Goal: Information Seeking & Learning: Find specific fact

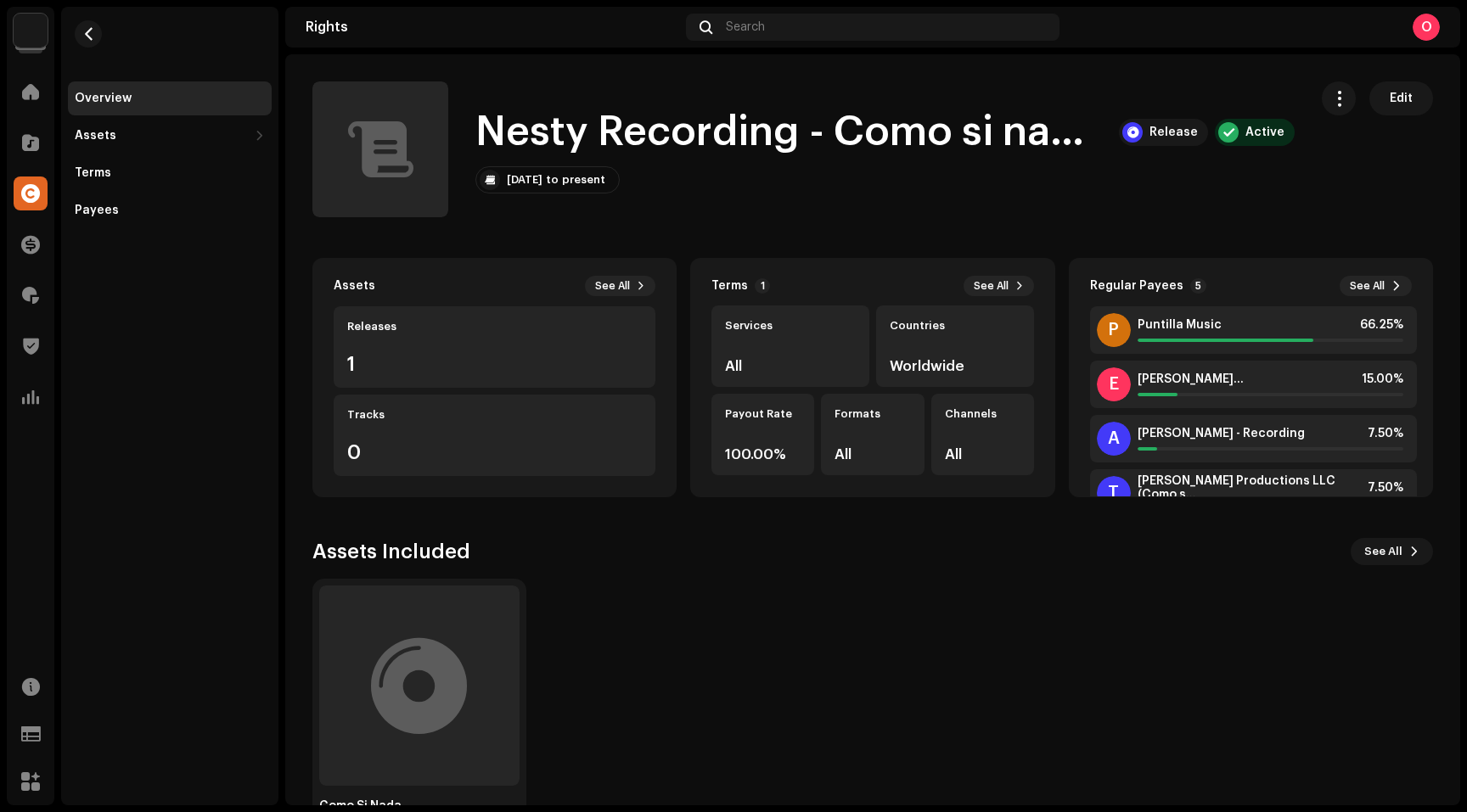
scroll to position [58, 0]
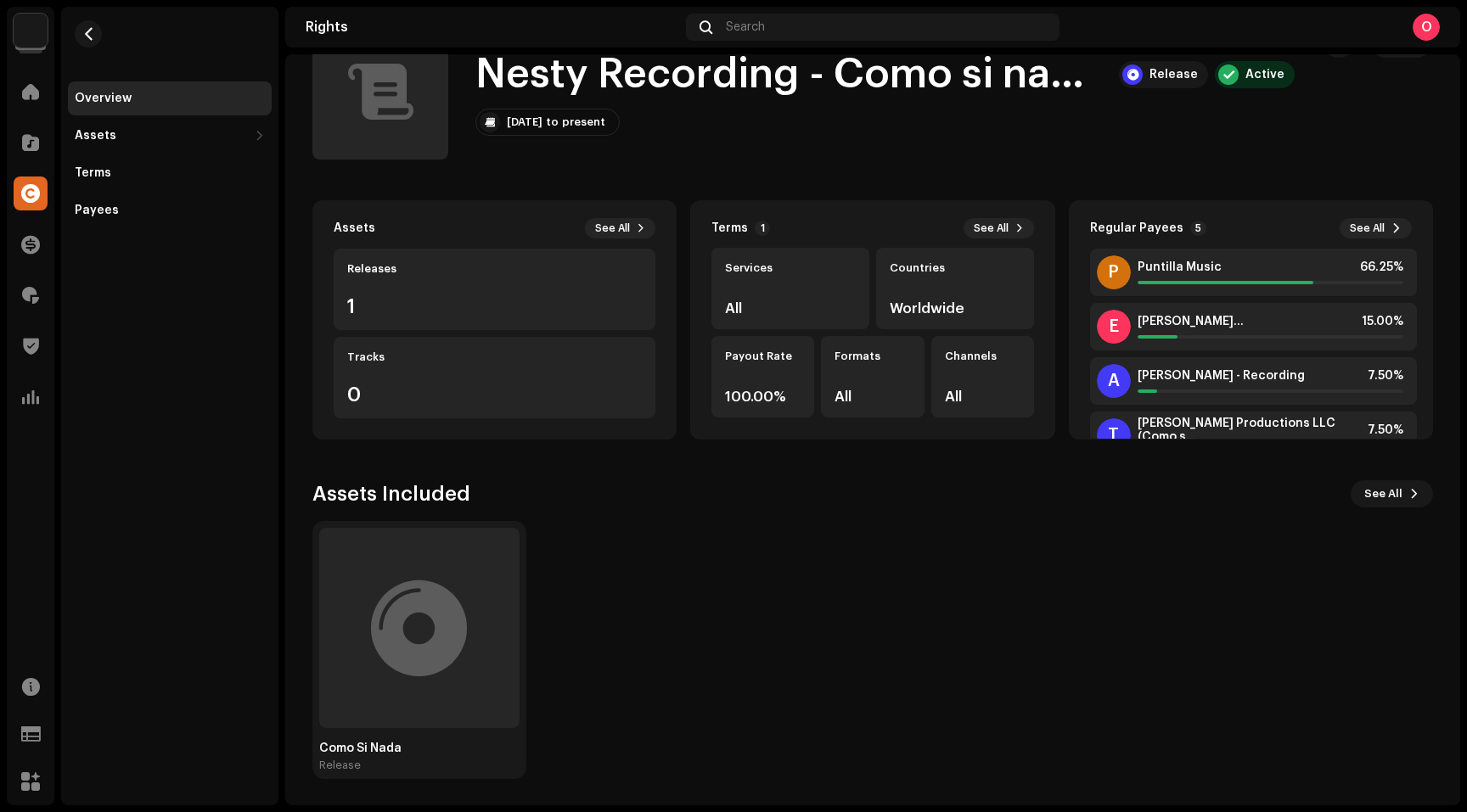
click at [1192, 570] on div "Como Si Nada Release" at bounding box center [868, 650] width 1120 height 258
click at [467, 719] on div at bounding box center [420, 628] width 201 height 201
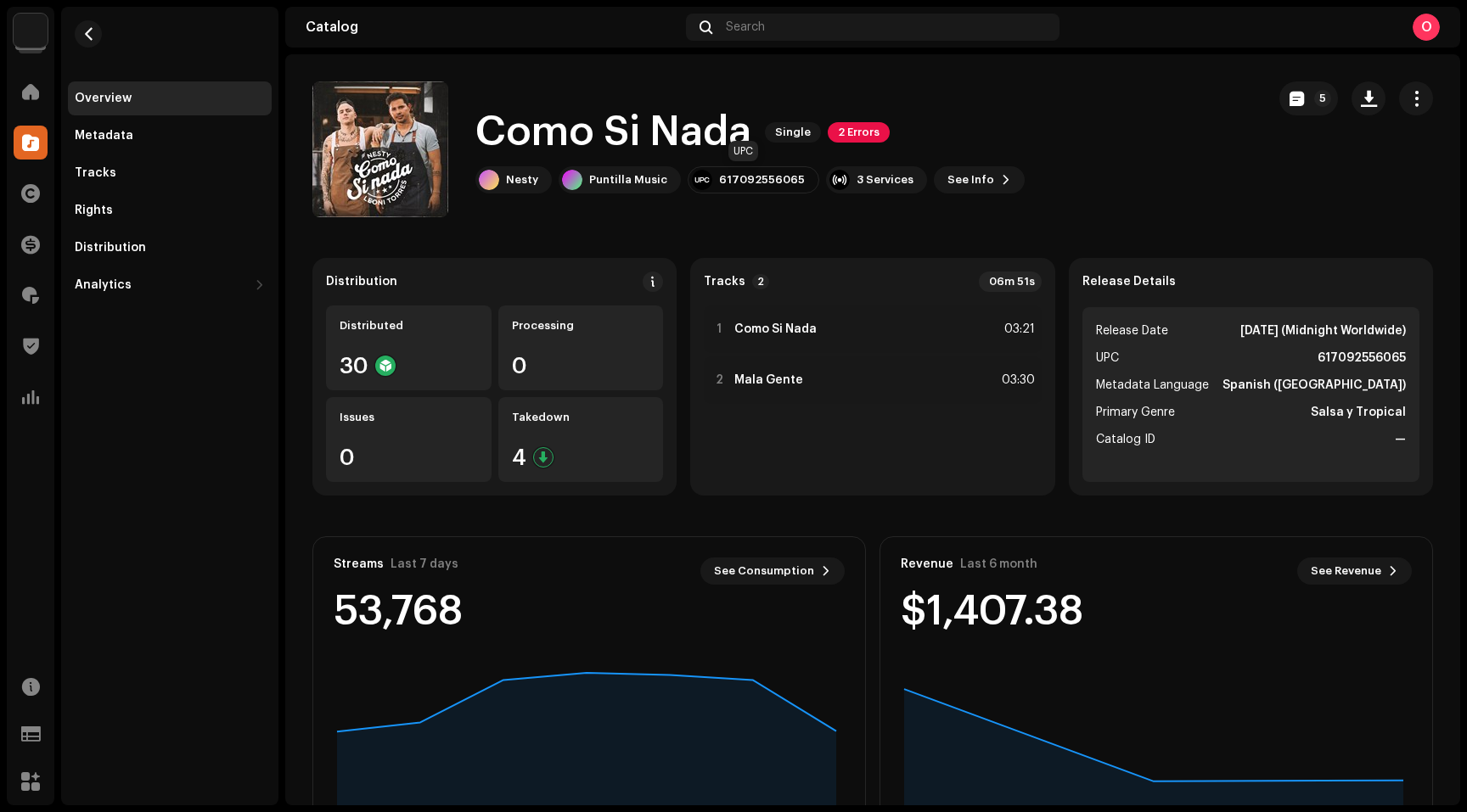
click at [748, 179] on div "617092556065" at bounding box center [761, 180] width 86 height 14
copy div "617092556065"
click at [30, 25] on img at bounding box center [30, 30] width 34 height 34
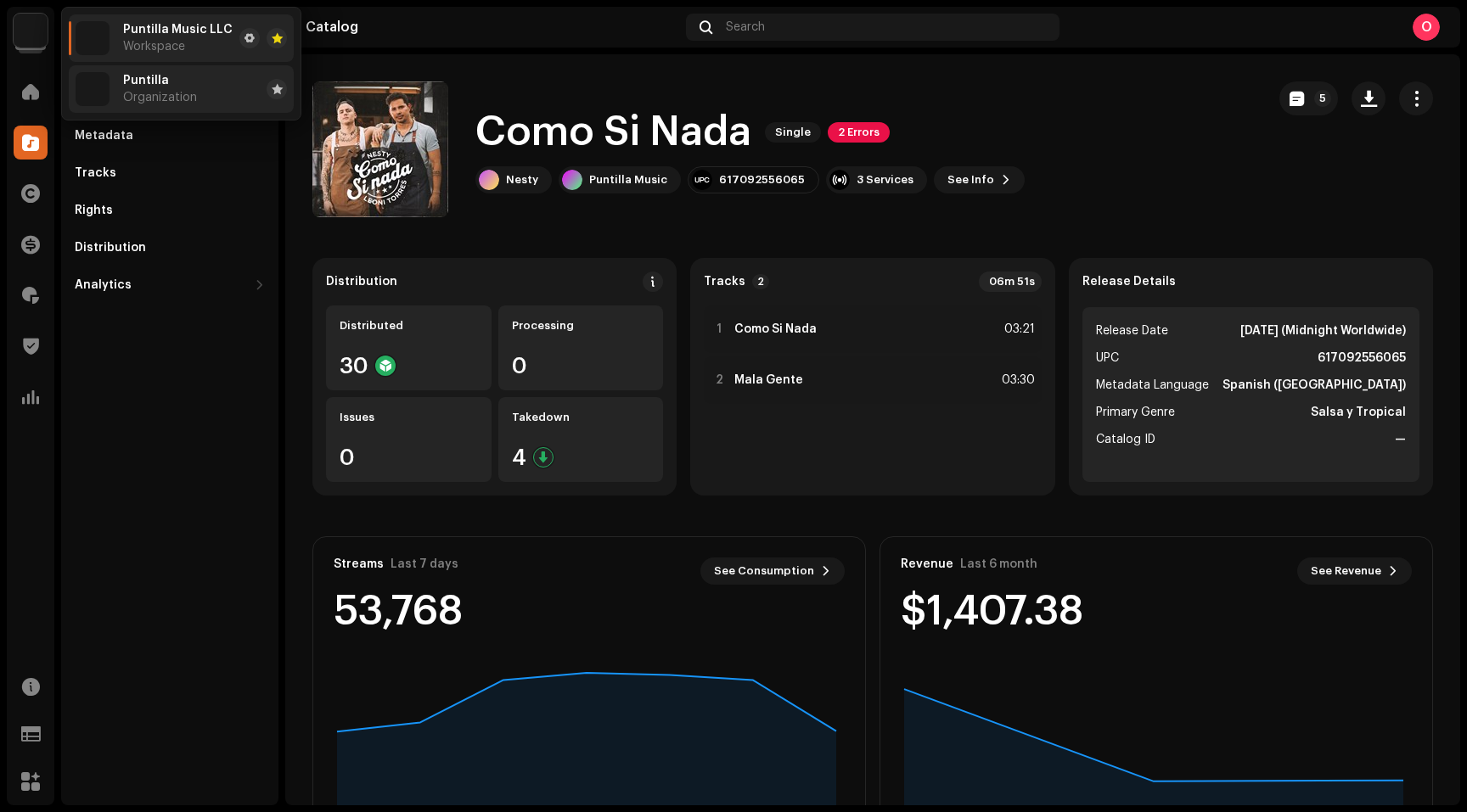
click at [142, 72] on div "Puntilla Organization" at bounding box center [136, 88] width 121 height 34
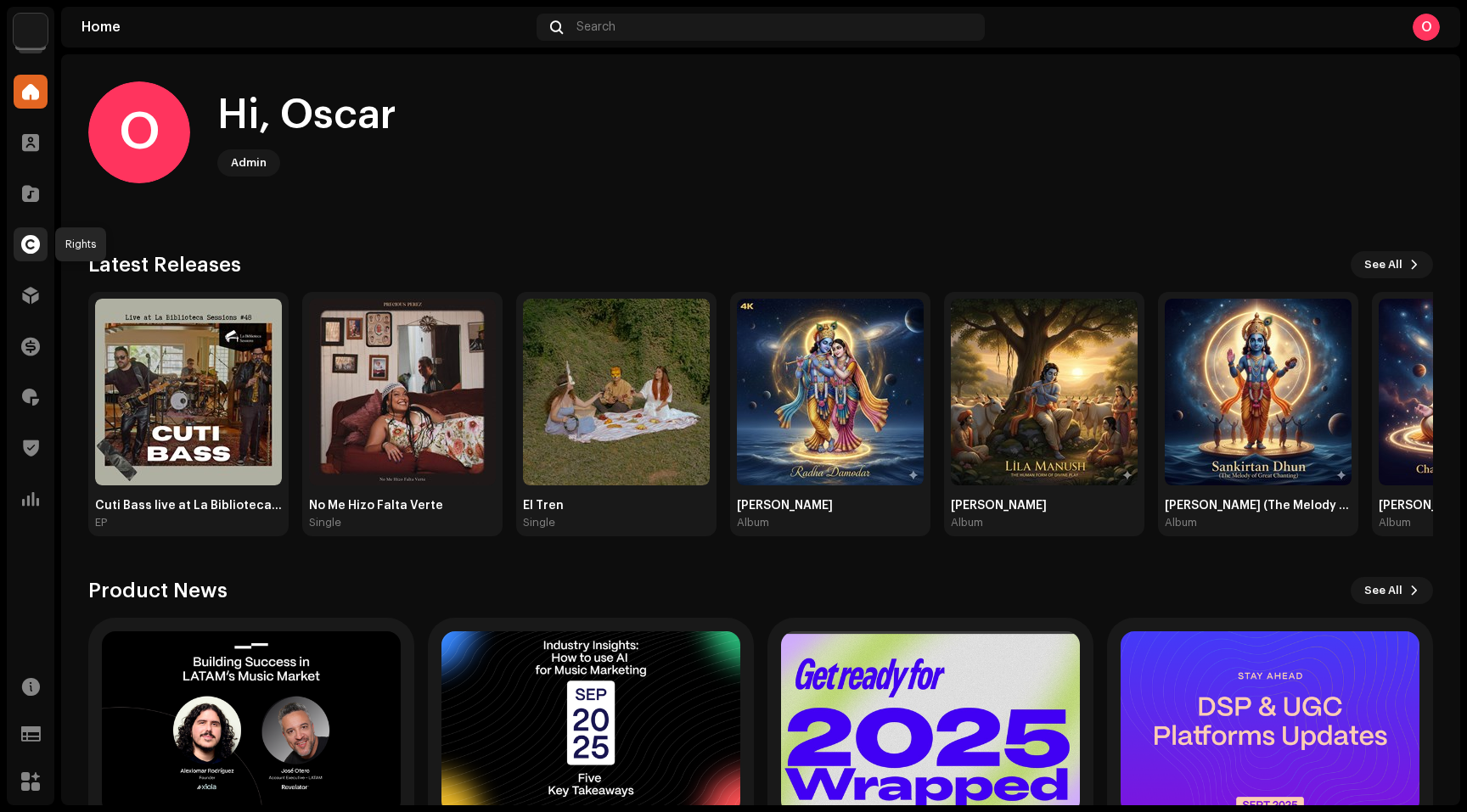
click at [32, 251] on span at bounding box center [31, 245] width 19 height 14
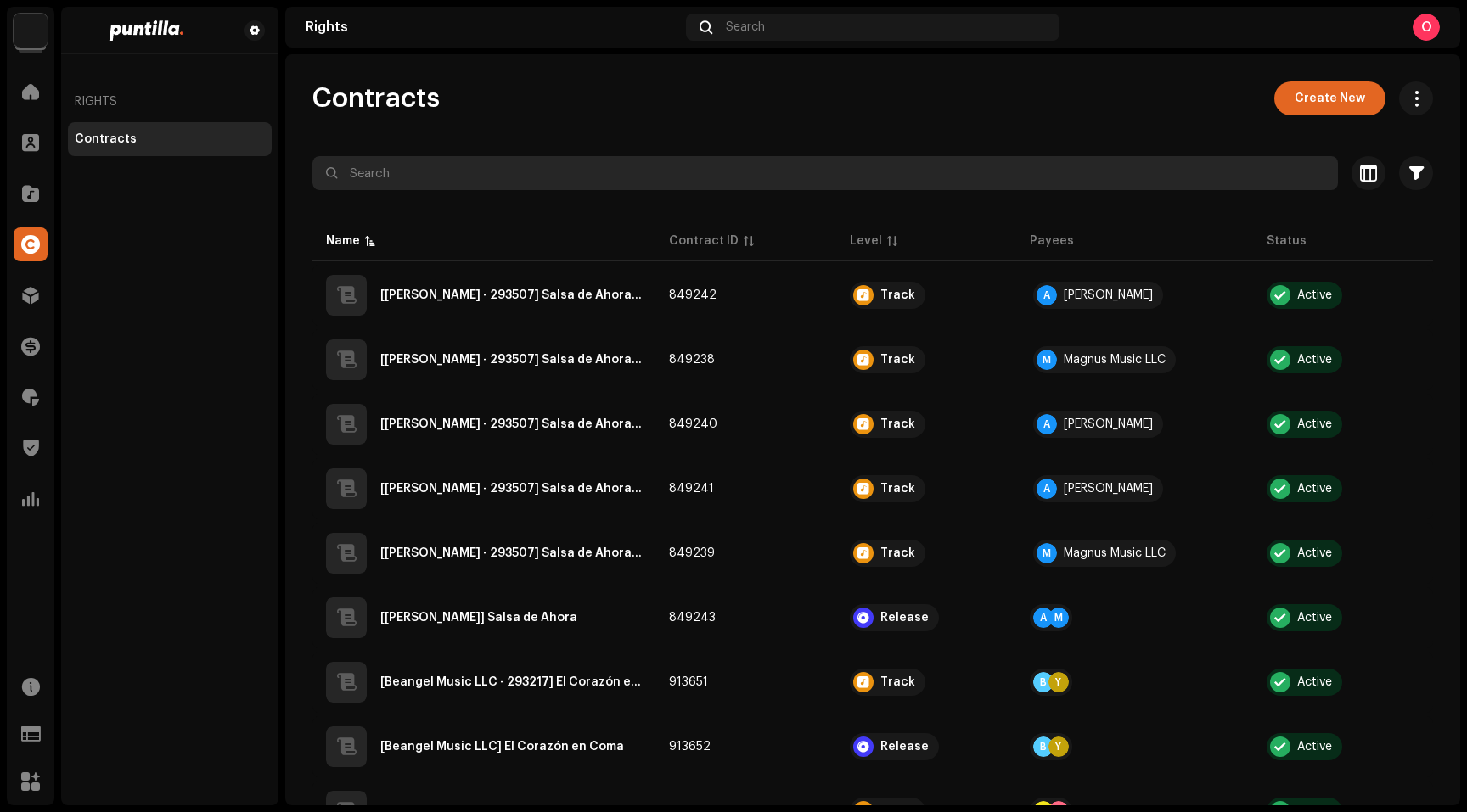
click at [516, 176] on input "text" at bounding box center [825, 173] width 1026 height 34
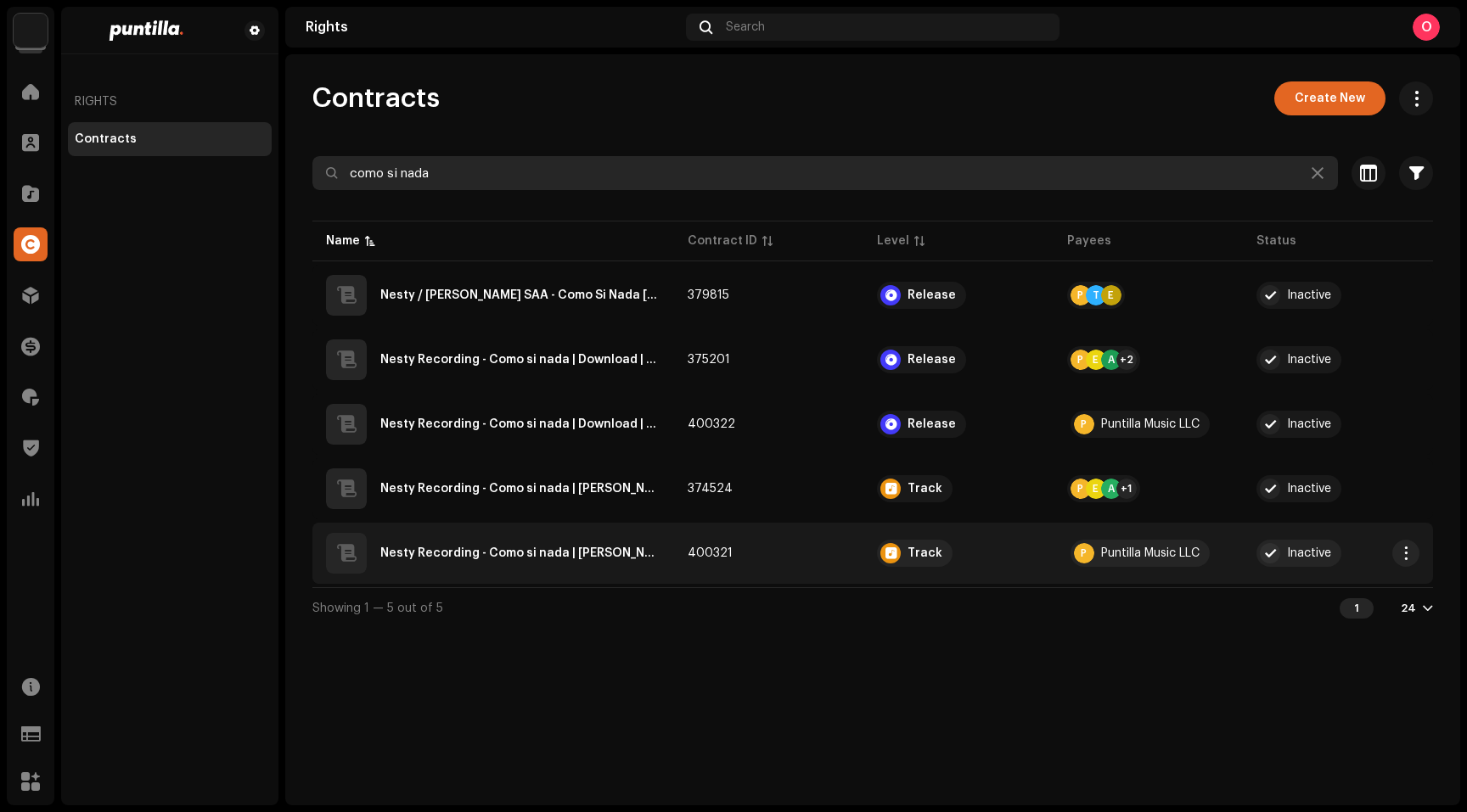
type input "como si nada"
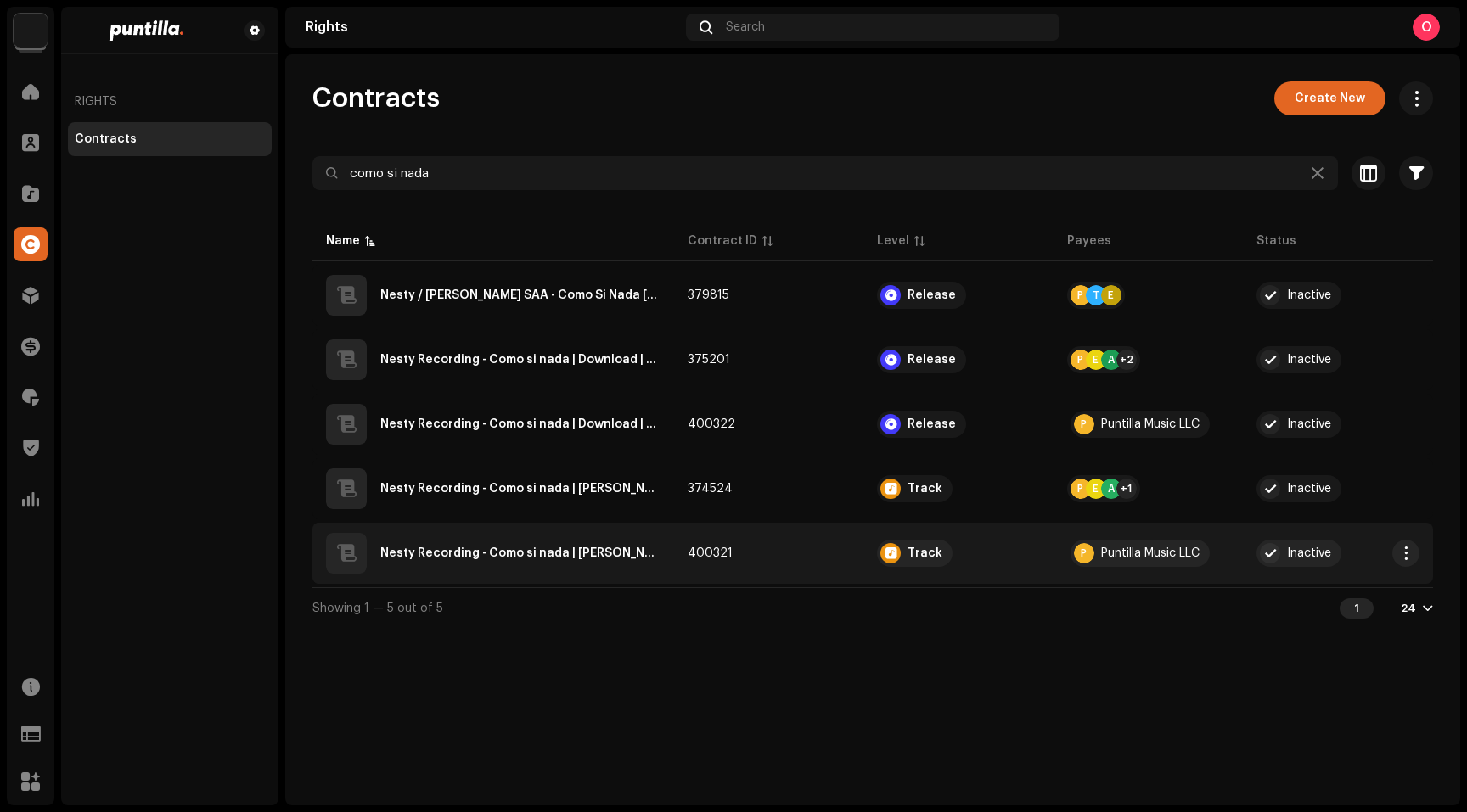
click at [548, 553] on div "Nesty Recording - Como si nada | Leoni / Puntilla Music" at bounding box center [521, 553] width 280 height 12
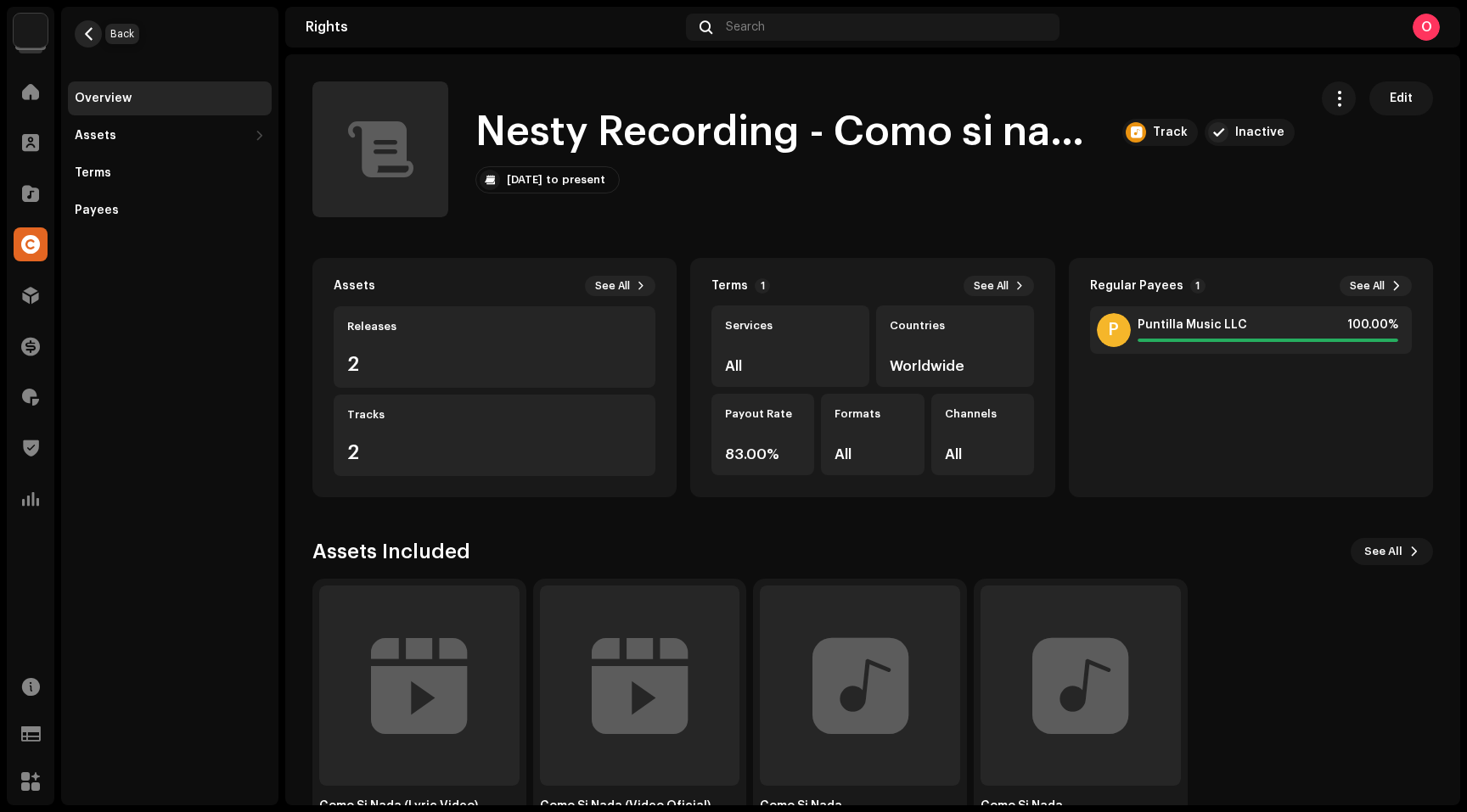
click at [90, 38] on span "button" at bounding box center [88, 34] width 13 height 14
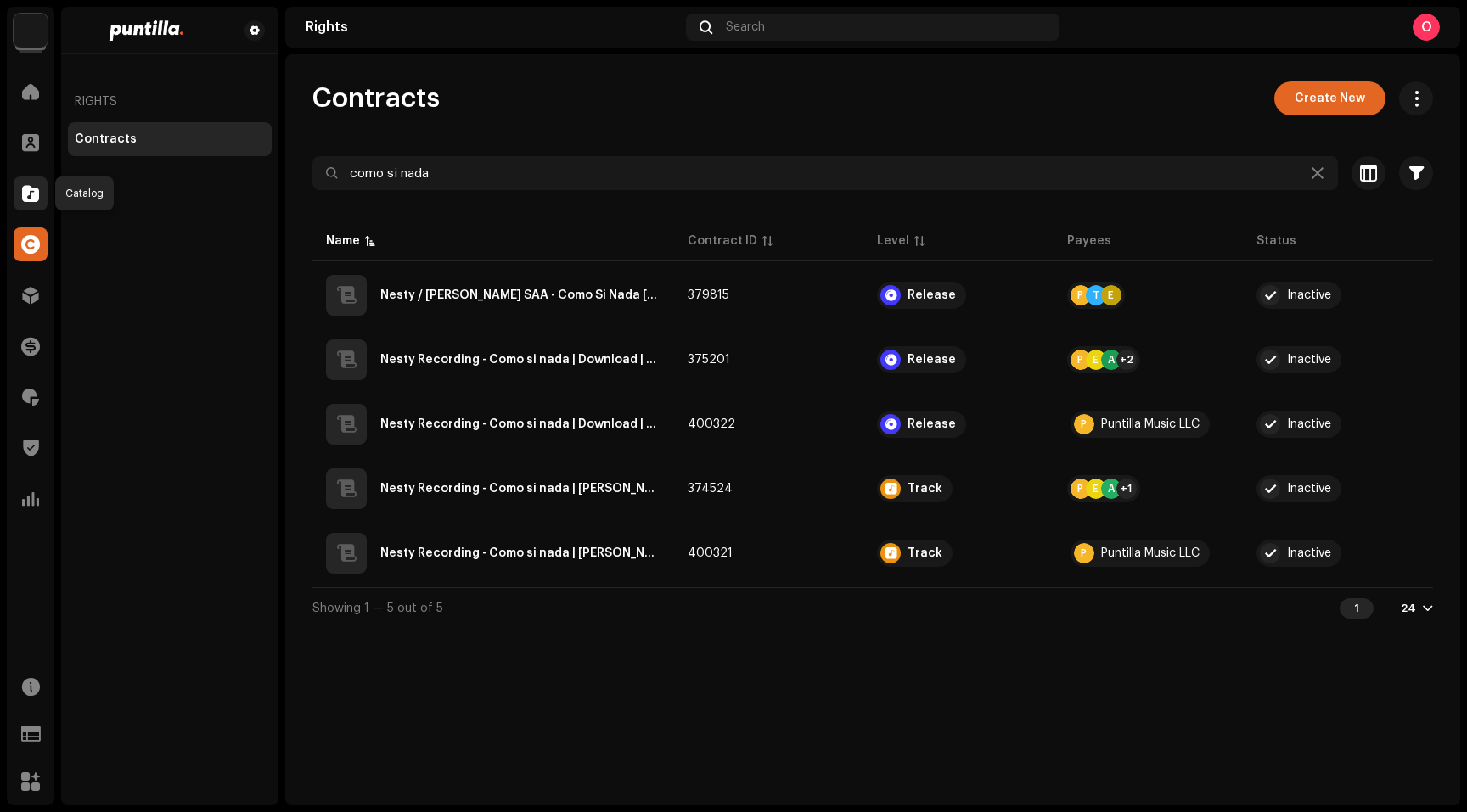
click at [34, 200] on span at bounding box center [31, 194] width 17 height 14
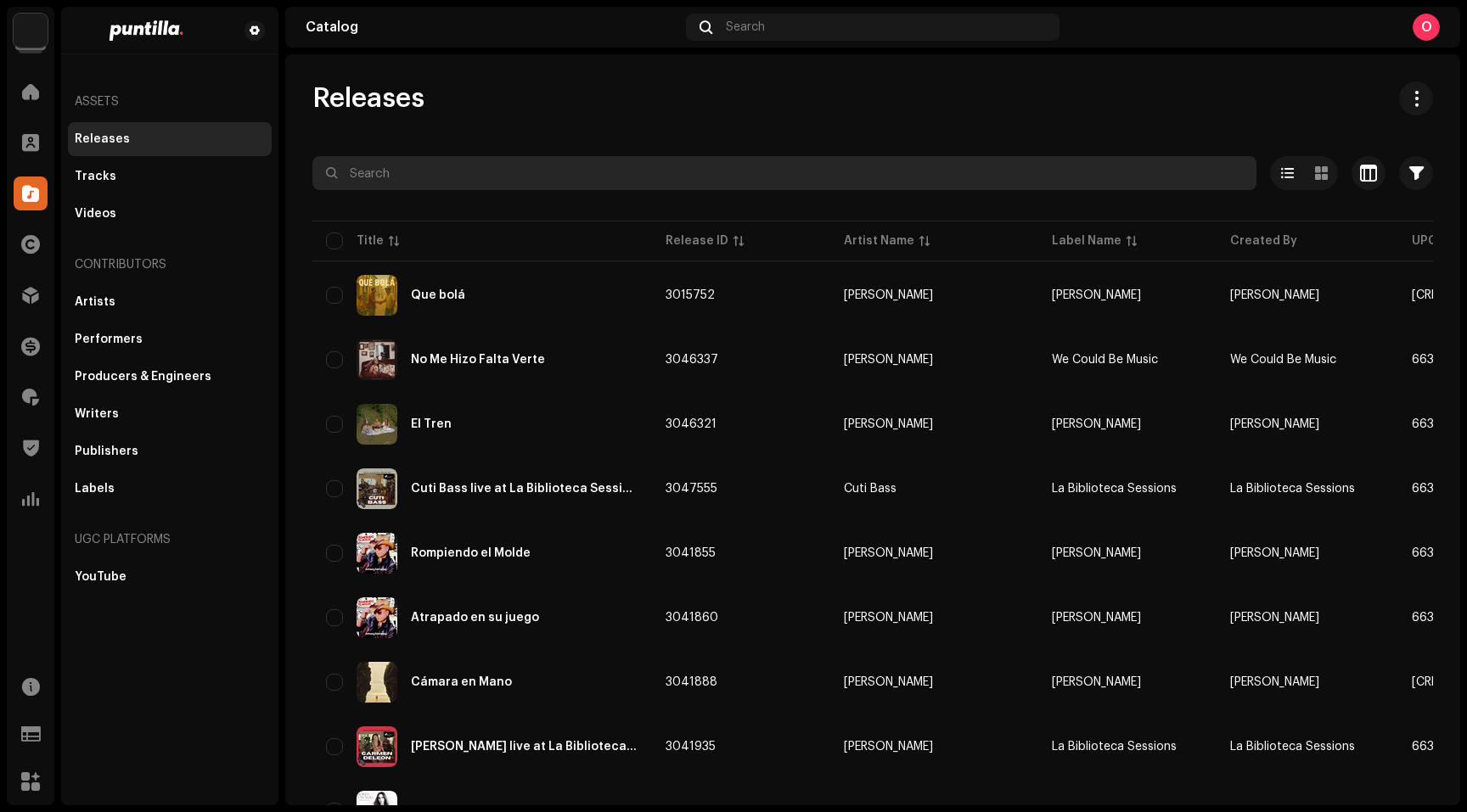
click at [452, 182] on input "text" at bounding box center [784, 173] width 944 height 34
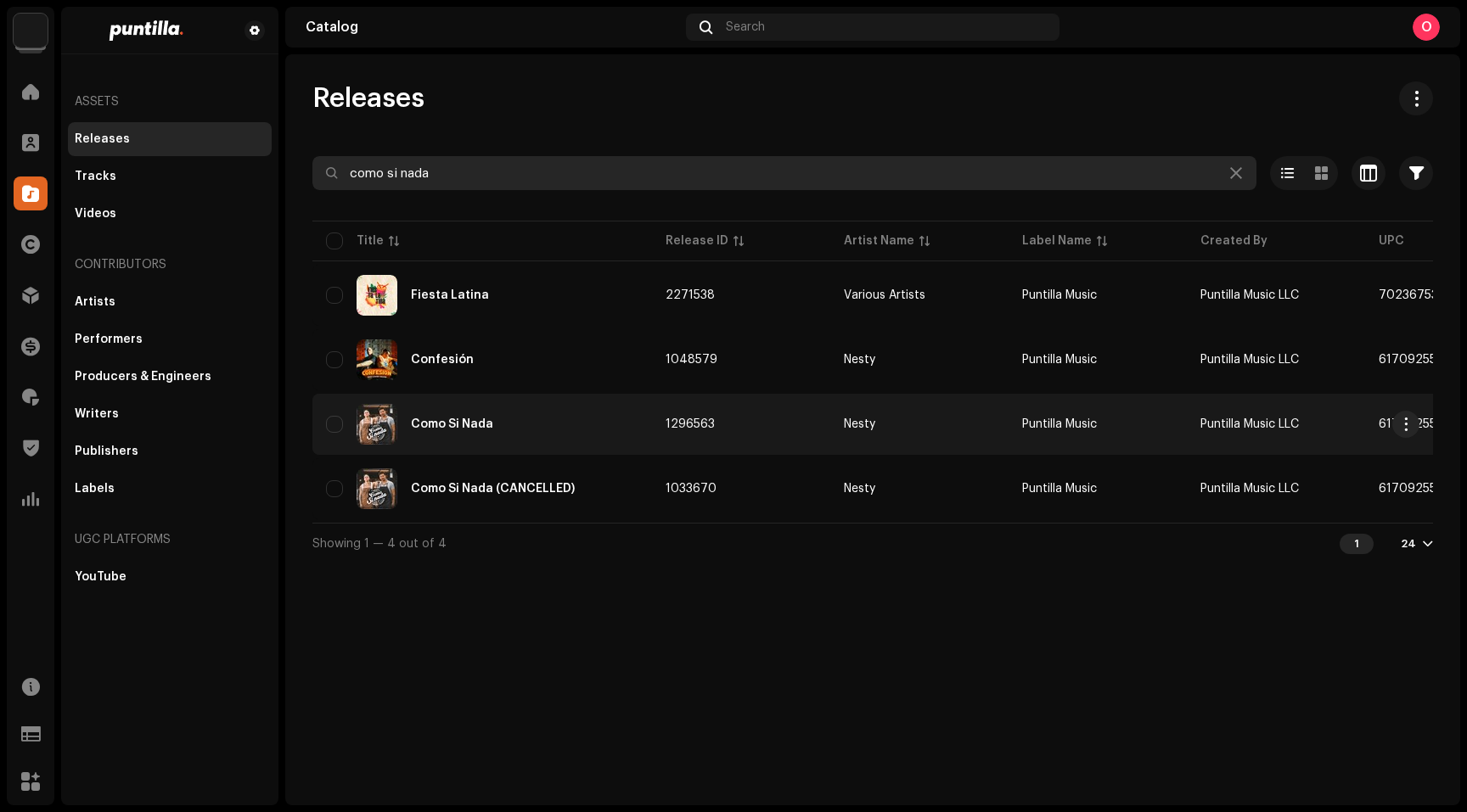
type input "como si nada"
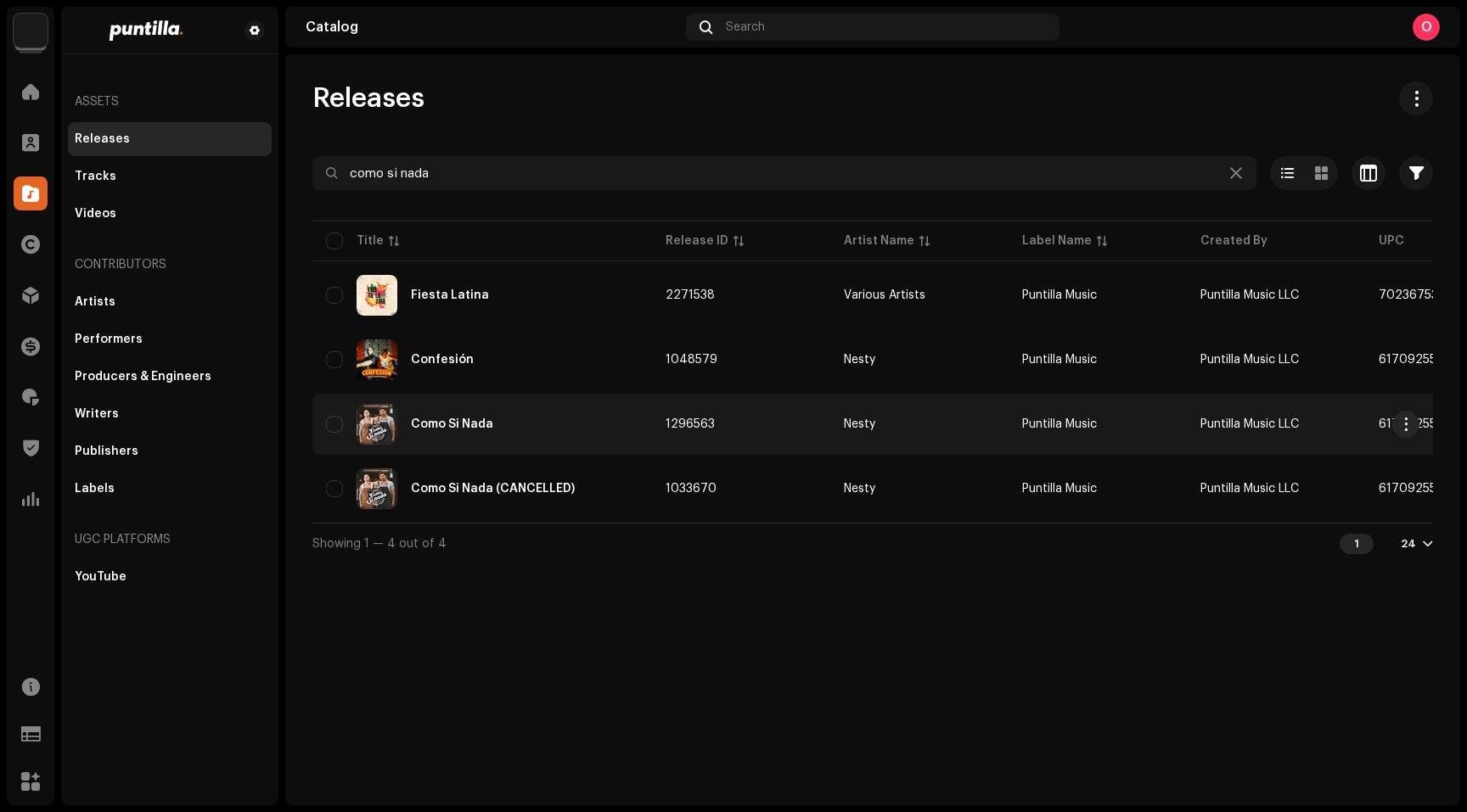
click at [468, 425] on div "Como Si Nada" at bounding box center [452, 425] width 82 height 12
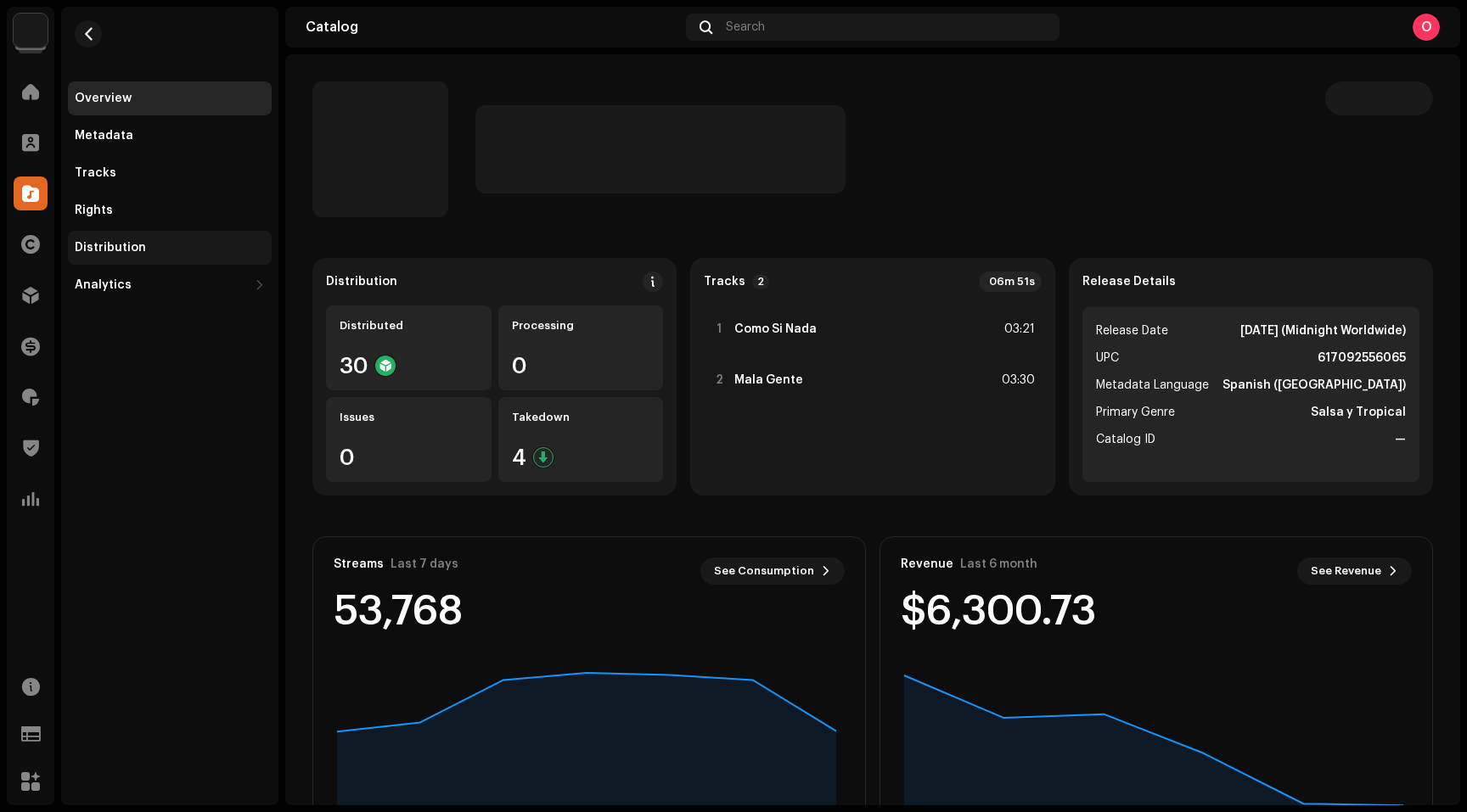
click at [106, 240] on div "Distribution" at bounding box center [170, 247] width 204 height 34
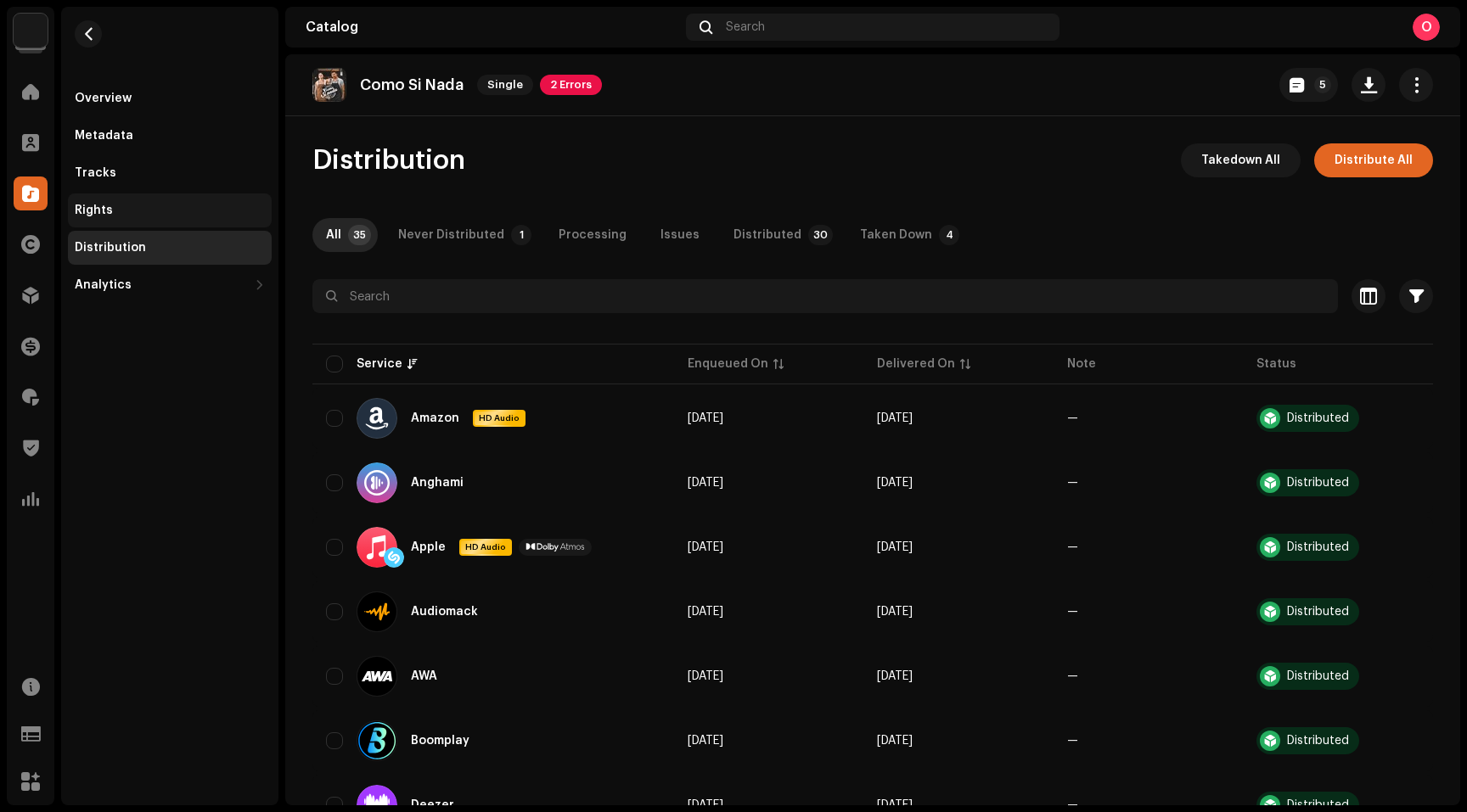
click at [109, 209] on div "Rights" at bounding box center [93, 211] width 38 height 14
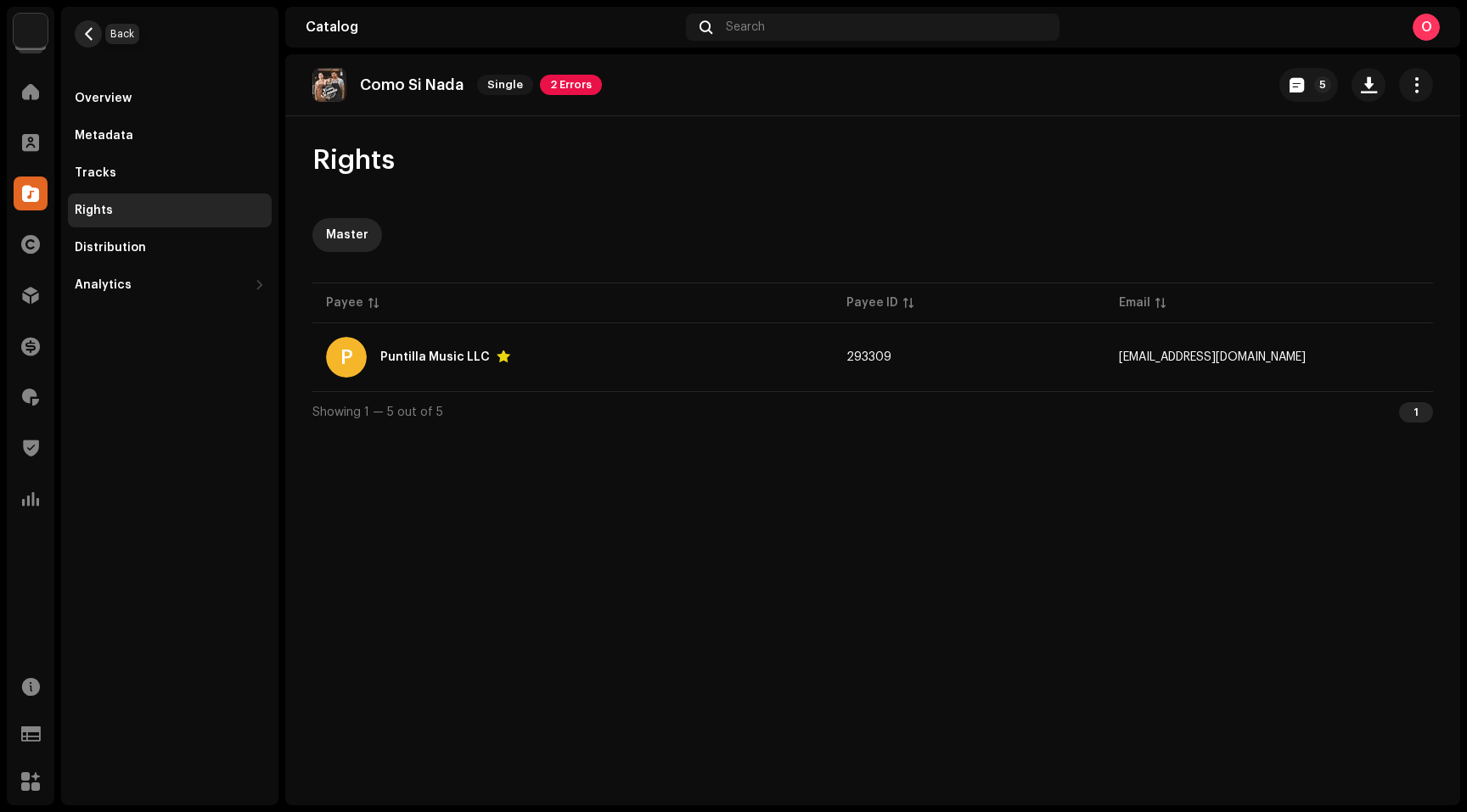
click at [93, 29] on span "button" at bounding box center [88, 34] width 13 height 14
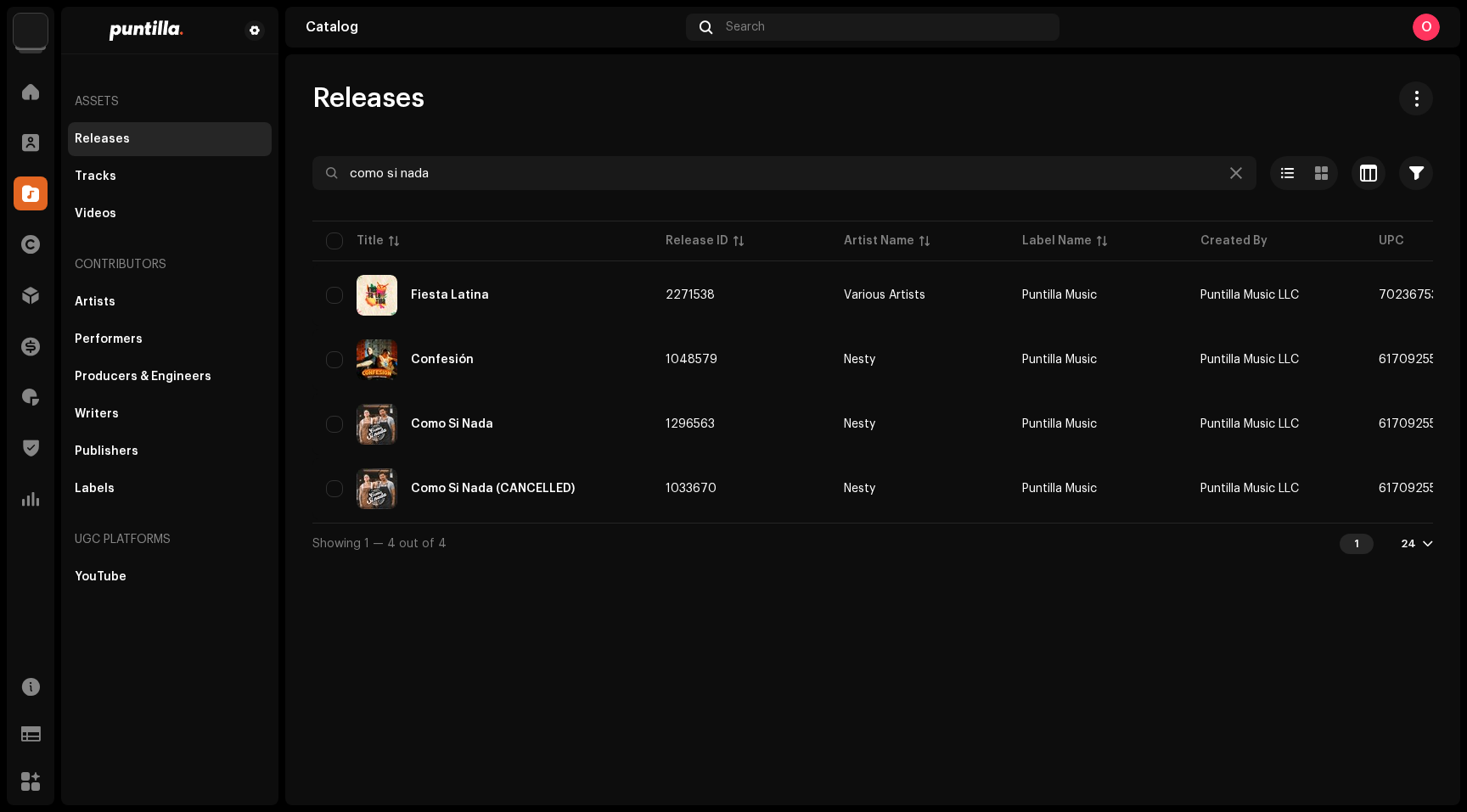
click at [31, 32] on img at bounding box center [30, 30] width 34 height 34
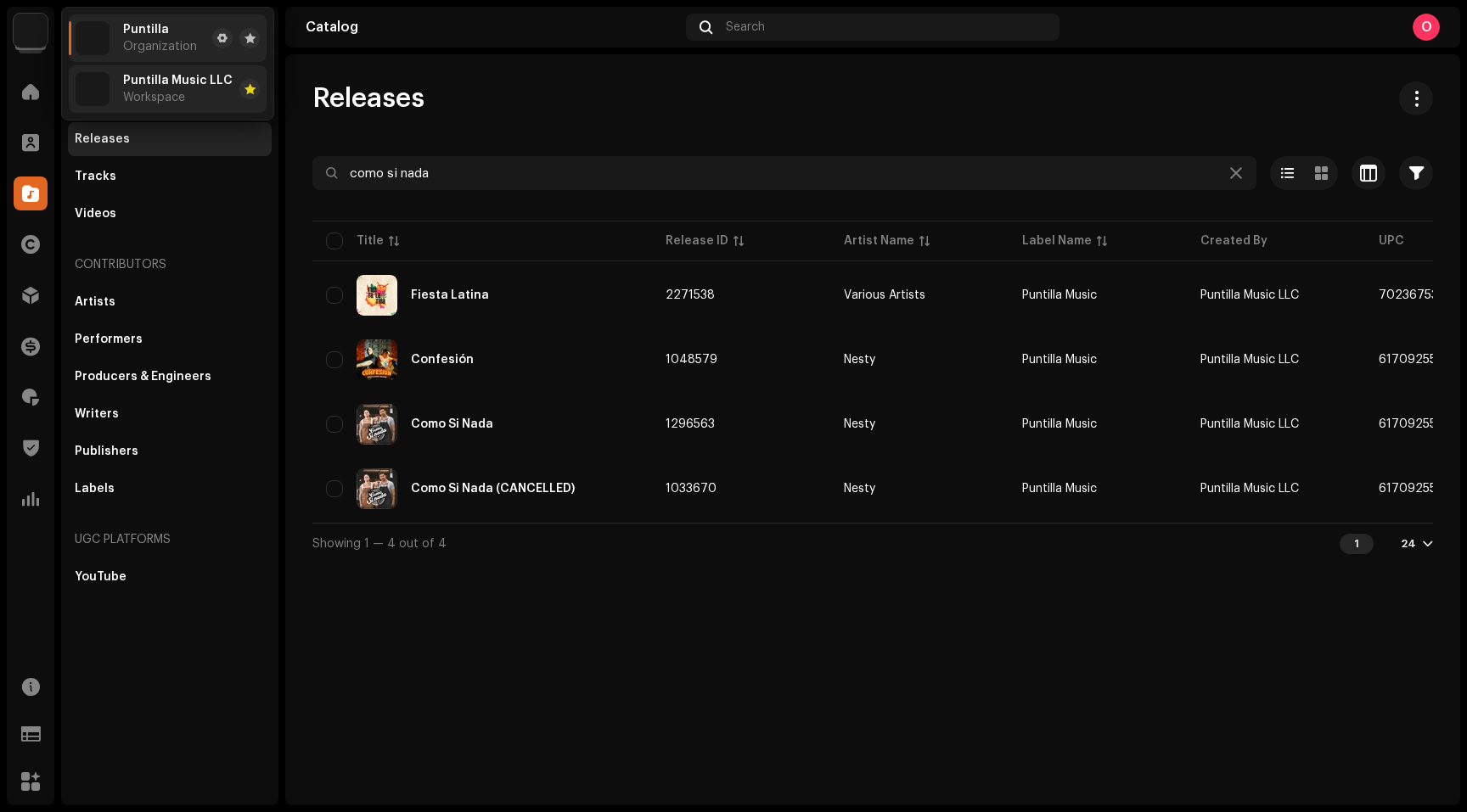
click at [170, 82] on span "Puntilla Music LLC" at bounding box center [177, 80] width 110 height 14
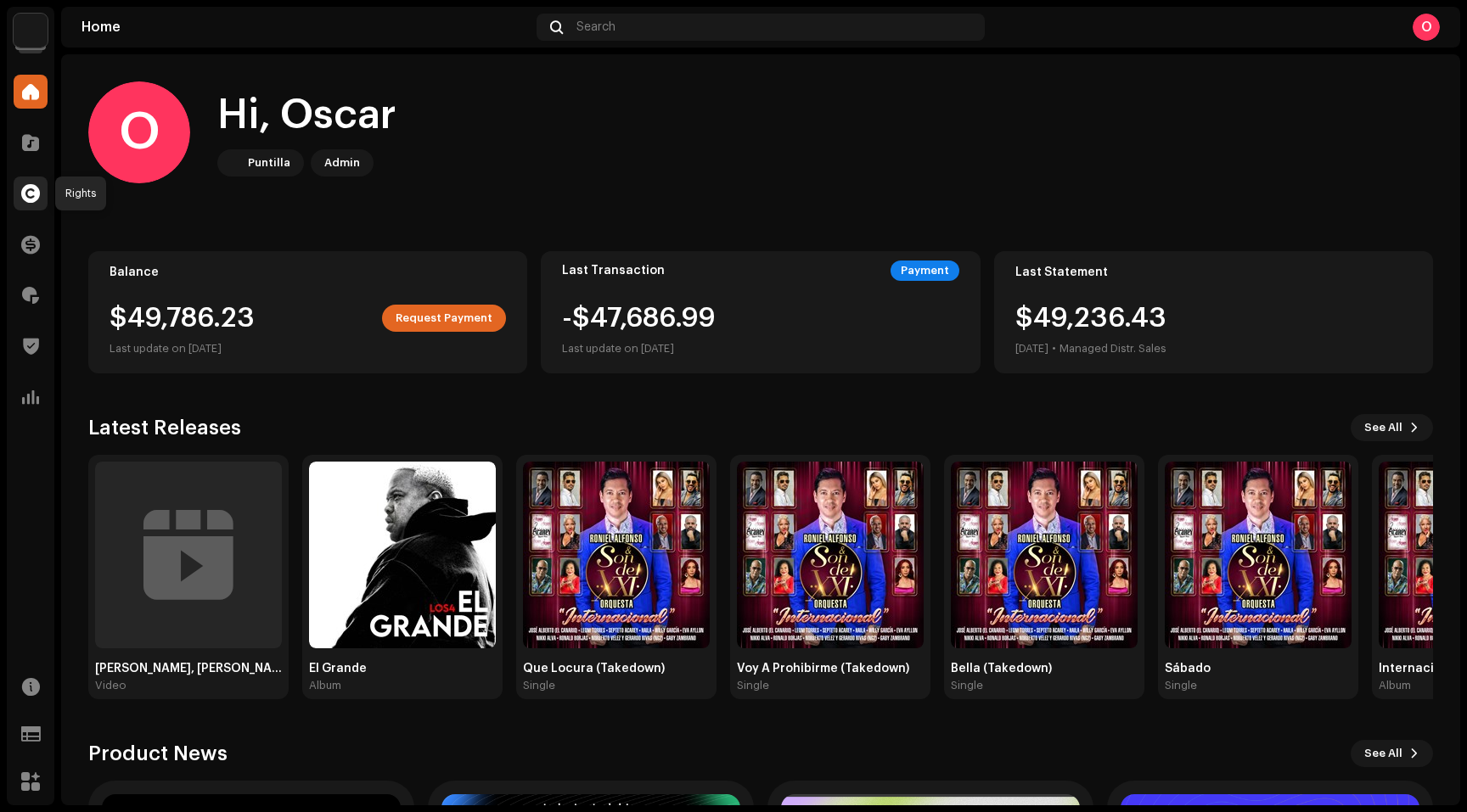
click at [31, 191] on span at bounding box center [31, 194] width 19 height 14
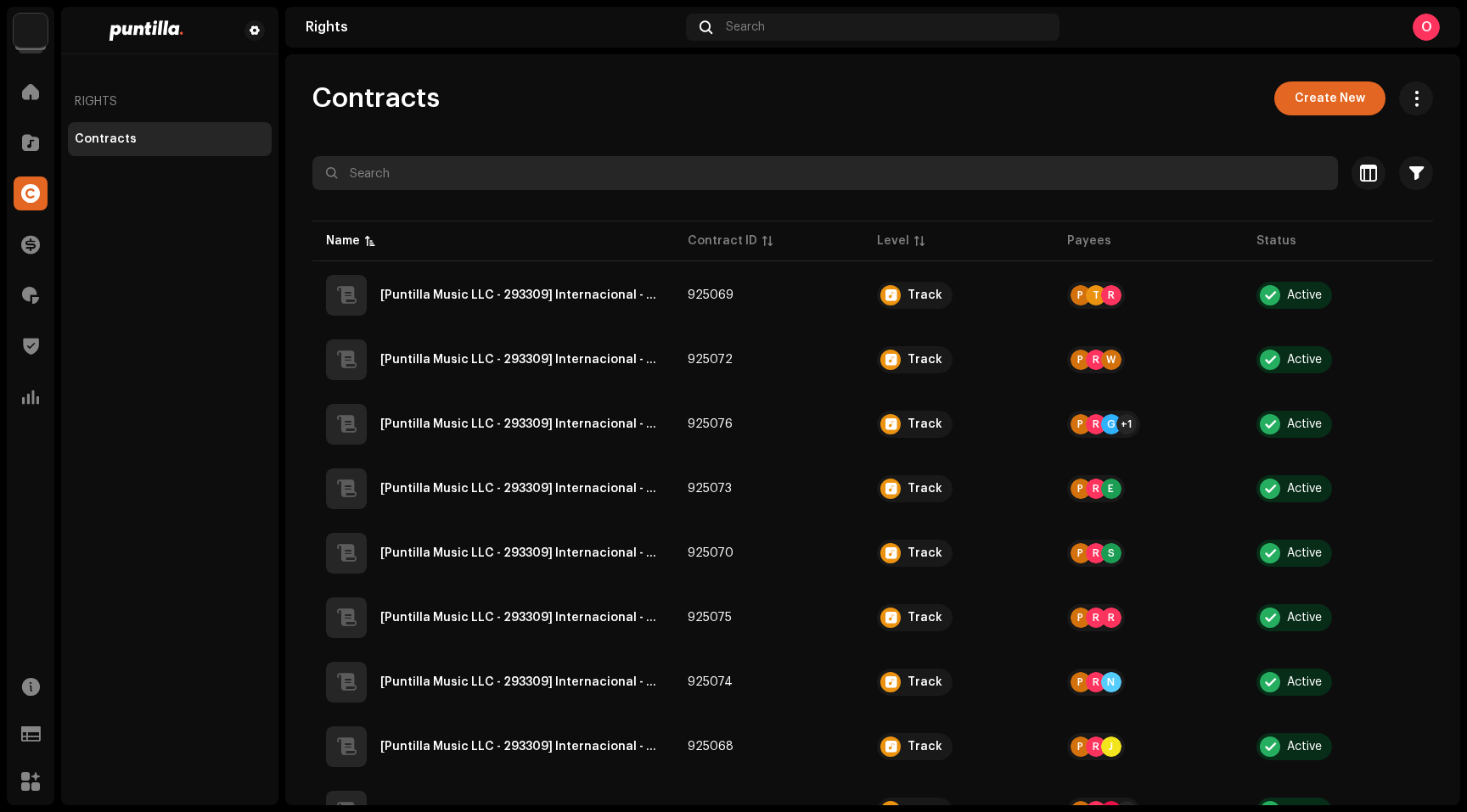
click at [420, 180] on input "text" at bounding box center [825, 173] width 1026 height 34
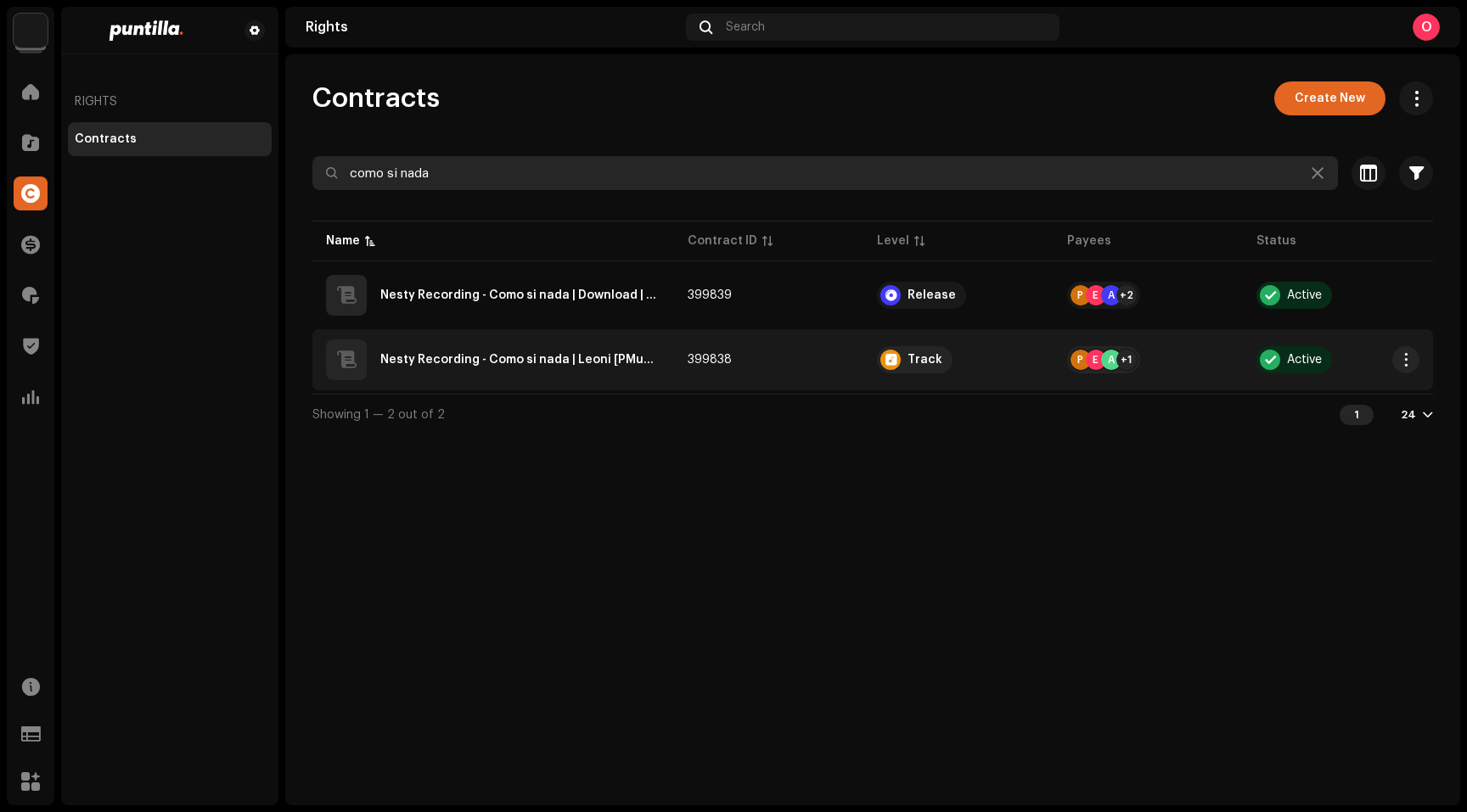
type input "como si nada"
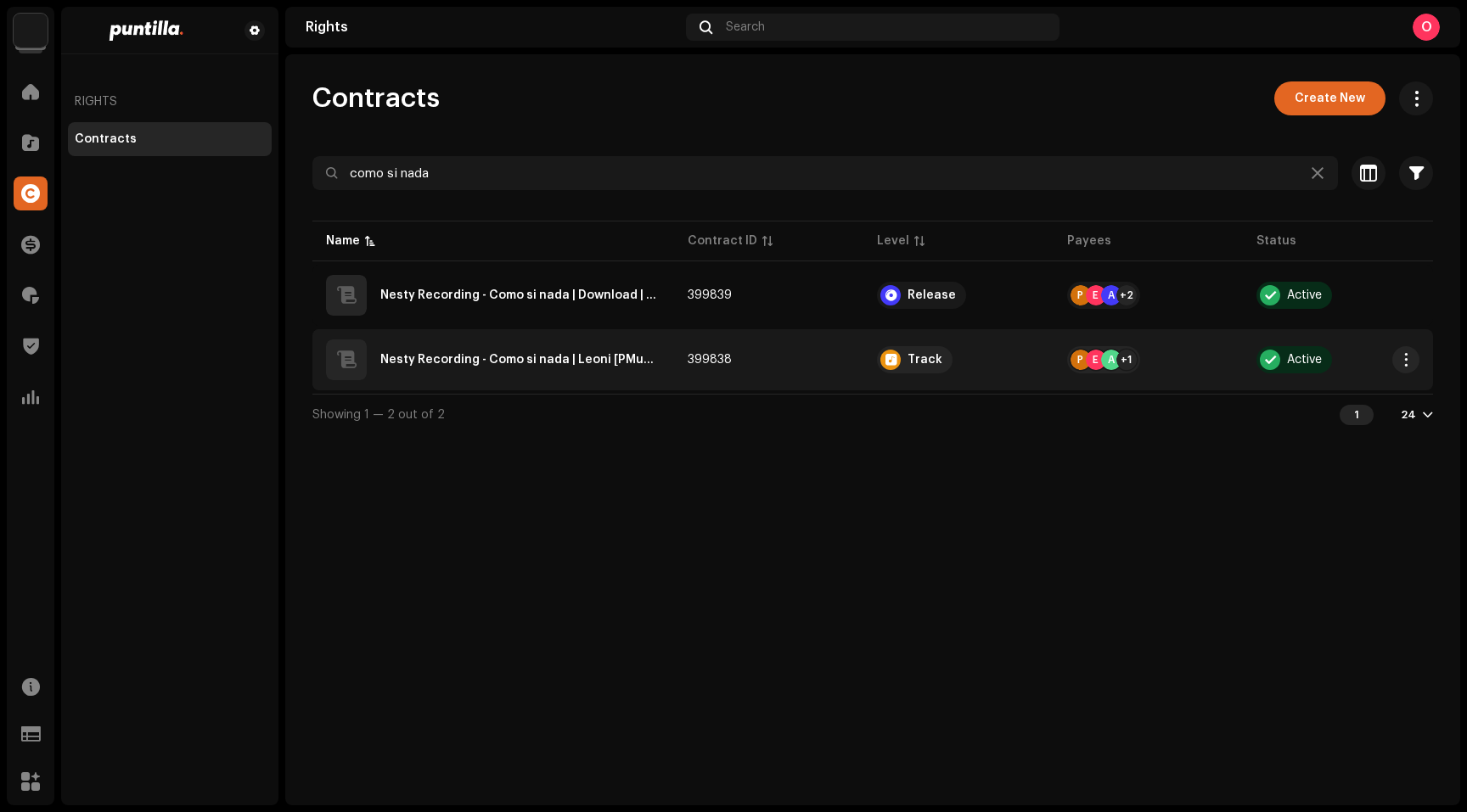
click at [509, 361] on div "Nesty Recording - Como si nada | Leoni [PMusic]" at bounding box center [521, 360] width 280 height 12
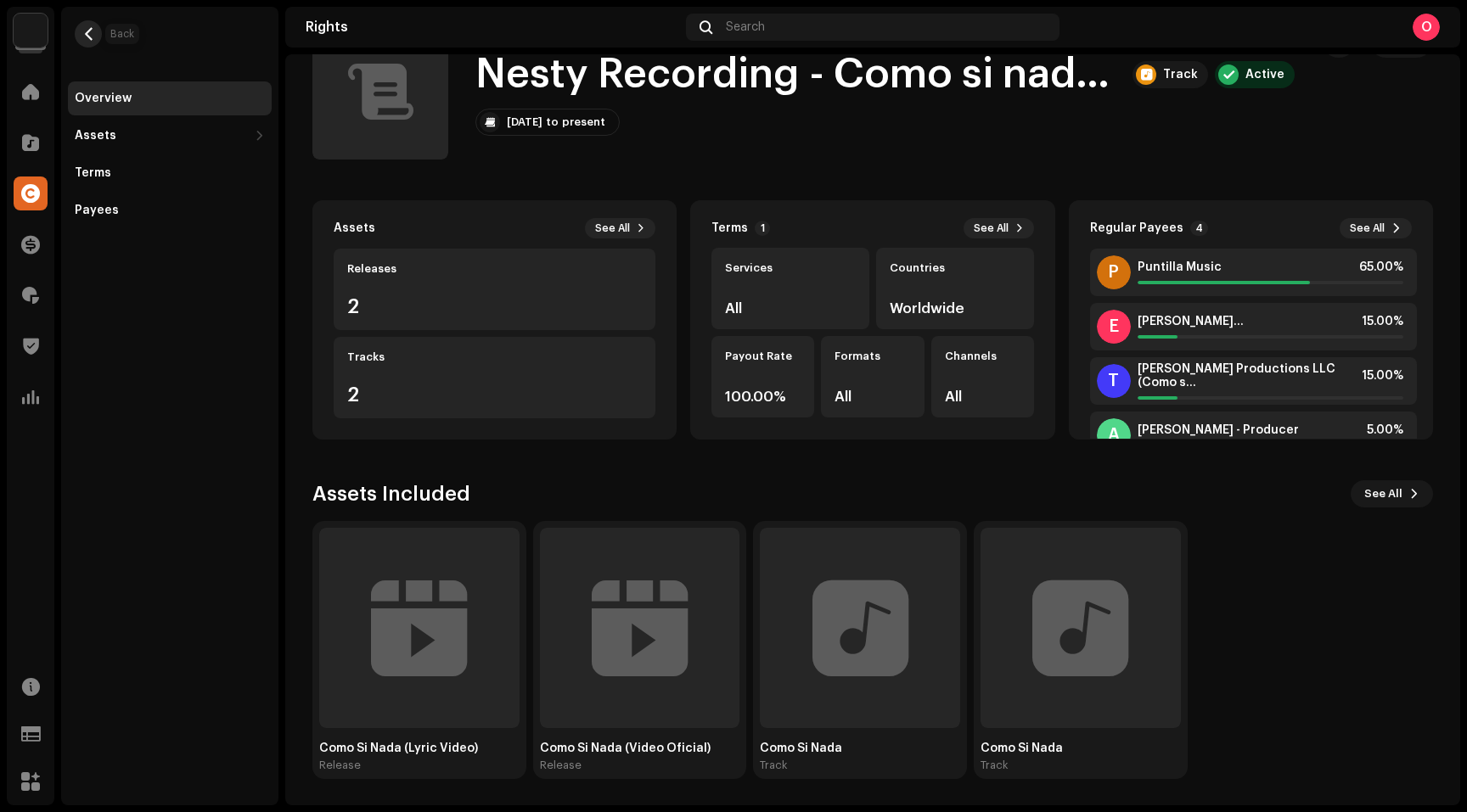
click at [86, 33] on span "button" at bounding box center [88, 34] width 13 height 14
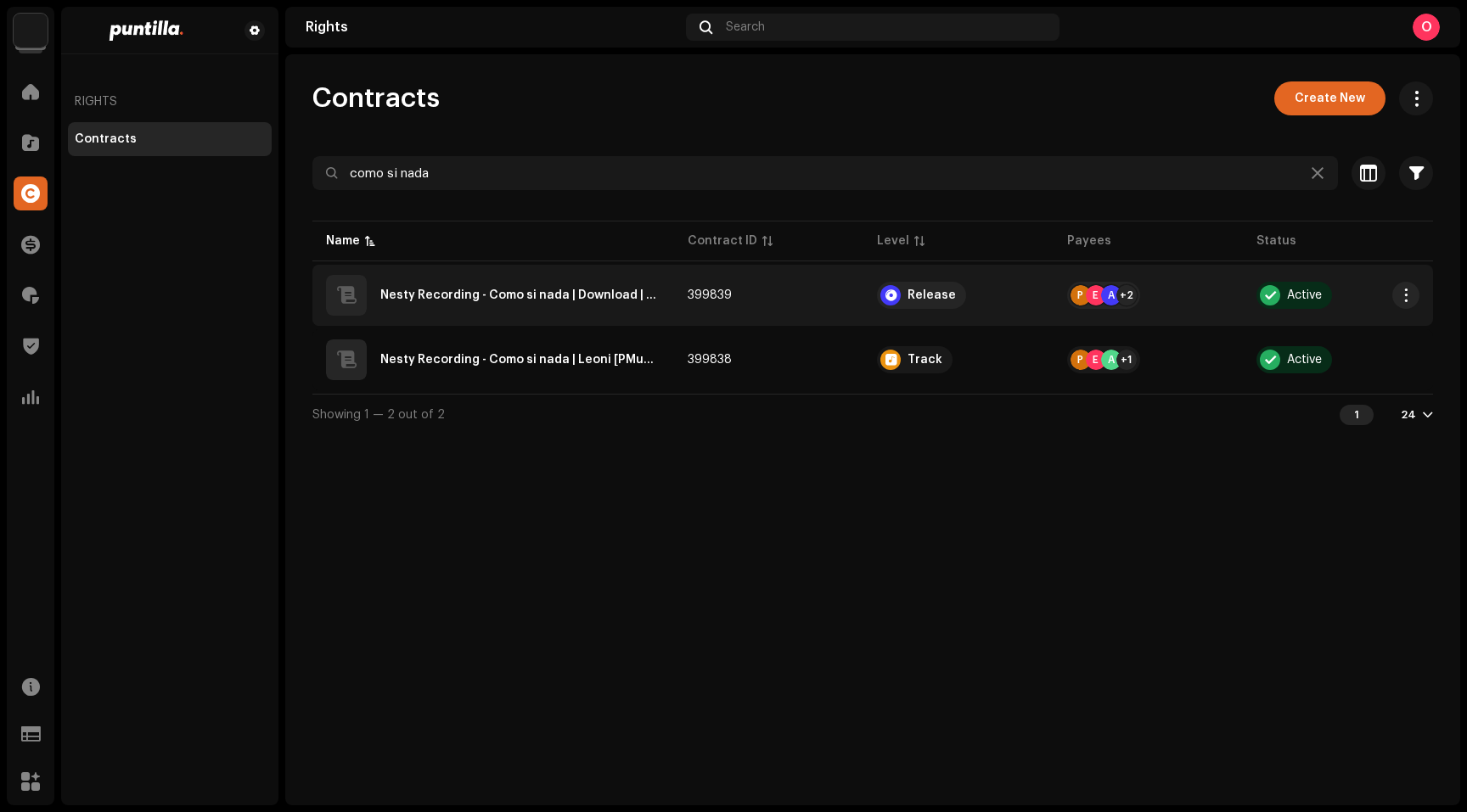
click at [554, 290] on div "Nesty Recording - Como si nada | Download | Leoni | Motiff [PMusic]" at bounding box center [521, 296] width 280 height 12
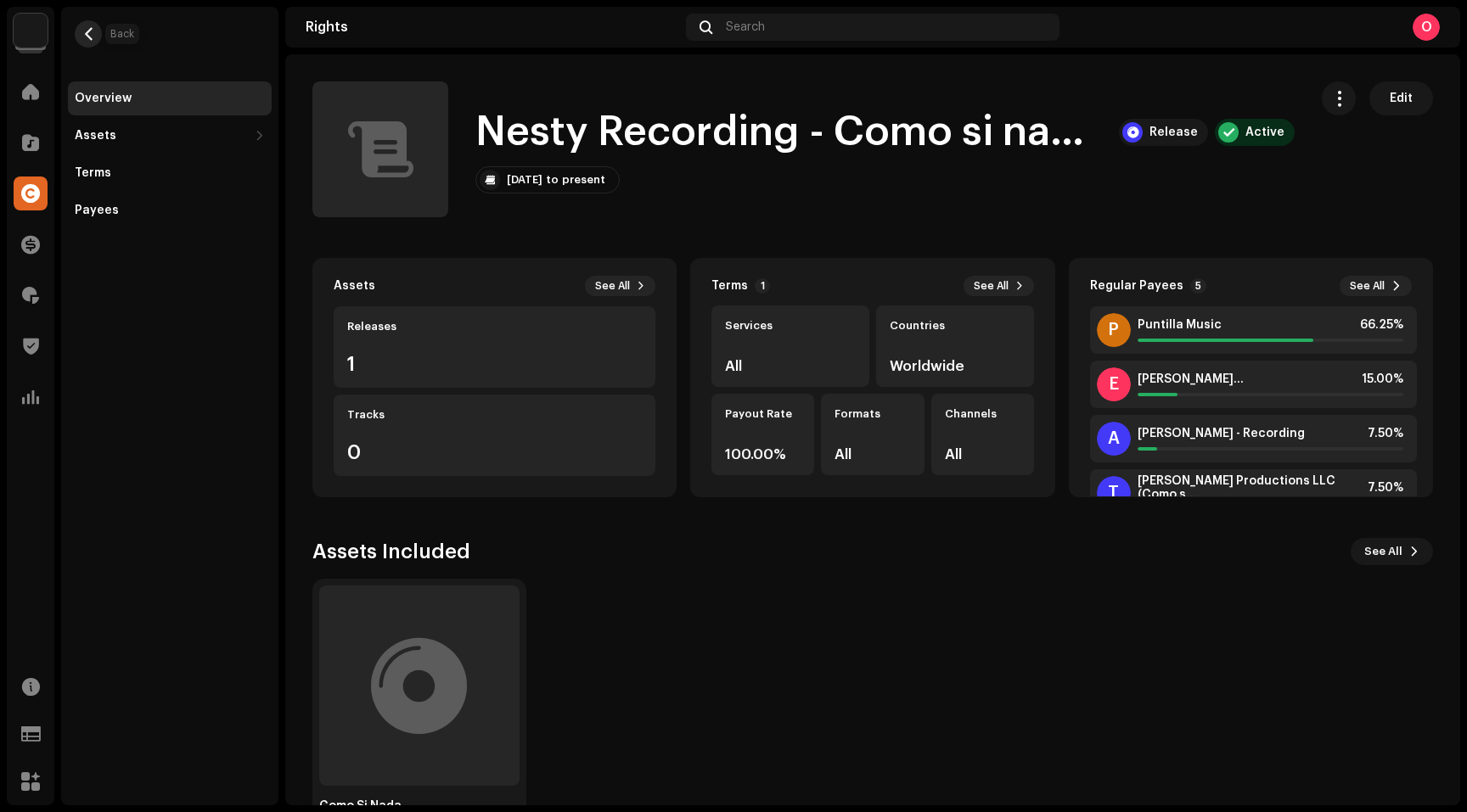
click at [94, 42] on button "button" at bounding box center [87, 34] width 27 height 27
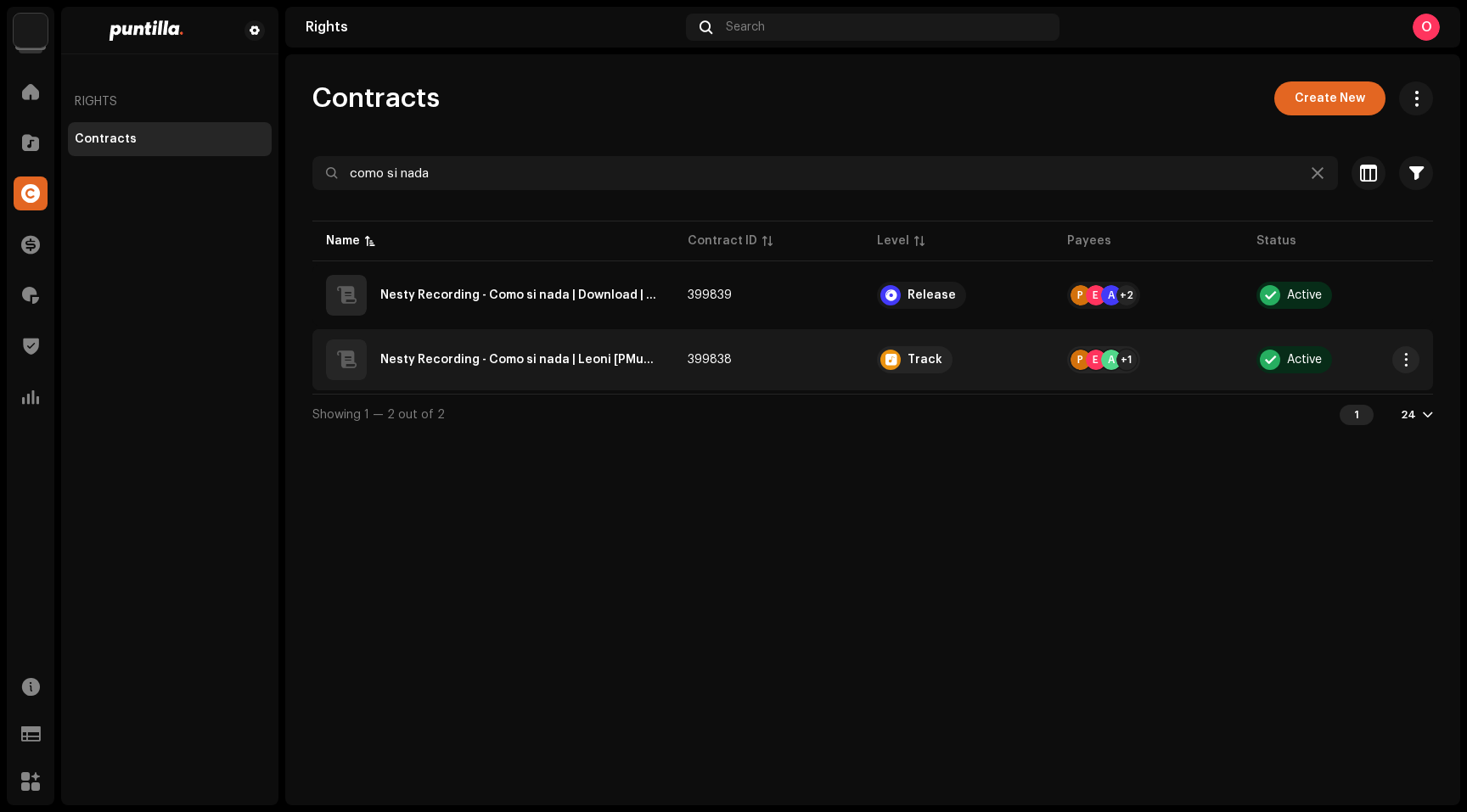
click at [529, 362] on div "Nesty Recording - Como si nada | Leoni [PMusic]" at bounding box center [521, 360] width 280 height 12
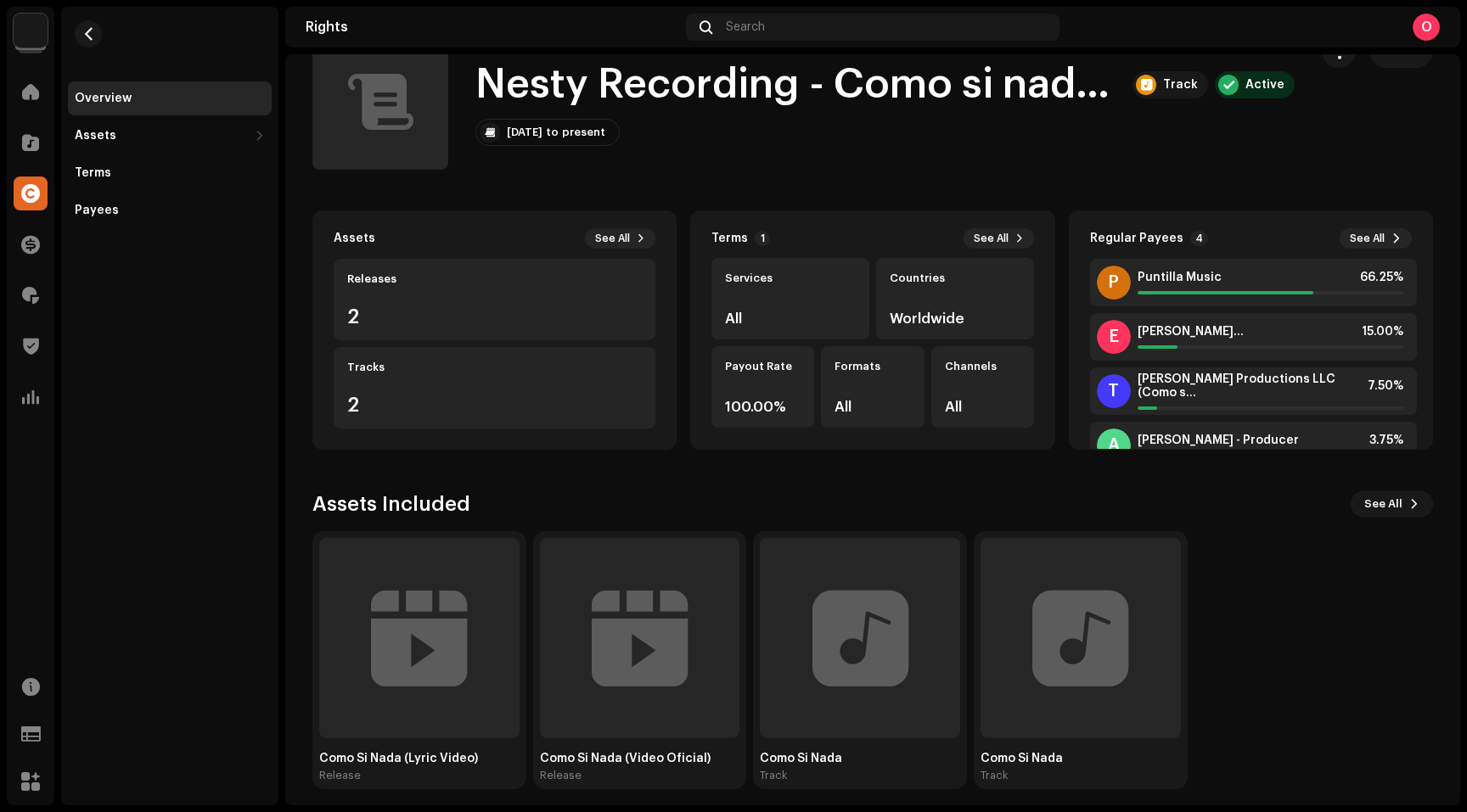
scroll to position [58, 0]
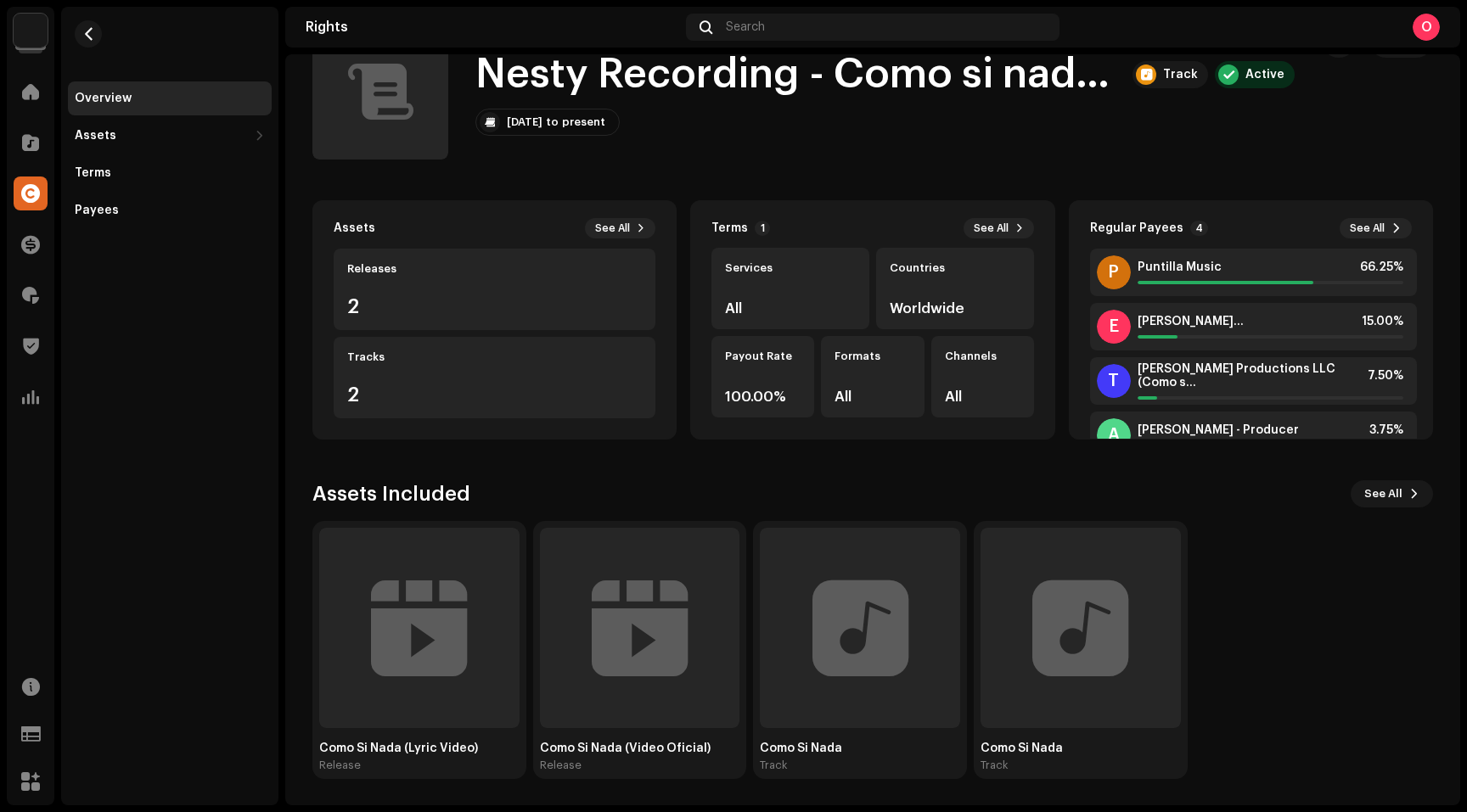
click at [1273, 678] on div "Como Si Nada (Lyric Video) Release Como Si Nada (Video Oficial) Release Como Si…" at bounding box center [868, 650] width 1120 height 258
click at [1374, 487] on span "See All" at bounding box center [1383, 494] width 38 height 34
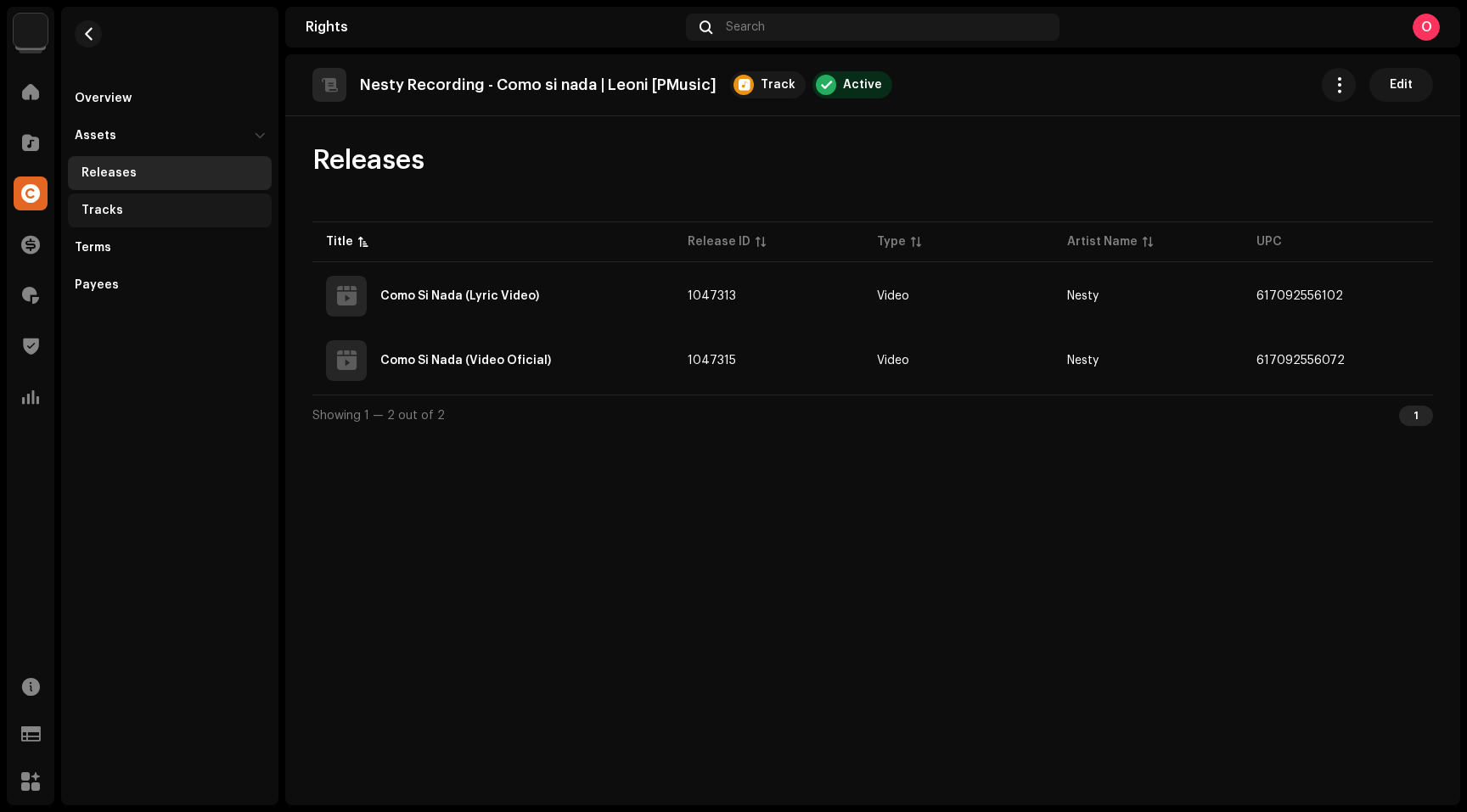
click at [131, 209] on div "Tracks" at bounding box center [173, 211] width 183 height 14
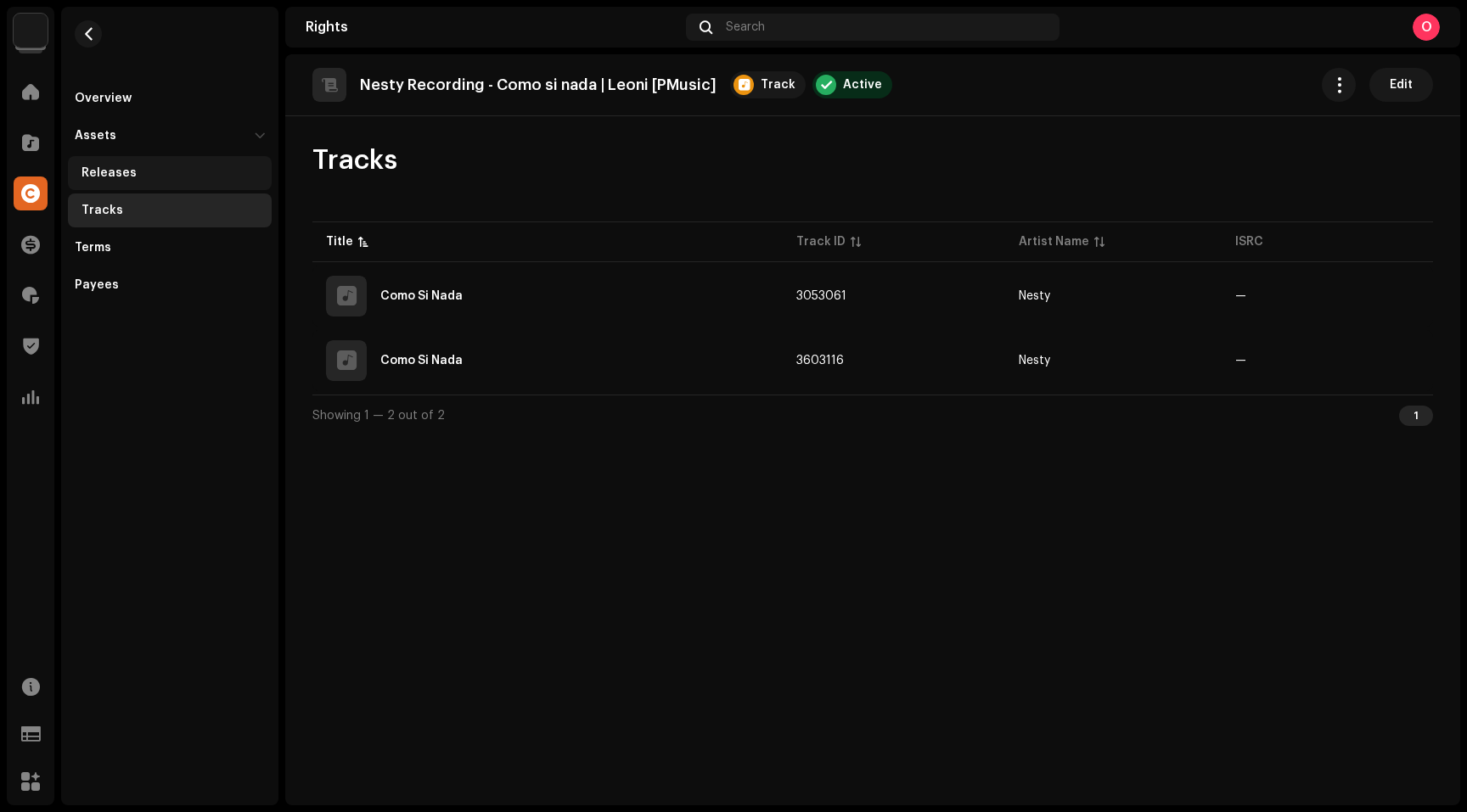
click at [134, 175] on div "Releases" at bounding box center [173, 173] width 183 height 14
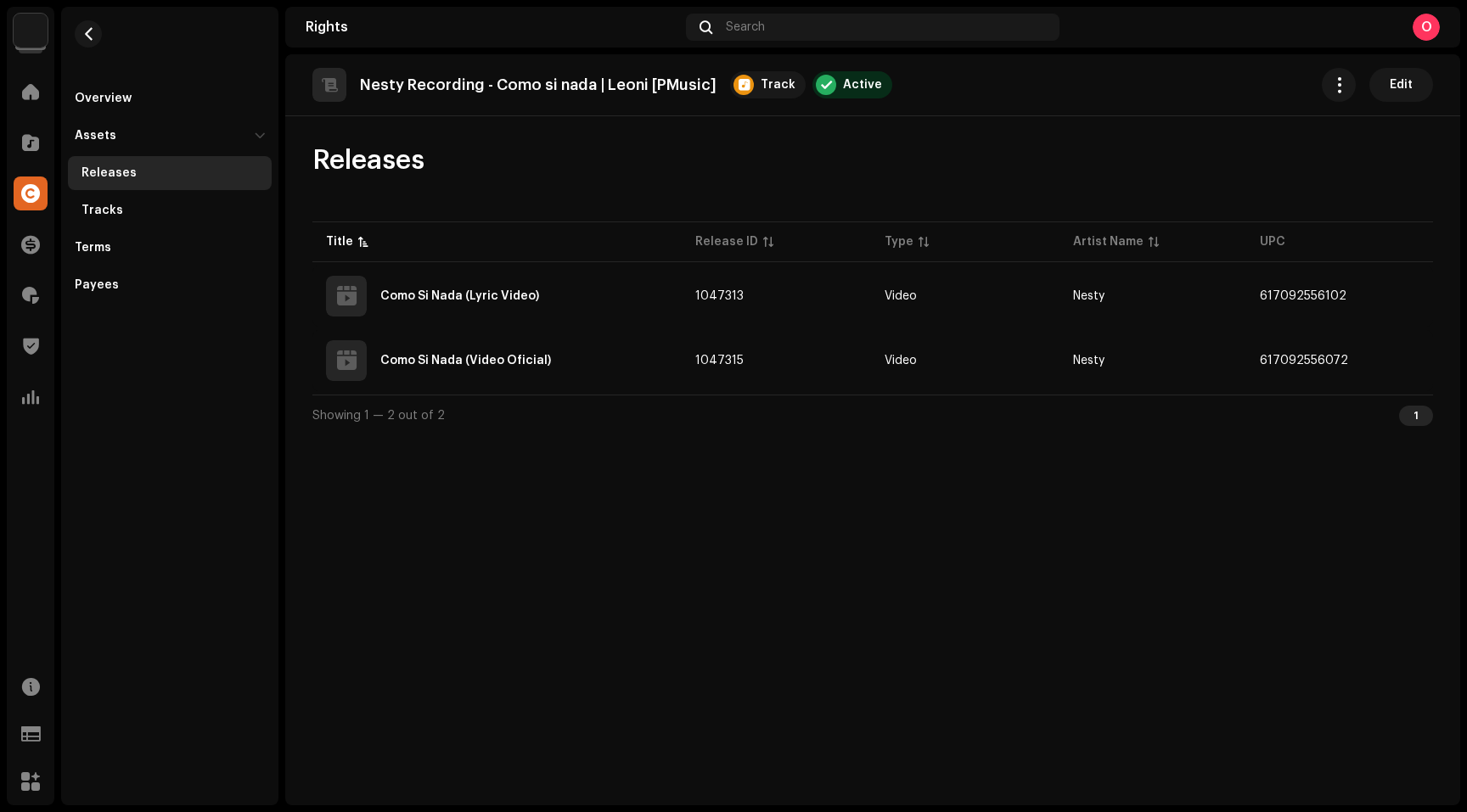
drag, startPoint x: 501, startPoint y: 519, endPoint x: 455, endPoint y: 502, distance: 49.0
click at [501, 519] on div "Nesty Recording - Como si nada | Leoni [PMusic] Track Active Edit Releases Titl…" at bounding box center [873, 430] width 1175 height 751
click at [88, 27] on span "button" at bounding box center [88, 34] width 13 height 14
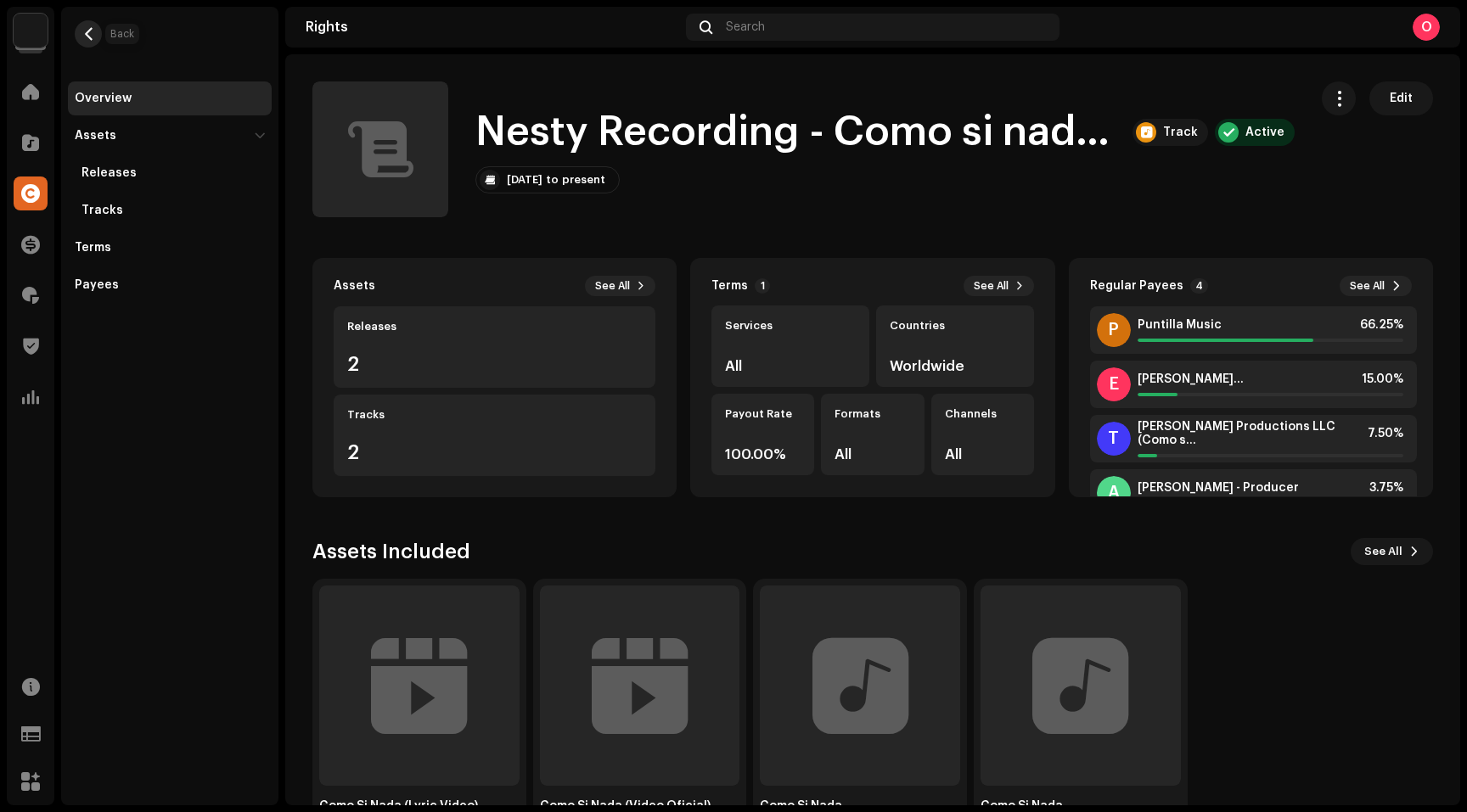
click at [89, 35] on span "button" at bounding box center [88, 34] width 13 height 14
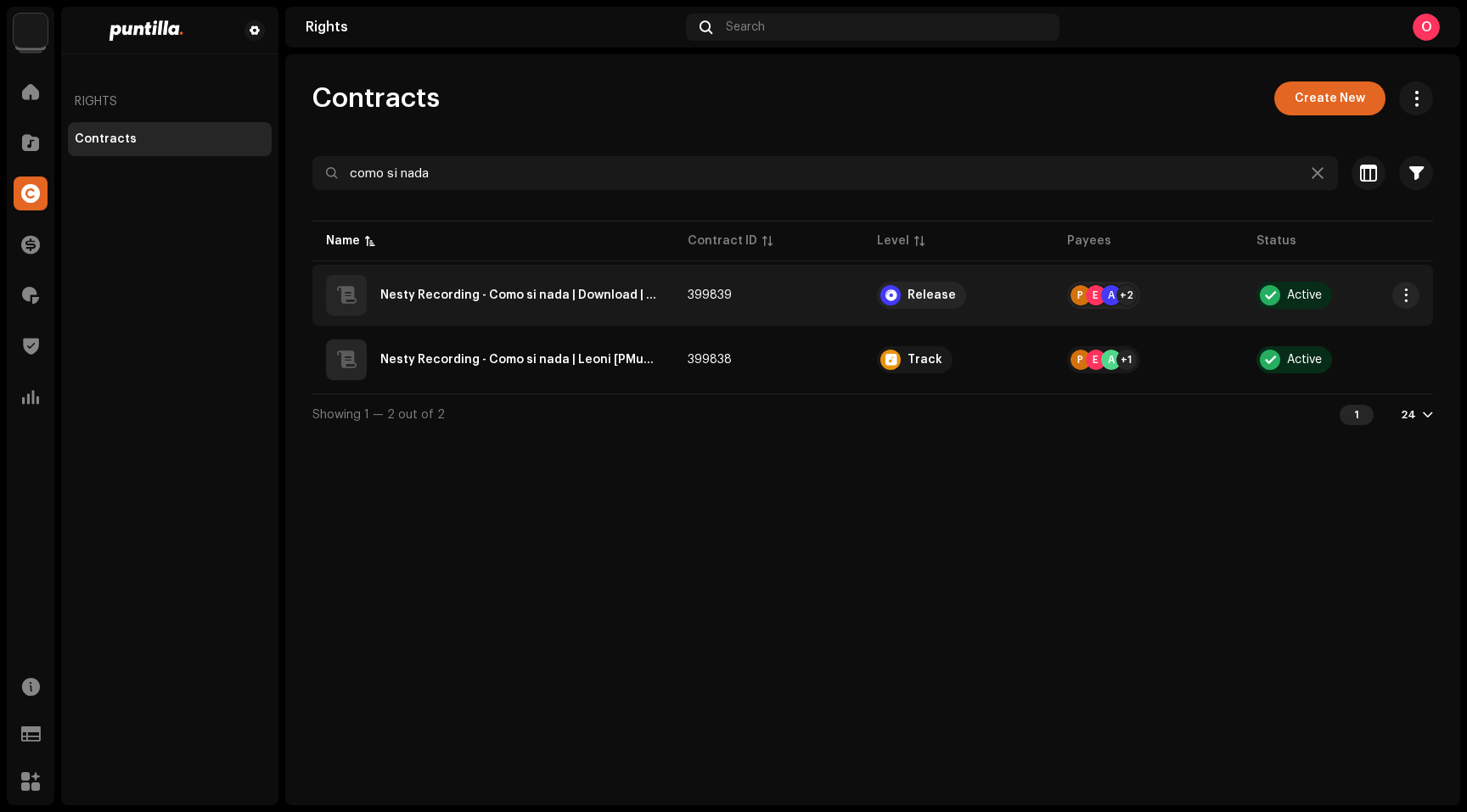
click at [512, 291] on div "Nesty Recording - Como si nada | Download | Leoni | Motiff [PMusic]" at bounding box center [521, 296] width 280 height 12
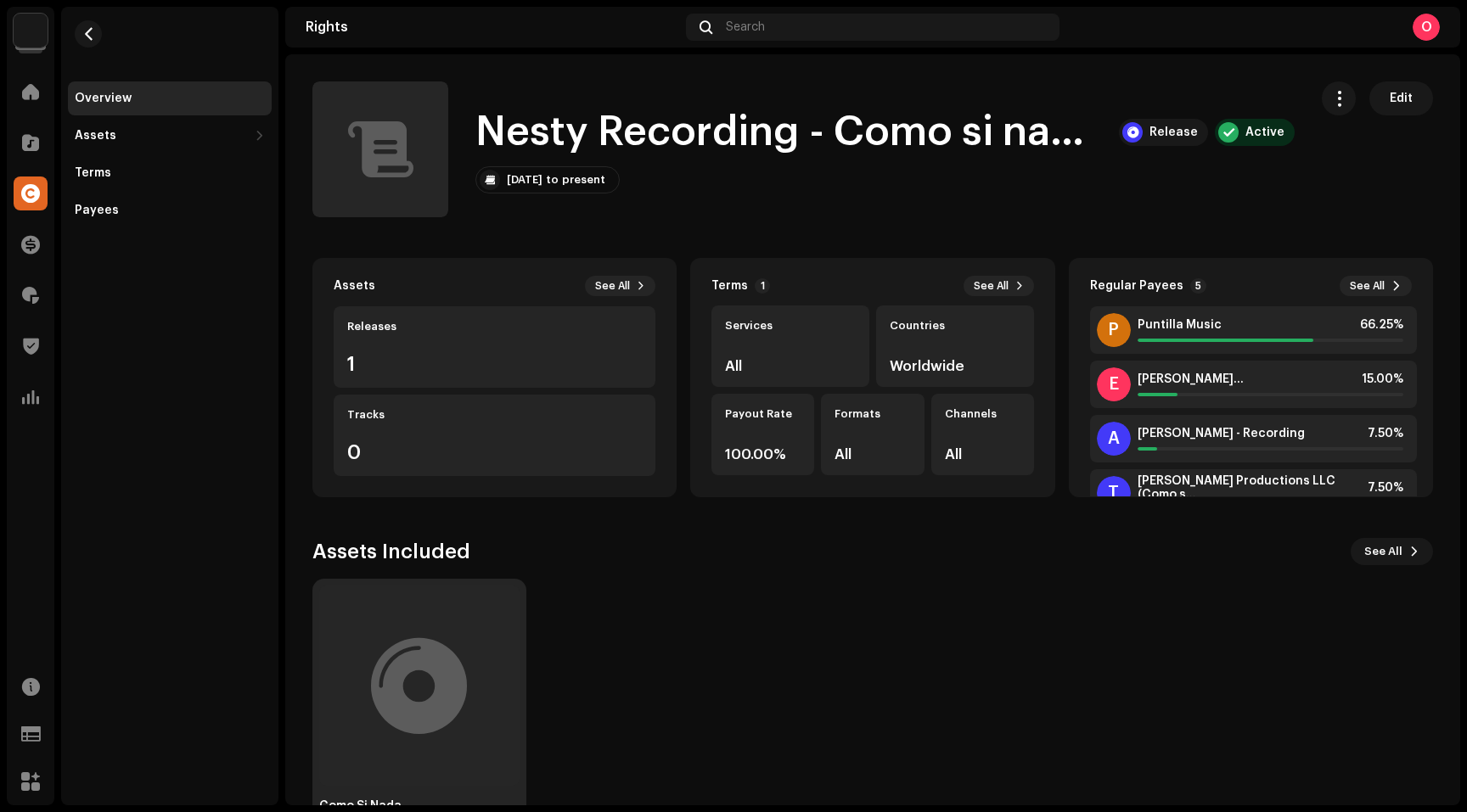
click at [437, 686] on div at bounding box center [419, 686] width 96 height 0
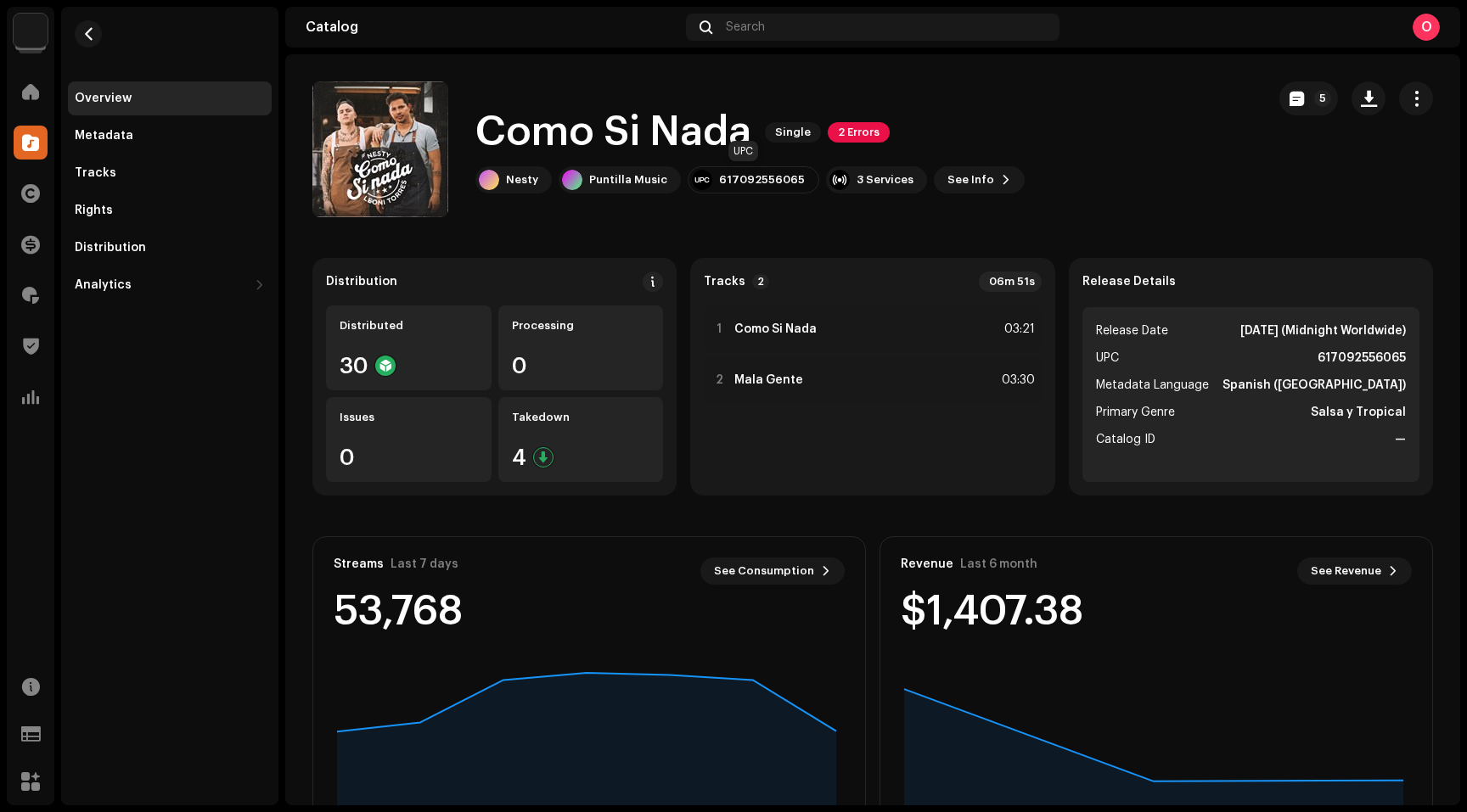
click at [745, 181] on div "617092556065" at bounding box center [761, 180] width 86 height 14
copy div "617092556065"
click at [114, 172] on div "Tracks" at bounding box center [170, 173] width 190 height 14
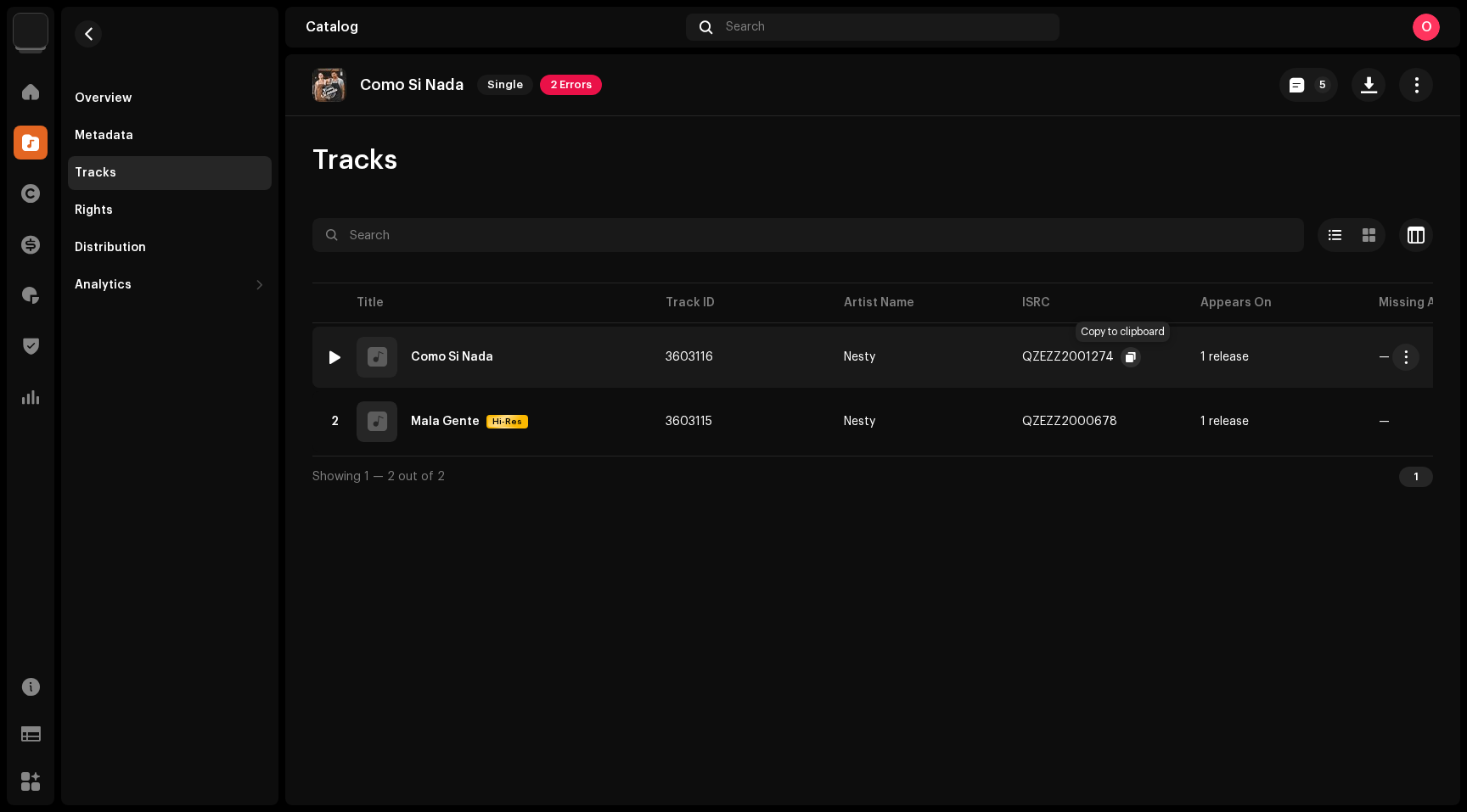
click at [1125, 358] on span "button" at bounding box center [1131, 357] width 10 height 14
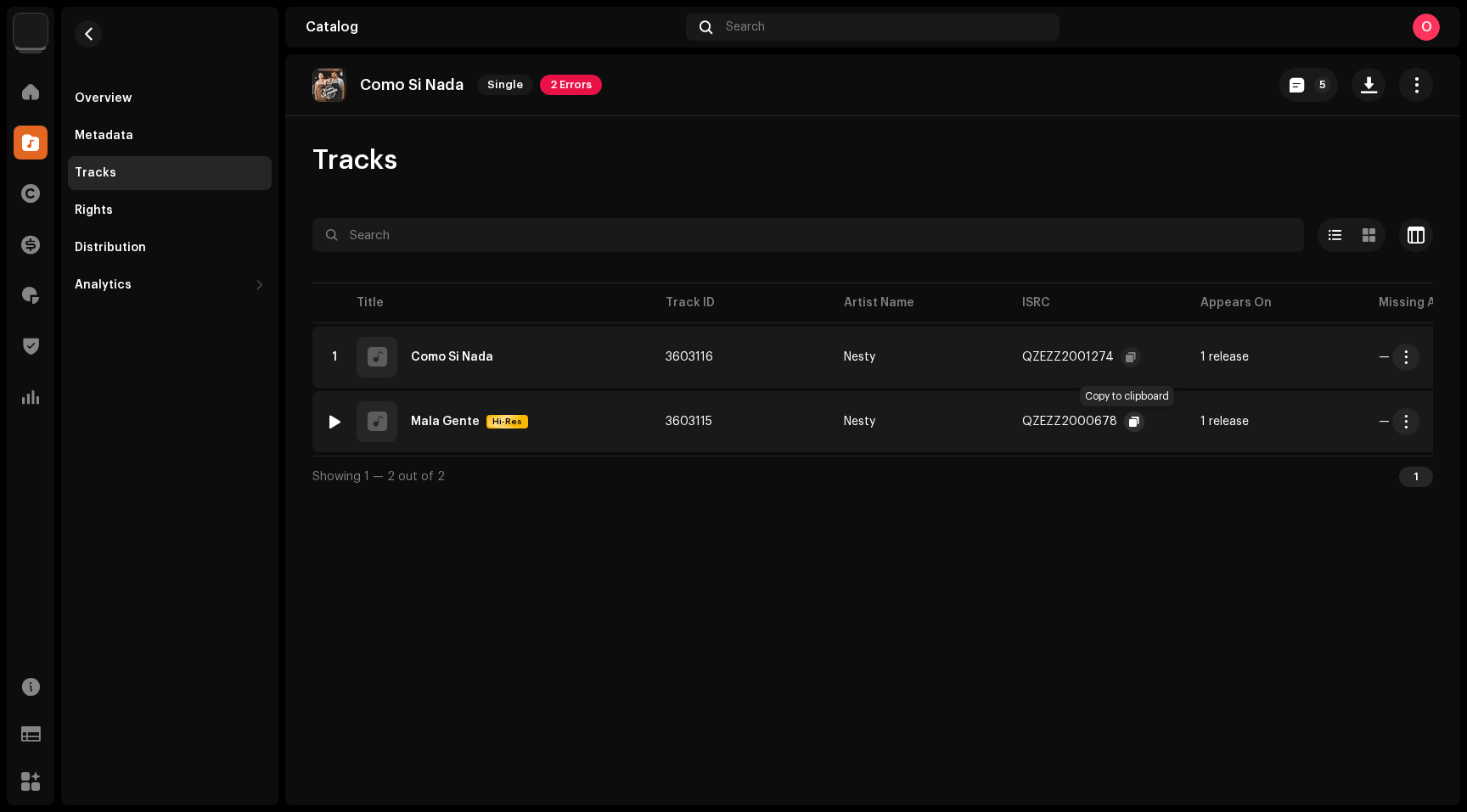
click at [1129, 424] on span "button" at bounding box center [1134, 422] width 10 height 14
click at [41, 35] on img at bounding box center [30, 30] width 34 height 34
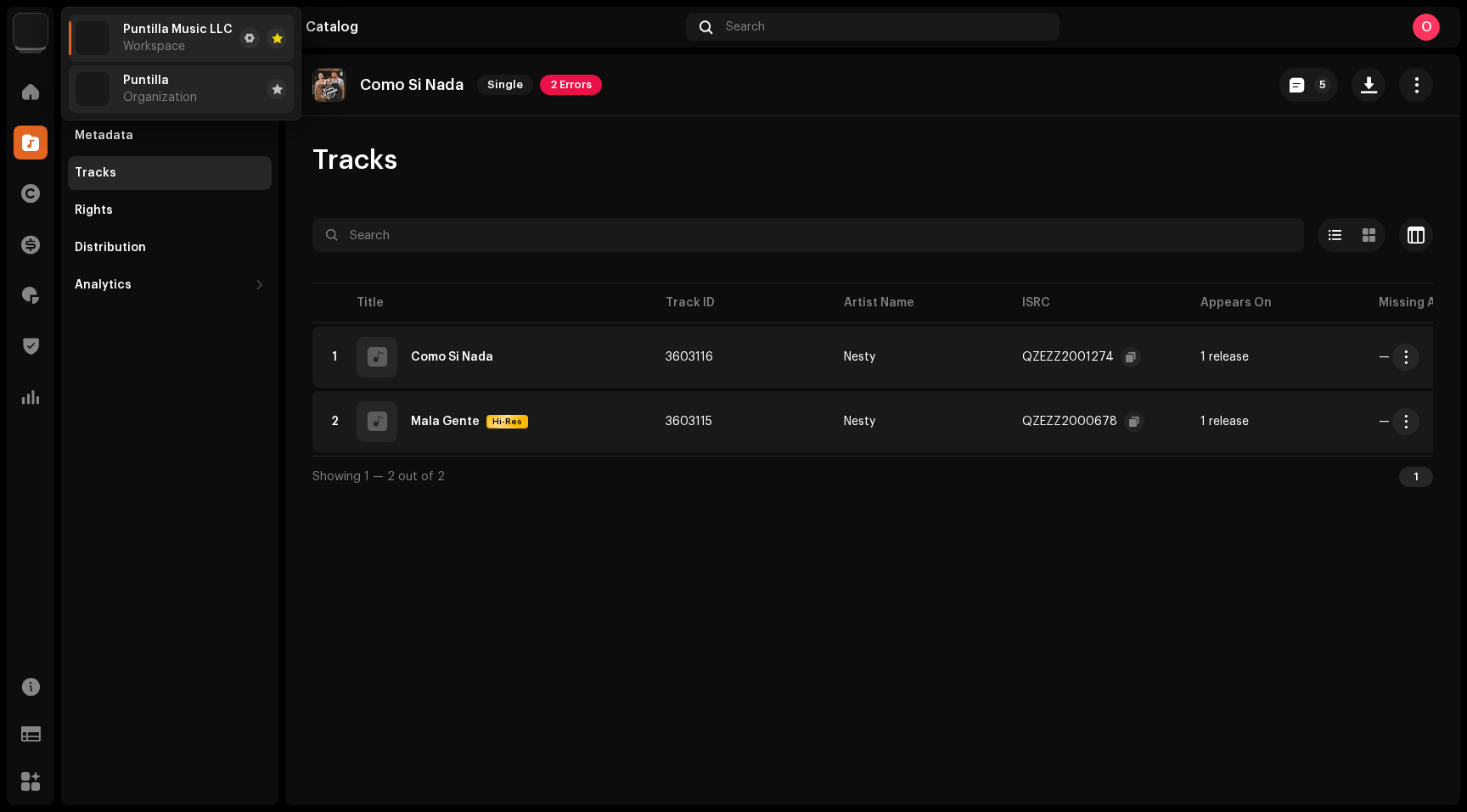
click at [163, 82] on span "Puntilla" at bounding box center [145, 80] width 46 height 14
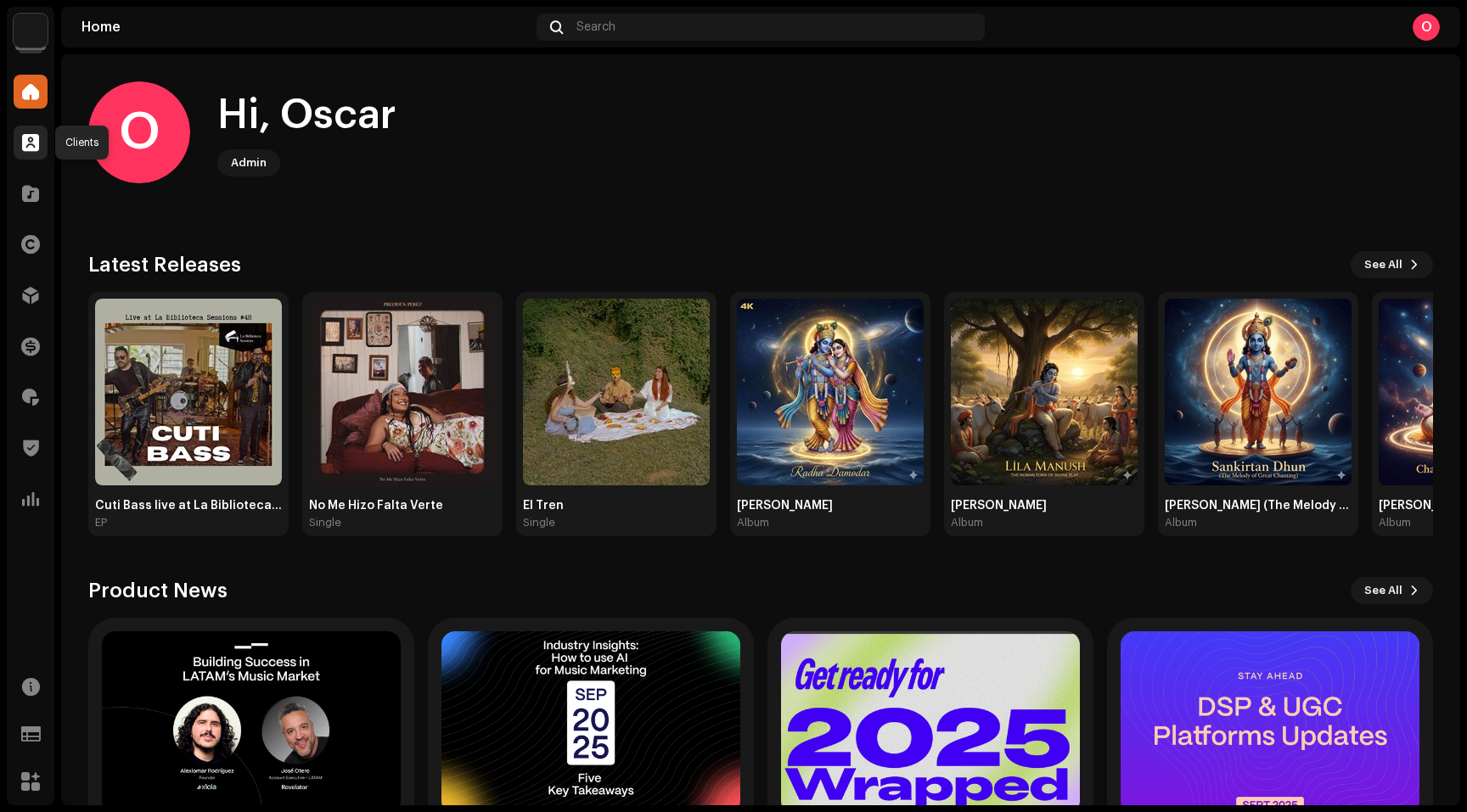
click at [34, 142] on span at bounding box center [31, 143] width 17 height 14
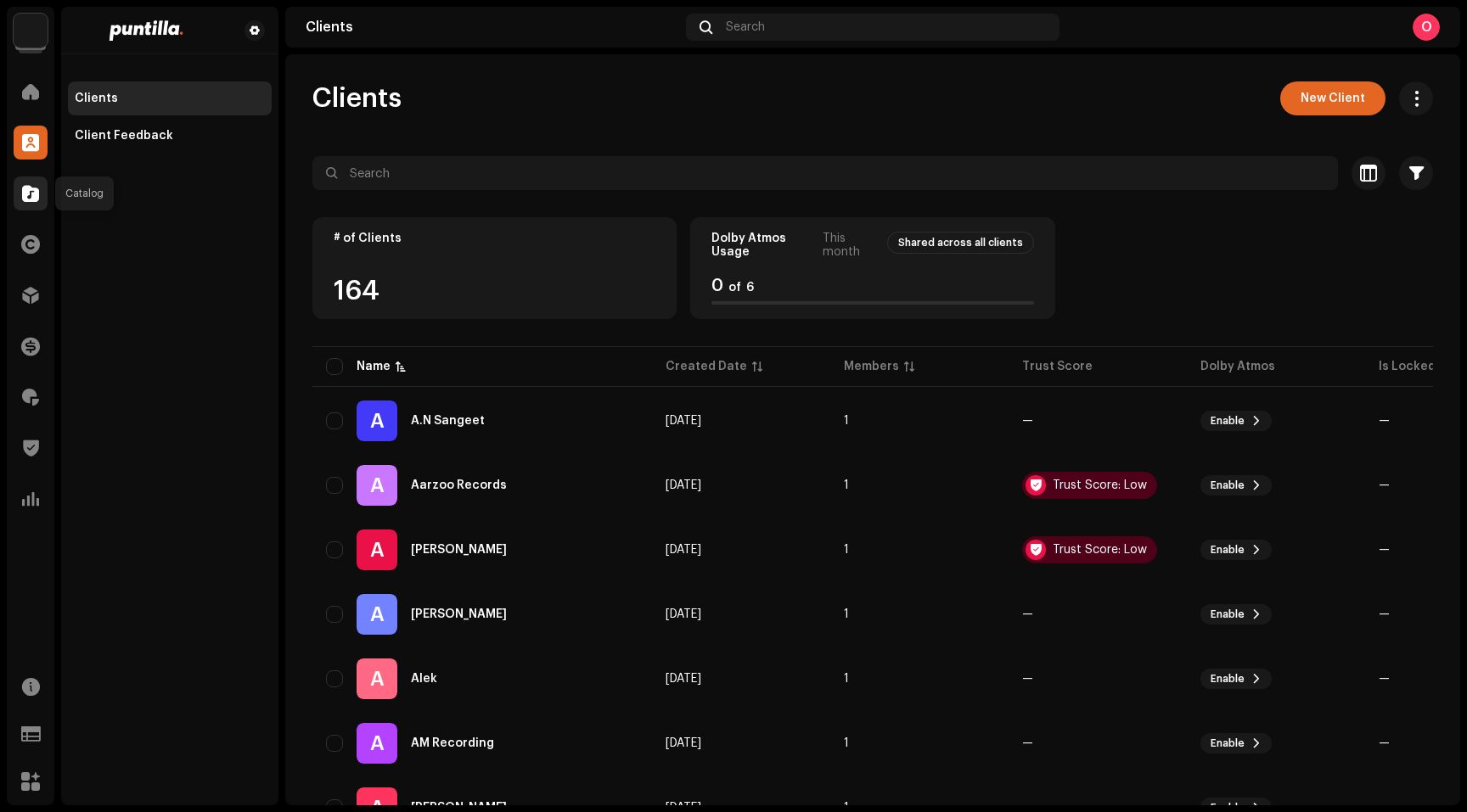
click at [38, 202] on div at bounding box center [30, 193] width 34 height 34
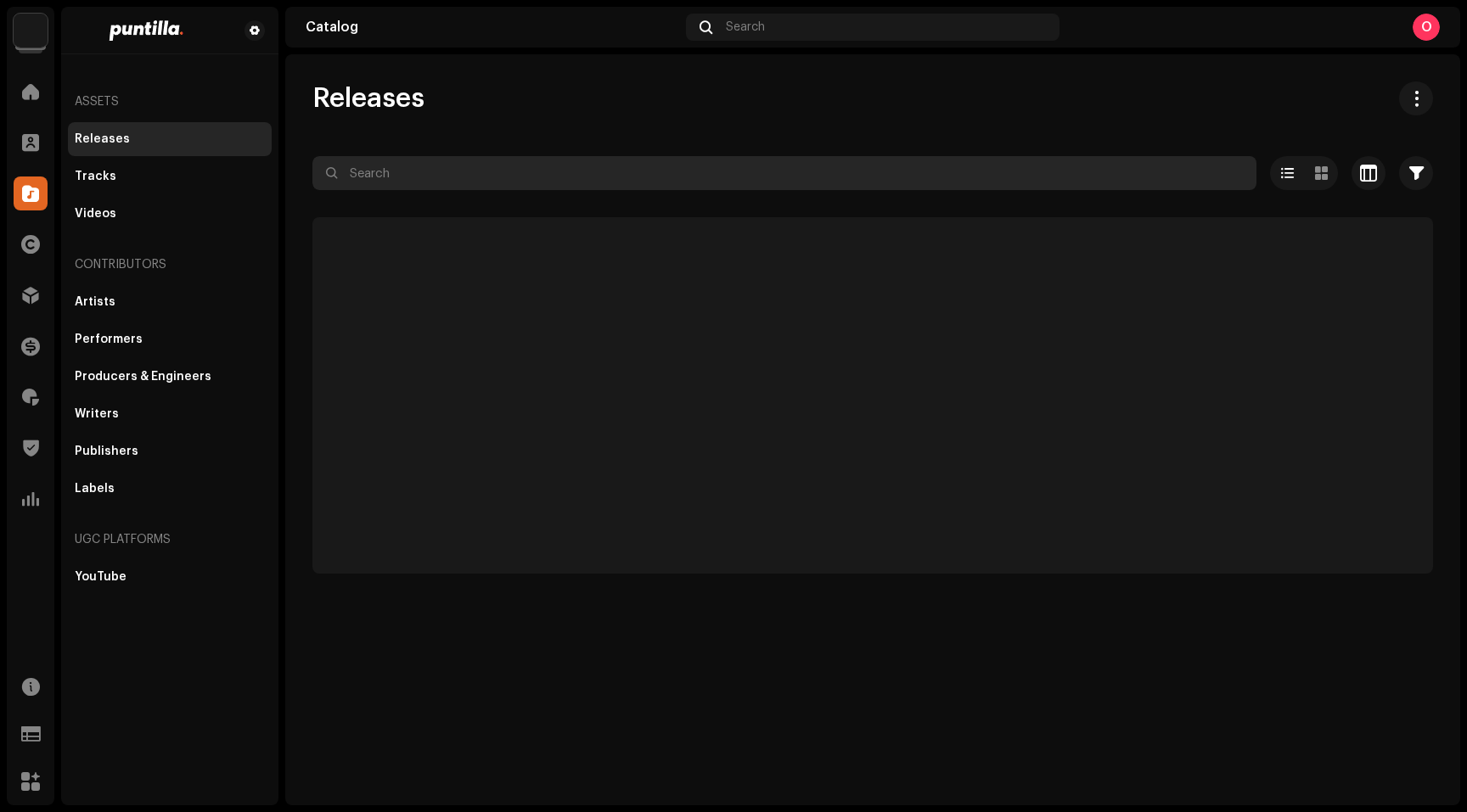
click at [412, 174] on input "text" at bounding box center [784, 173] width 944 height 34
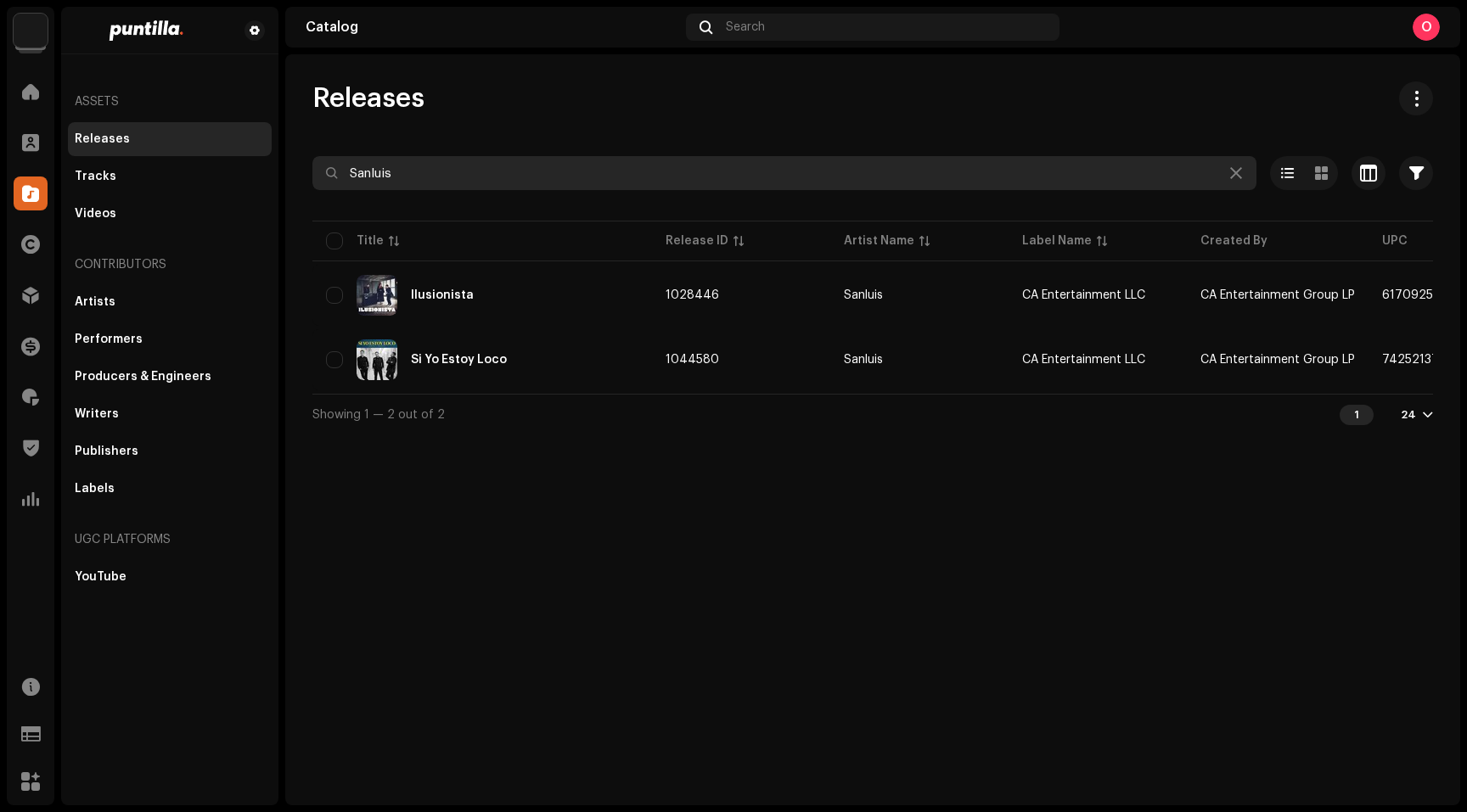
drag, startPoint x: 428, startPoint y: 173, endPoint x: 345, endPoint y: 169, distance: 83.1
click at [348, 169] on input "Sanluis" at bounding box center [784, 173] width 944 height 34
type input "Sanluis"
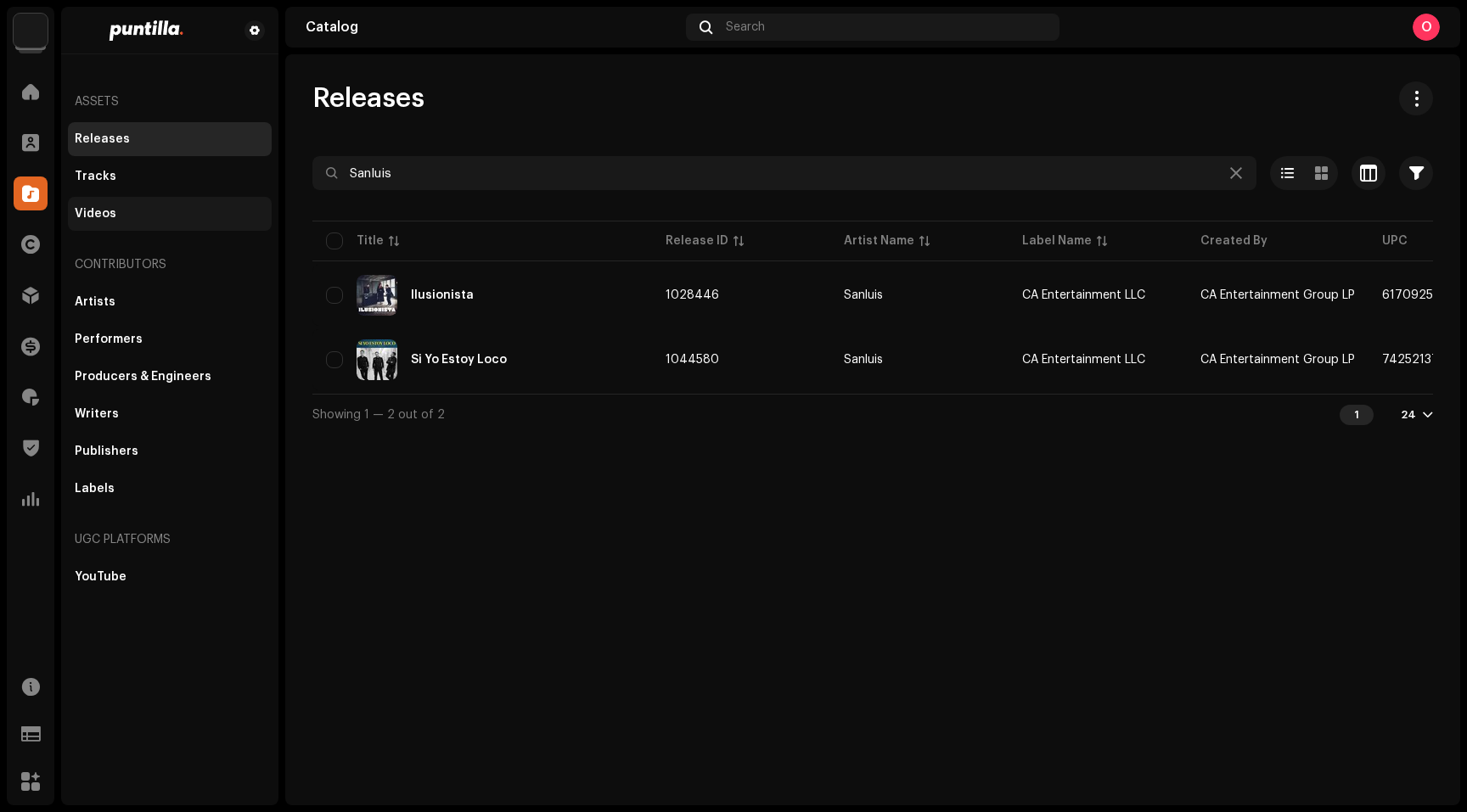
click at [136, 207] on div "Videos" at bounding box center [170, 214] width 190 height 14
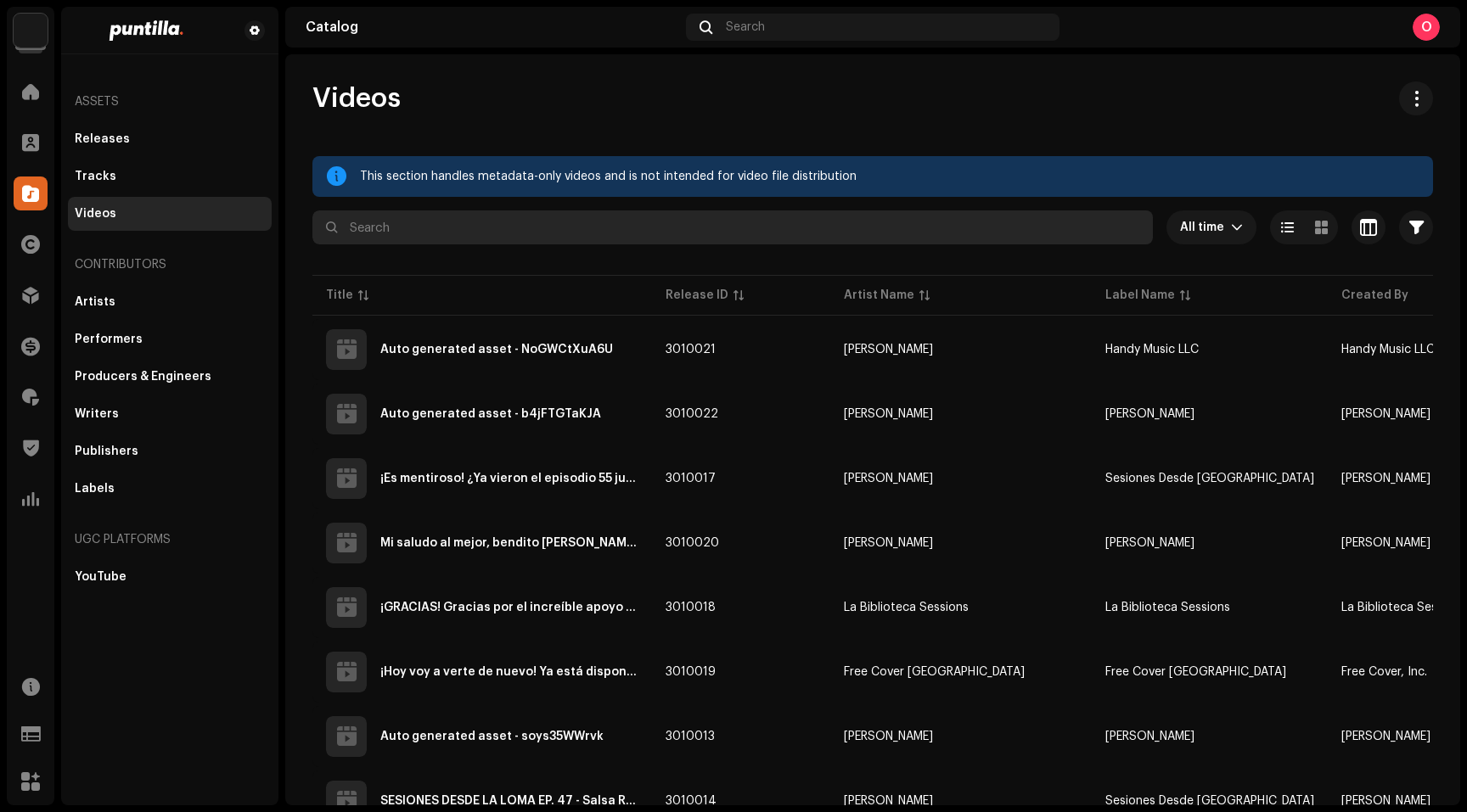
click at [464, 233] on input "text" at bounding box center [733, 227] width 841 height 34
paste input "Sanluis"
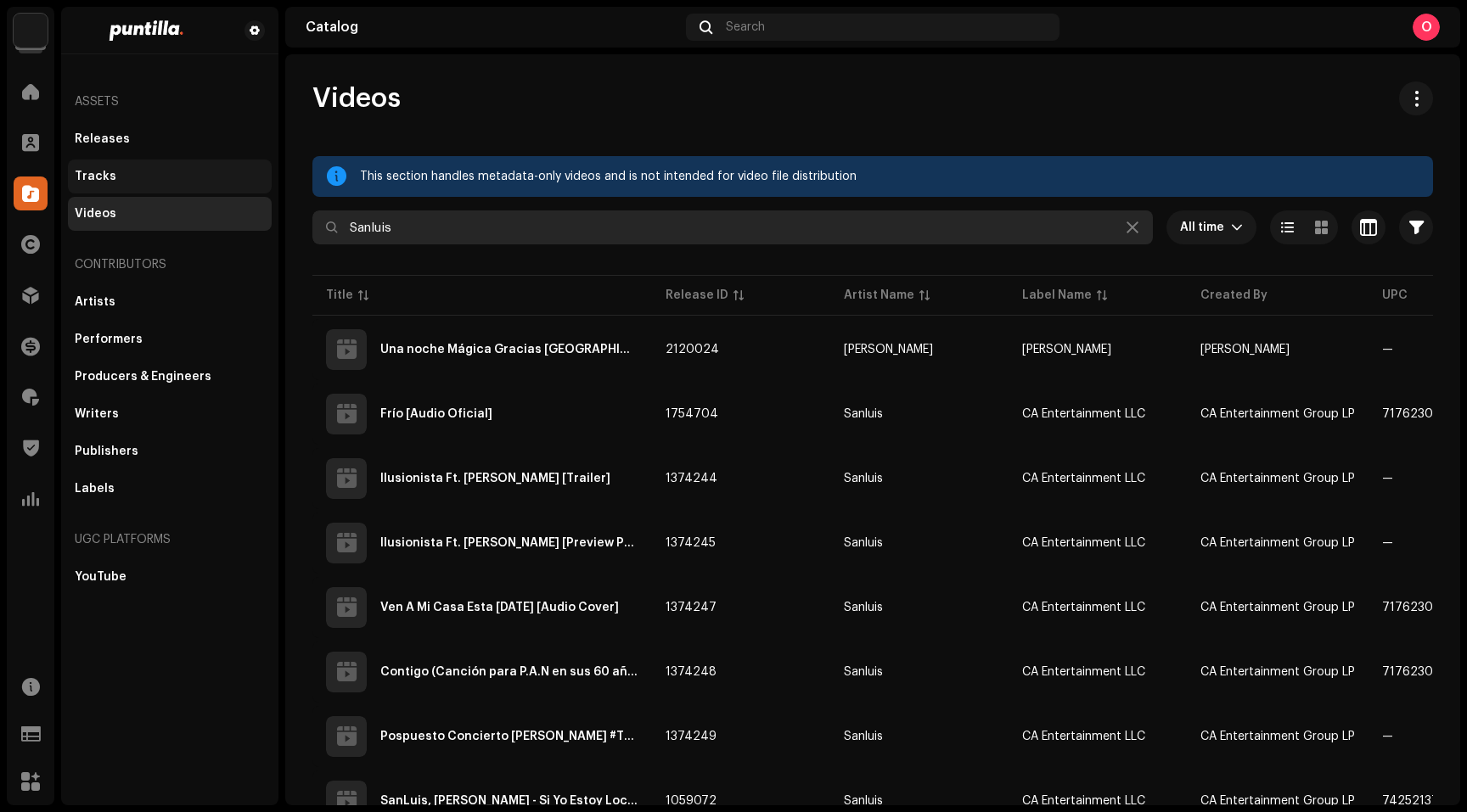
type input "Sanluis"
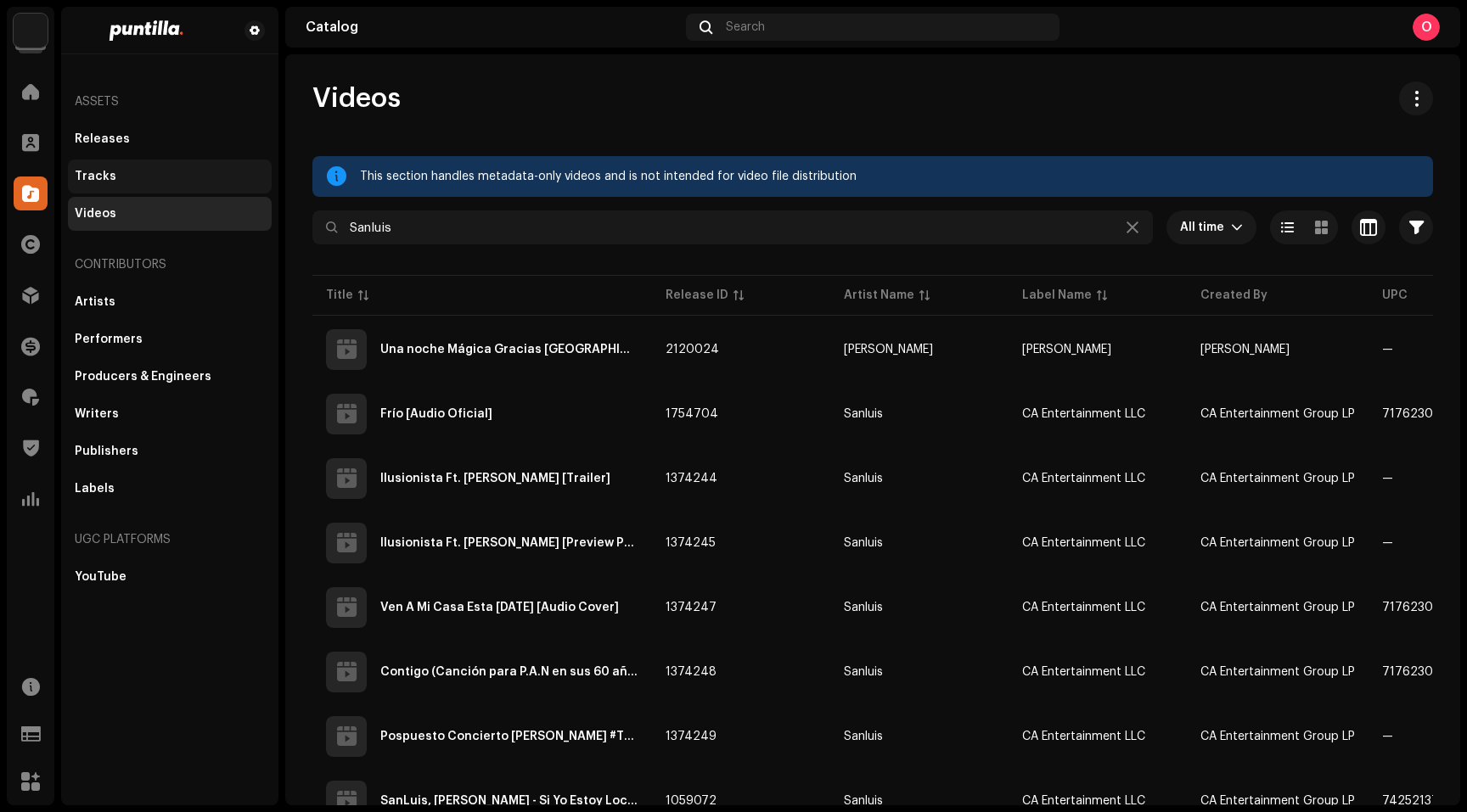
click at [113, 177] on div "Tracks" at bounding box center [170, 176] width 190 height 14
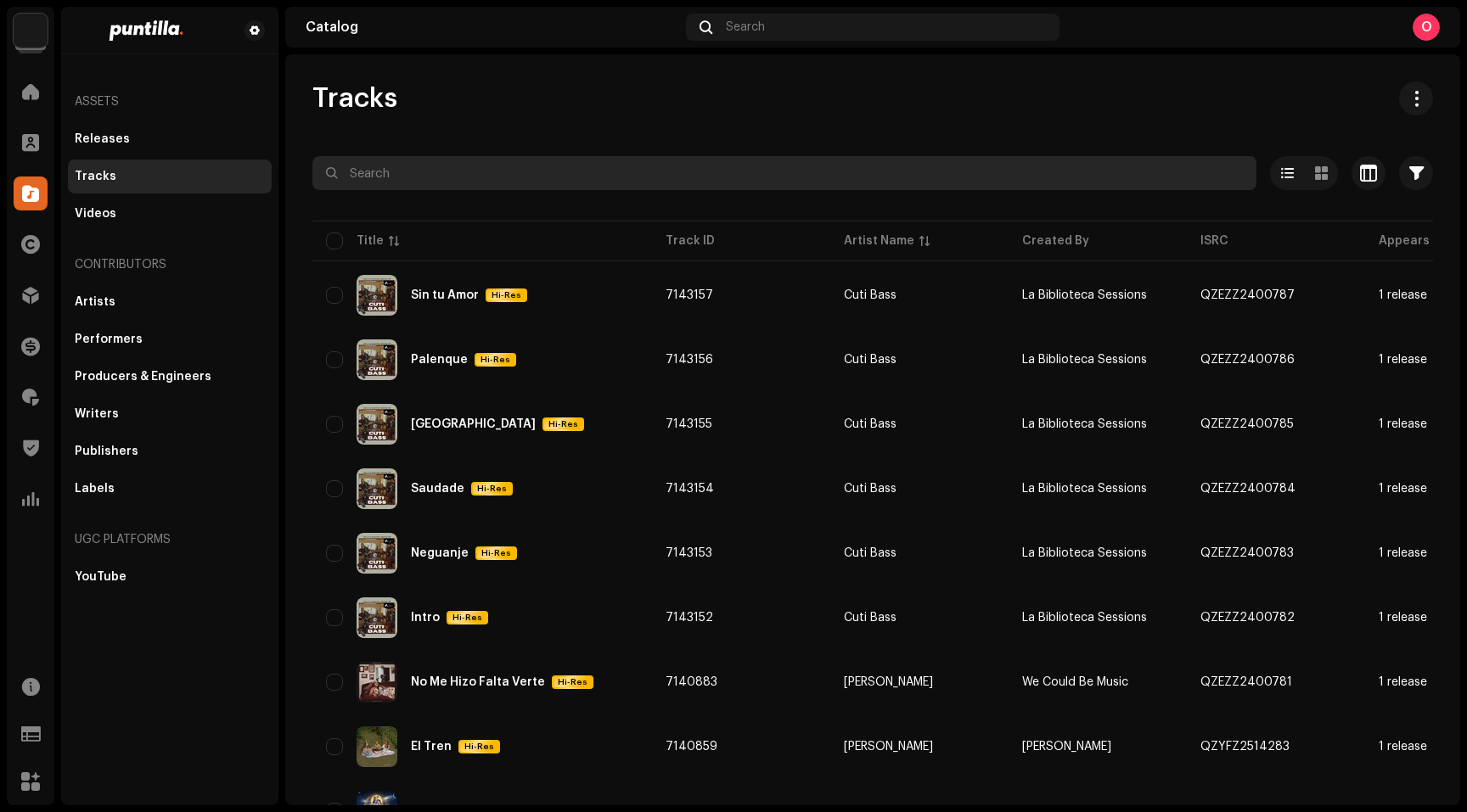
click at [471, 169] on input "text" at bounding box center [784, 173] width 944 height 34
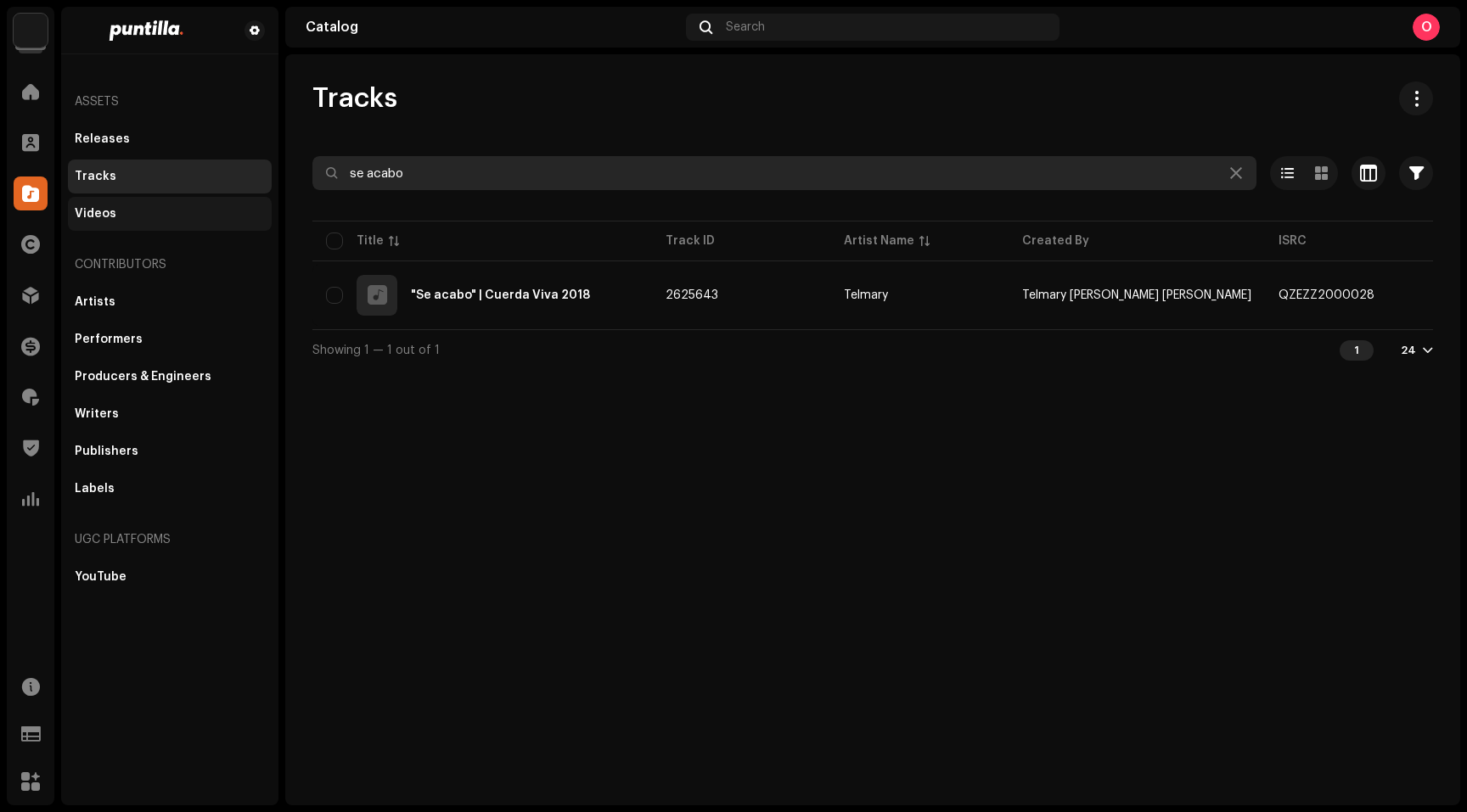
type input "se acabo"
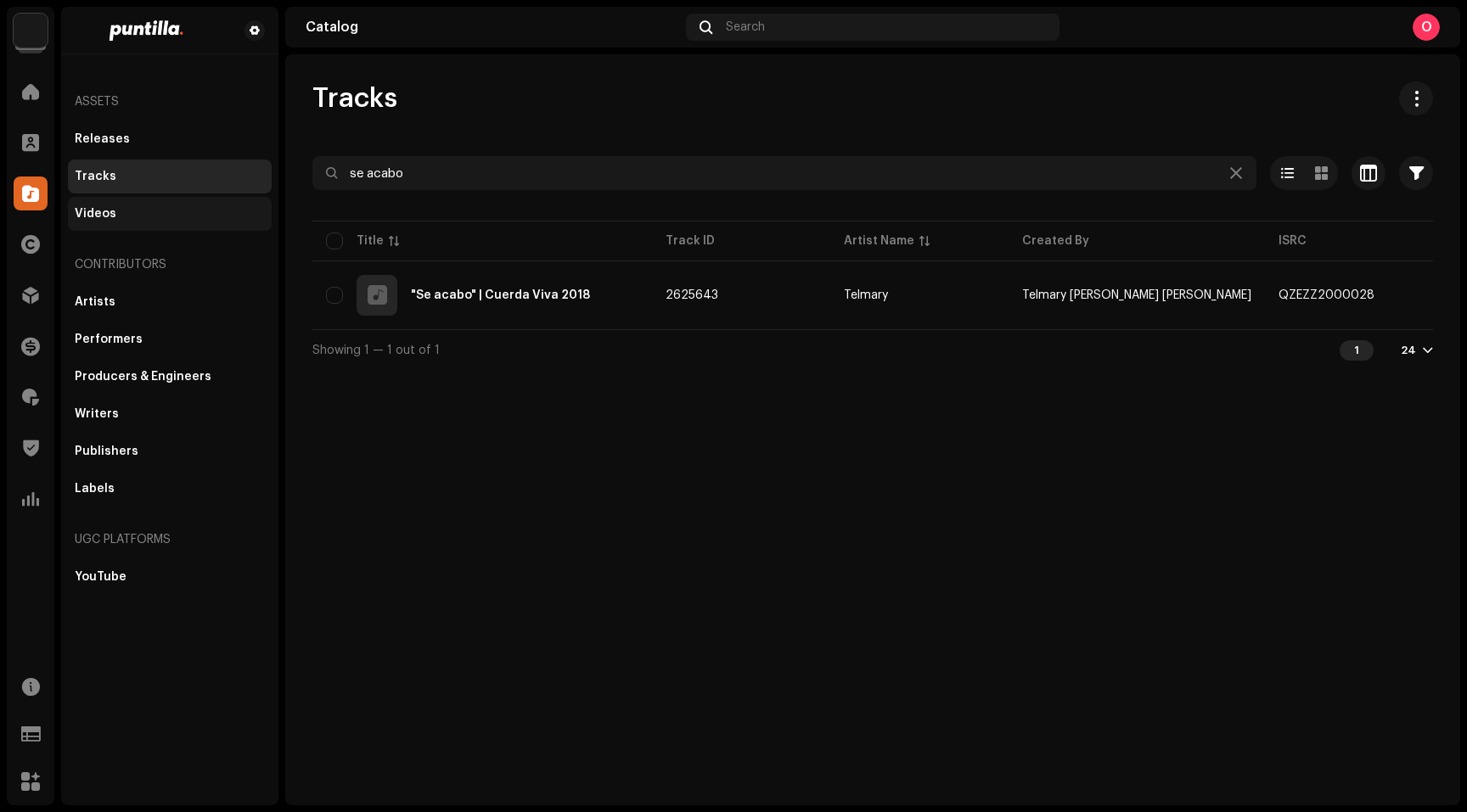
click at [116, 214] on div "Videos" at bounding box center [170, 214] width 190 height 14
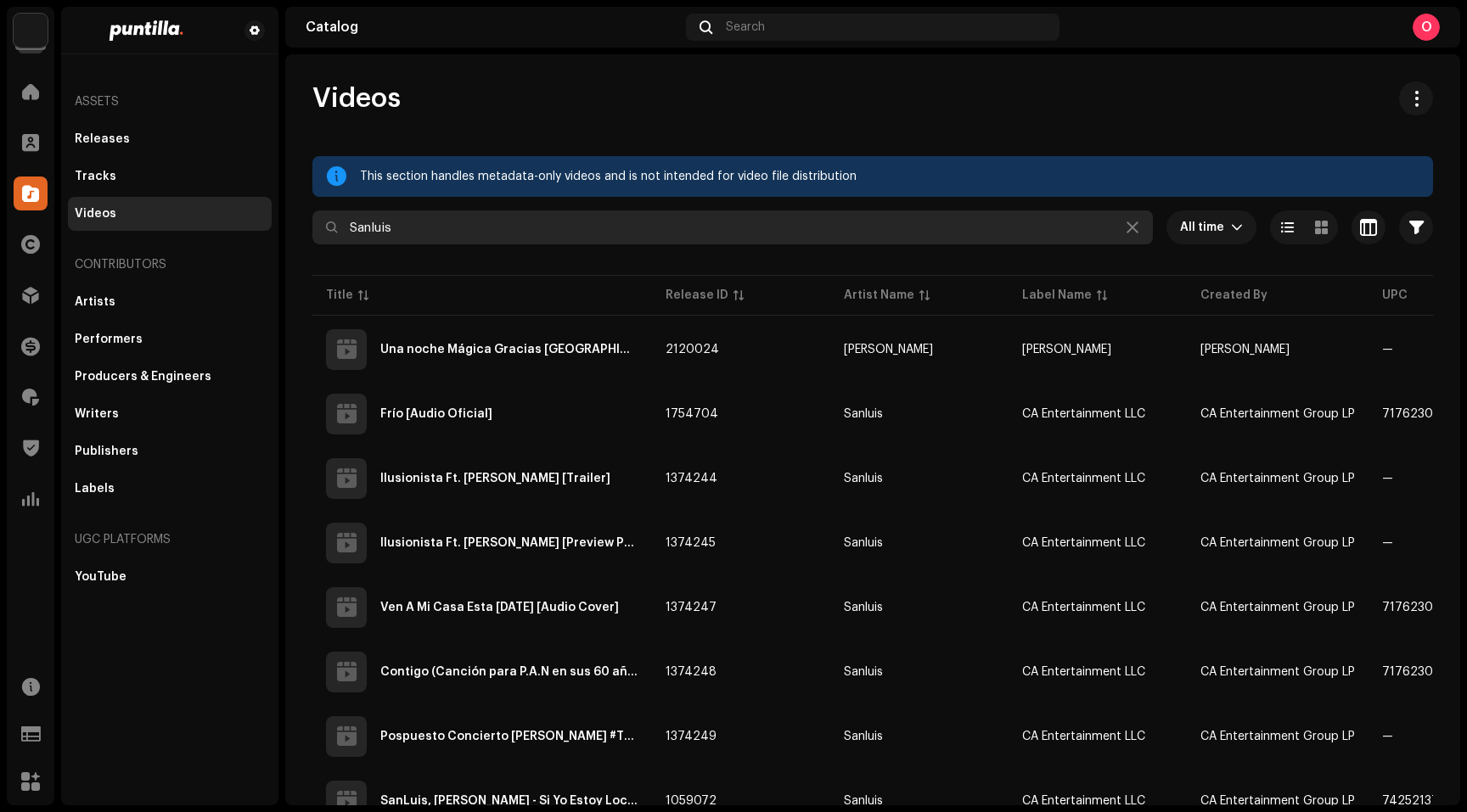
drag, startPoint x: 440, startPoint y: 228, endPoint x: 273, endPoint y: 196, distance: 170.0
click at [273, 196] on div "Puntilla Home Clients Catalog Rights Distribution Finance Royalties Trust & Saf…" at bounding box center [734, 406] width 1467 height 812
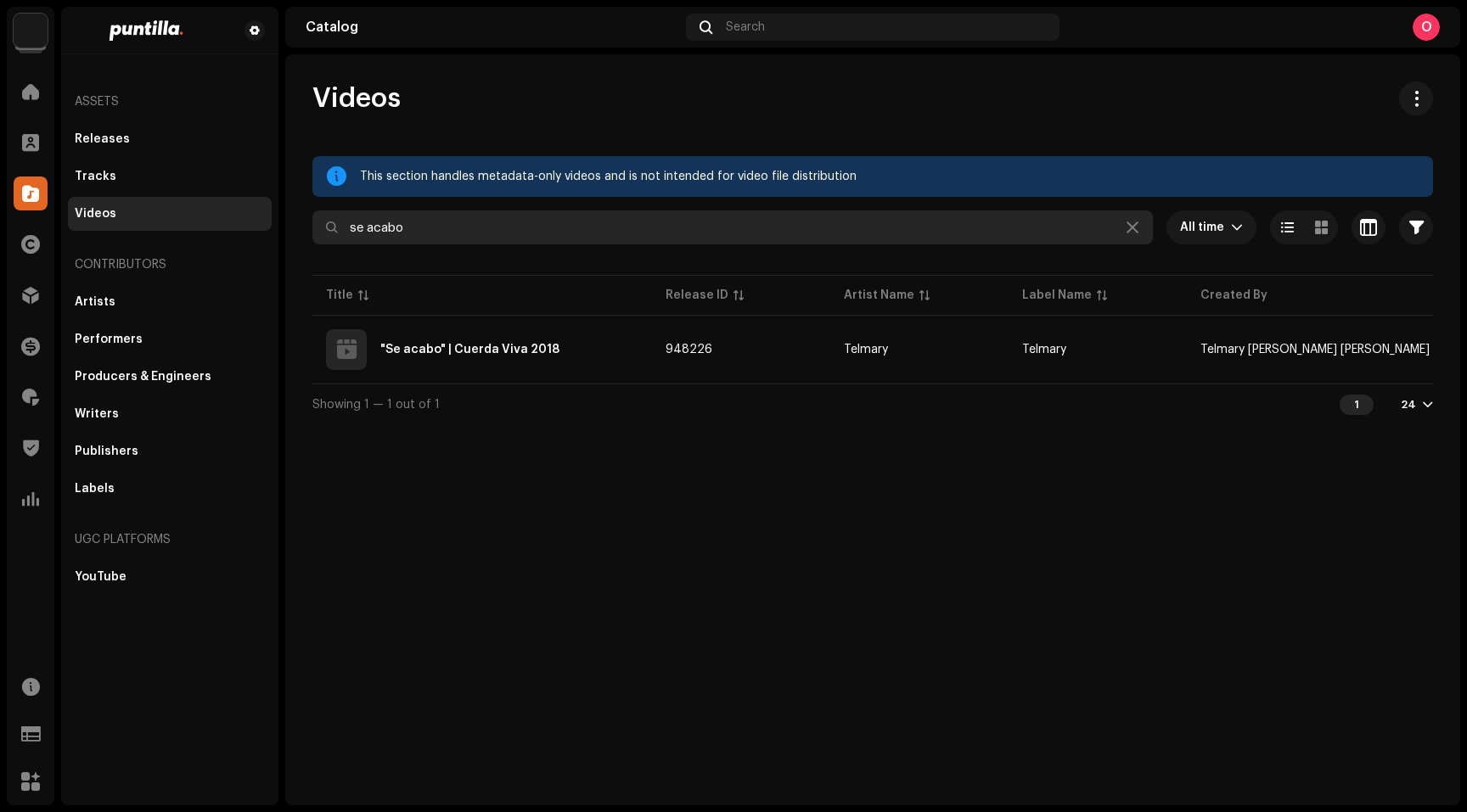
type input "se acabo"
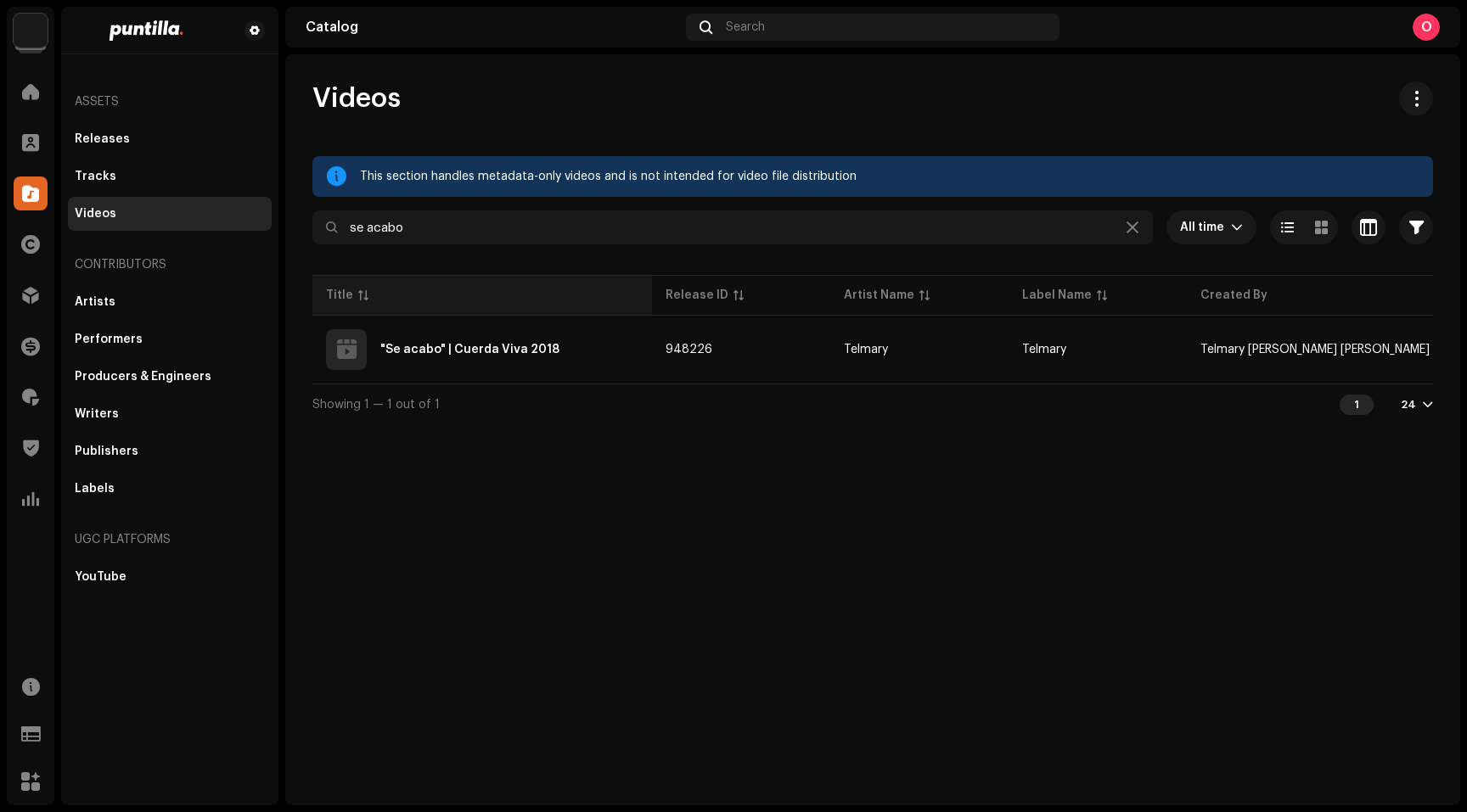
drag, startPoint x: 686, startPoint y: 93, endPoint x: 503, endPoint y: 278, distance: 260.2
click at [686, 93] on div "Videos" at bounding box center [872, 98] width 1120 height 34
click at [103, 176] on div "Tracks" at bounding box center [95, 176] width 42 height 14
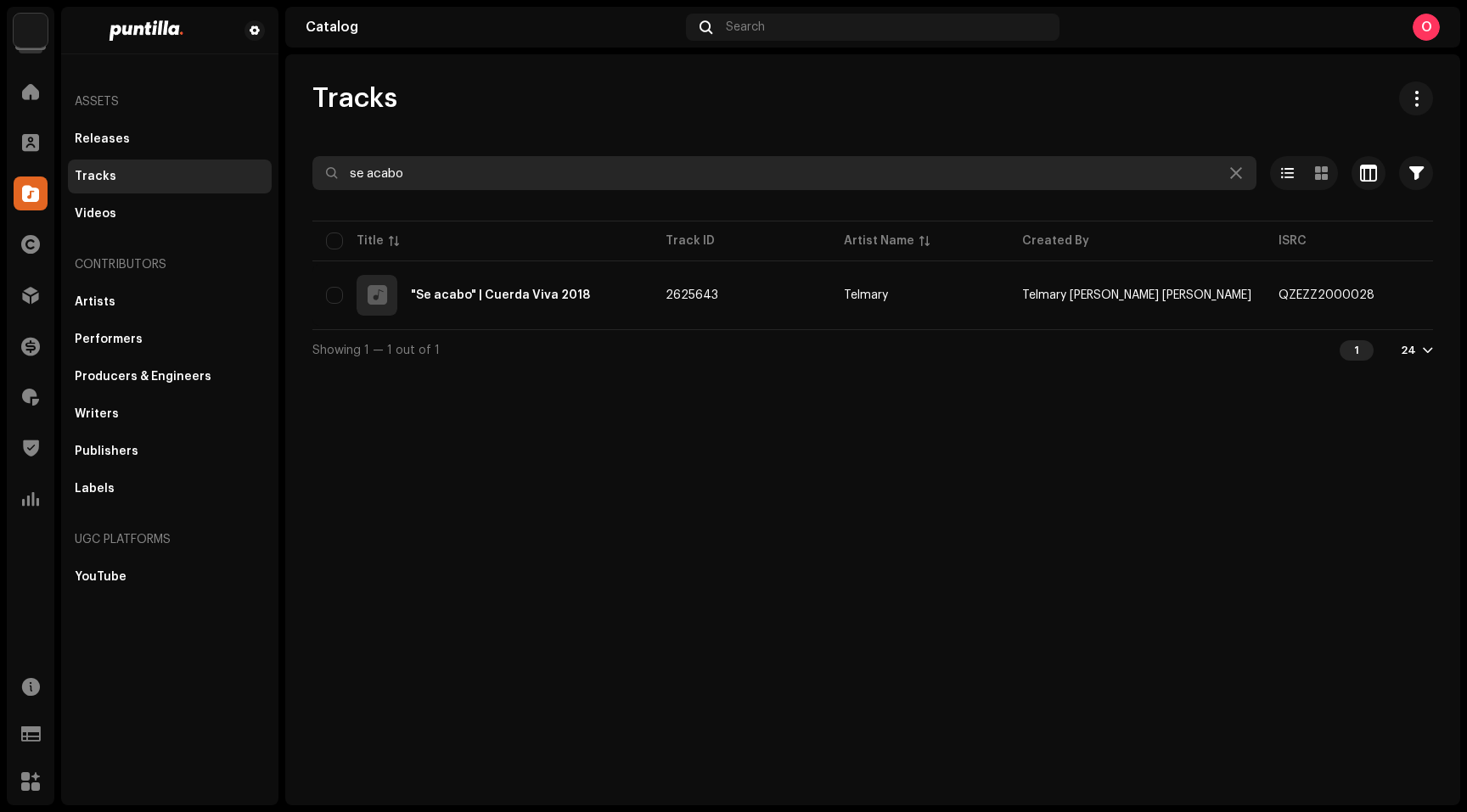
click at [455, 172] on input "se acabo" at bounding box center [784, 173] width 944 height 34
drag, startPoint x: 470, startPoint y: 177, endPoint x: 266, endPoint y: 163, distance: 204.5
click at [266, 163] on div "Puntilla Home Clients Catalog Rights Distribution Finance Royalties Trust & Saf…" at bounding box center [734, 406] width 1467 height 812
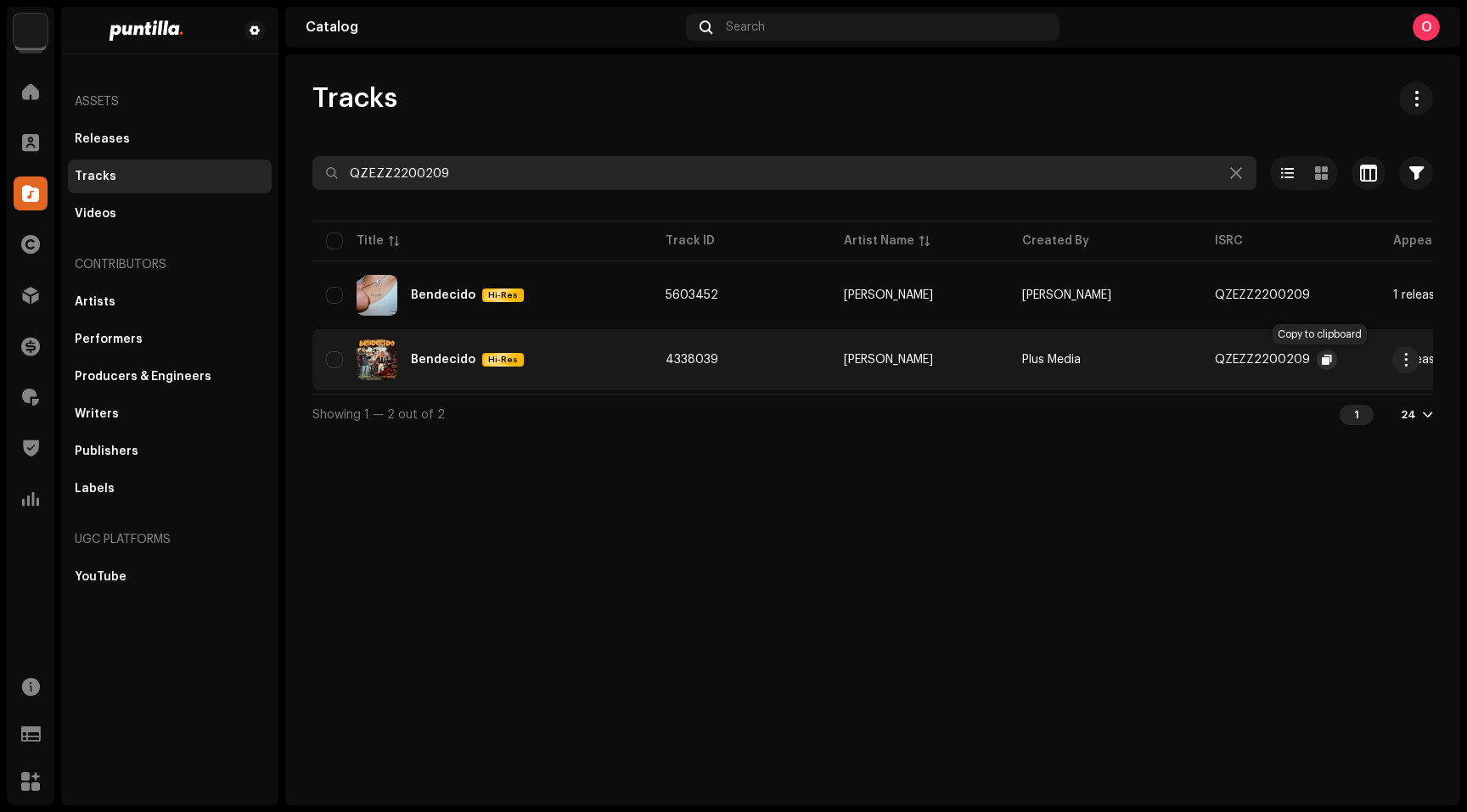
type input "QZEZZ2200209"
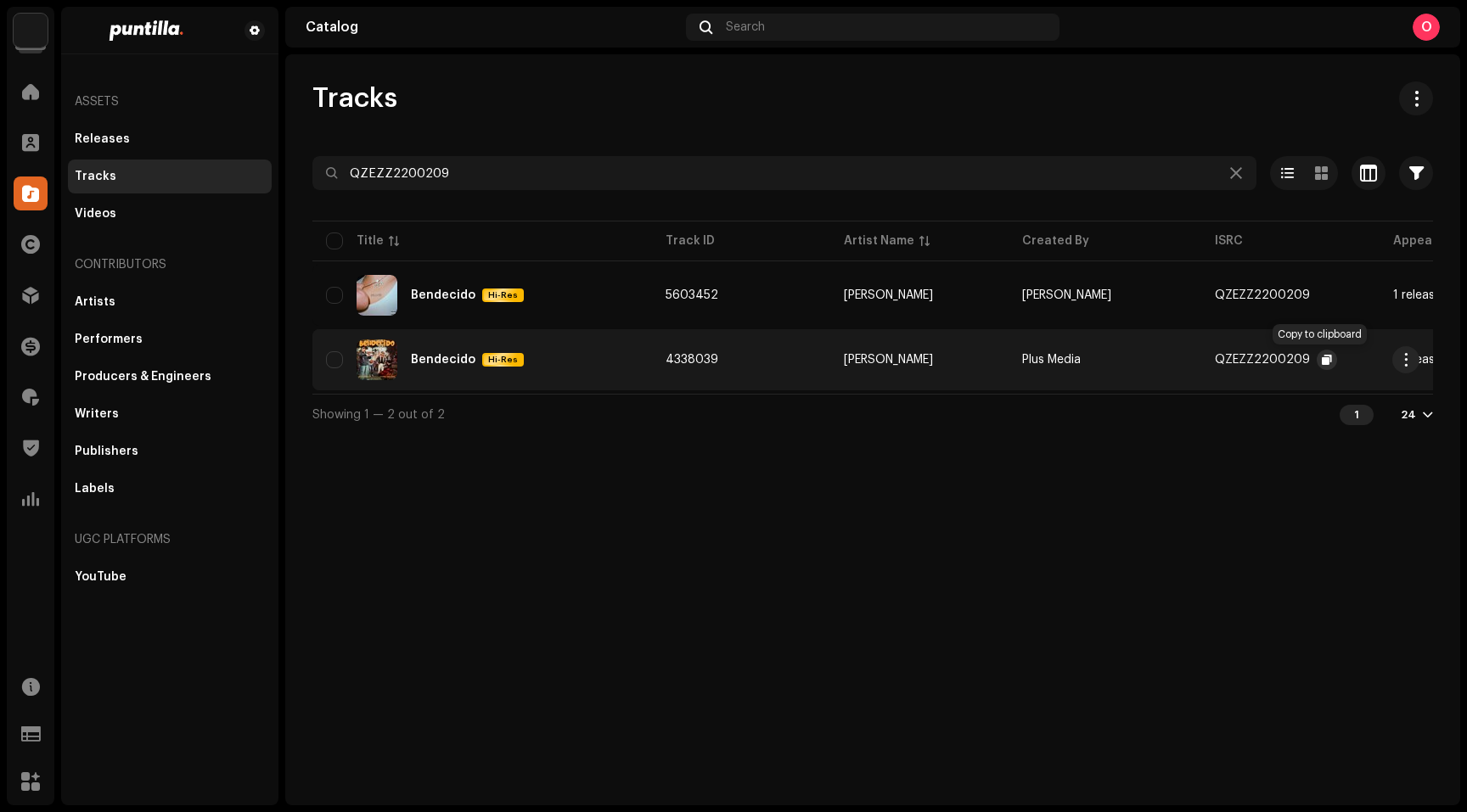
click at [1322, 359] on span "button" at bounding box center [1327, 360] width 10 height 14
drag, startPoint x: 833, startPoint y: 568, endPoint x: 803, endPoint y: 561, distance: 30.8
click at [833, 568] on div "Tracks QZEZZ2200209 Selected 0 Options Filters Distribution status In progress …" at bounding box center [873, 430] width 1175 height 751
click at [599, 100] on div "Tracks" at bounding box center [872, 98] width 1120 height 34
click at [521, 101] on div "Tracks" at bounding box center [872, 98] width 1120 height 34
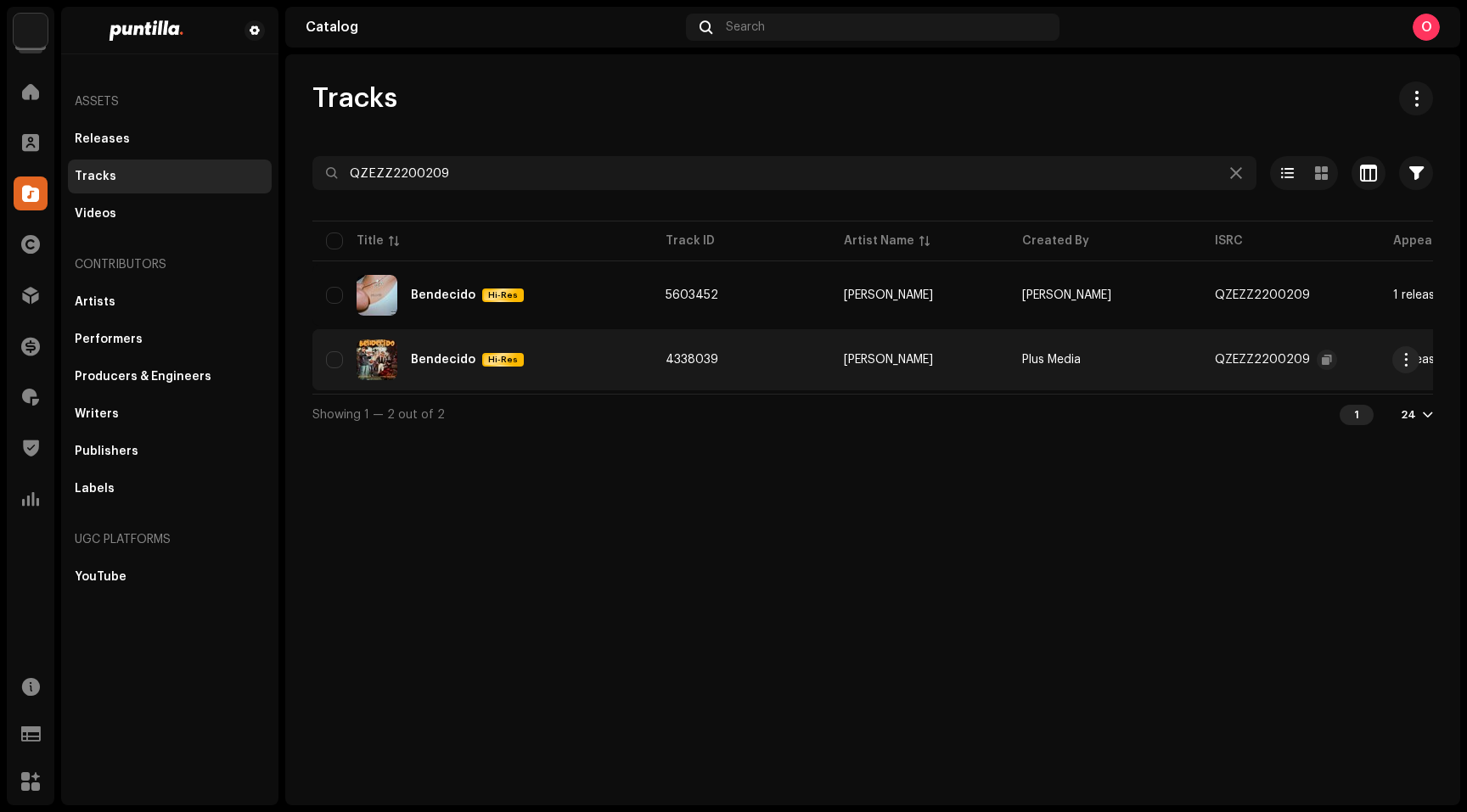
click at [526, 131] on div "Tracks QZEZZ2200209 Selected 0 Options Filters Distribution status In progress …" at bounding box center [873, 258] width 1175 height 353
drag, startPoint x: 597, startPoint y: 572, endPoint x: 588, endPoint y: 566, distance: 10.8
click at [593, 570] on div "Tracks QZEZZ2200209 Selected 0 Options Filters Distribution status In progress …" at bounding box center [873, 430] width 1175 height 751
click at [116, 137] on div "Releases" at bounding box center [102, 139] width 55 height 14
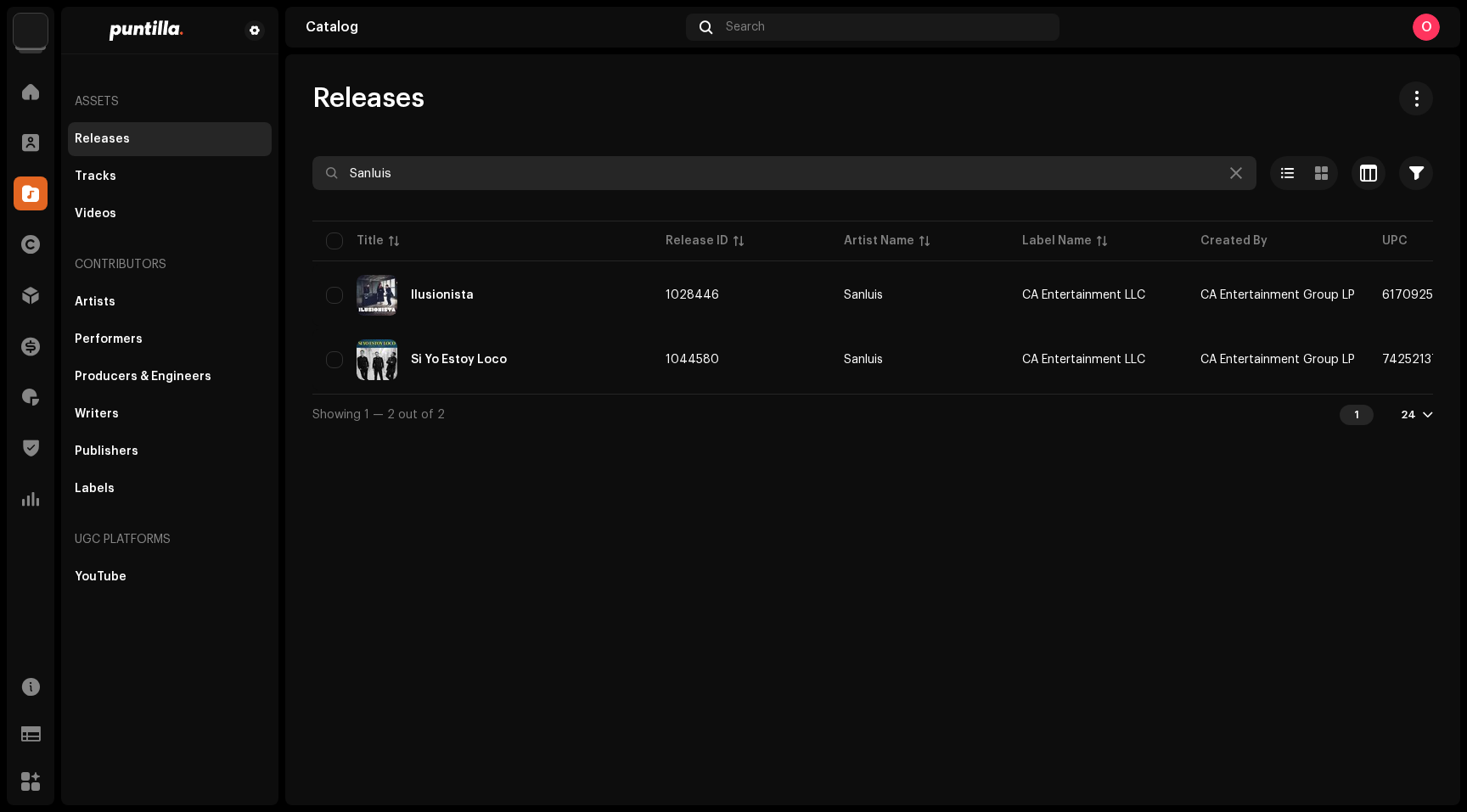
click at [432, 168] on input "Sanluis" at bounding box center [784, 173] width 944 height 34
paste input "702367536801"
type input "702367536801"
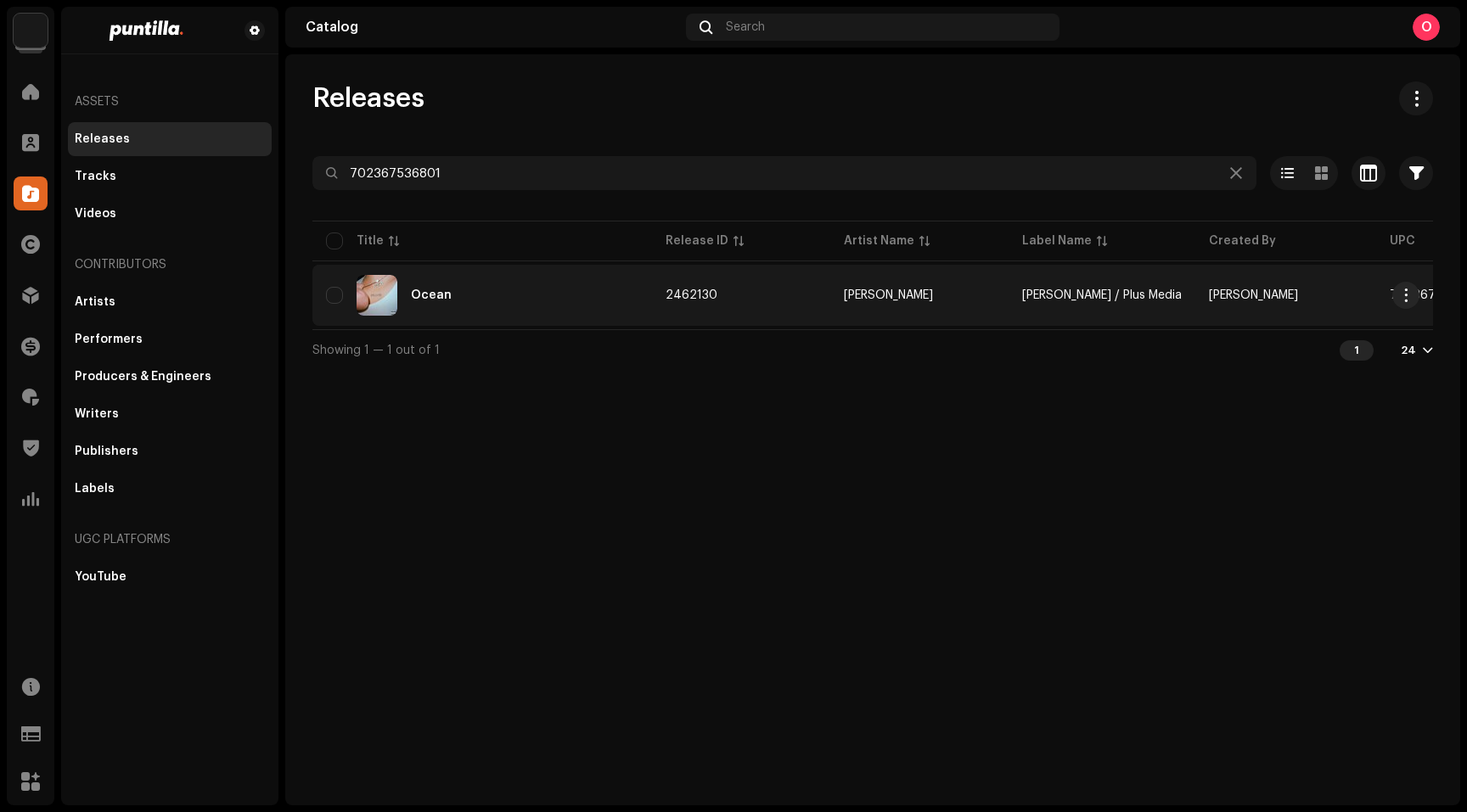
click at [436, 294] on div "Ocean" at bounding box center [431, 296] width 41 height 12
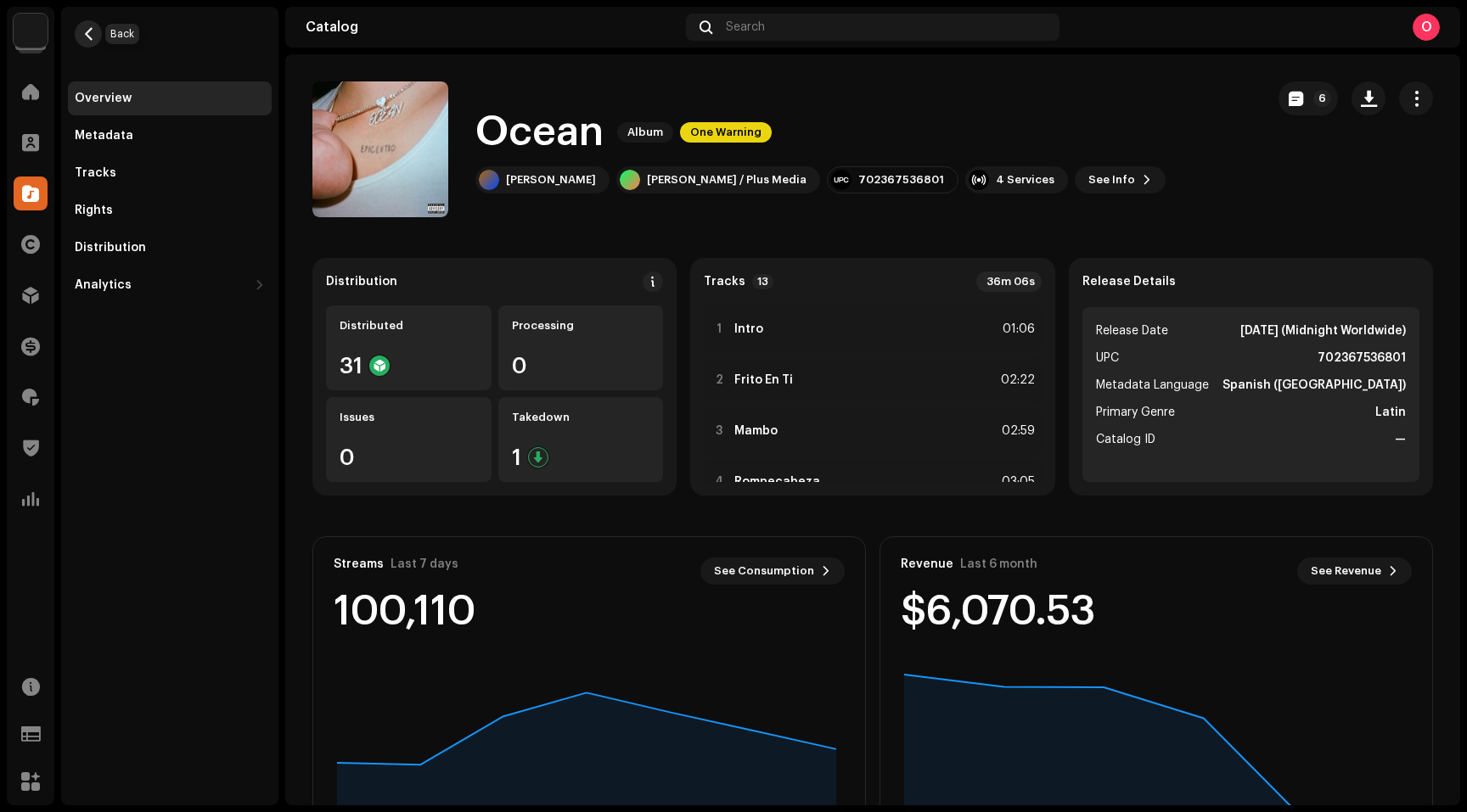
click at [93, 31] on span "button" at bounding box center [88, 34] width 13 height 14
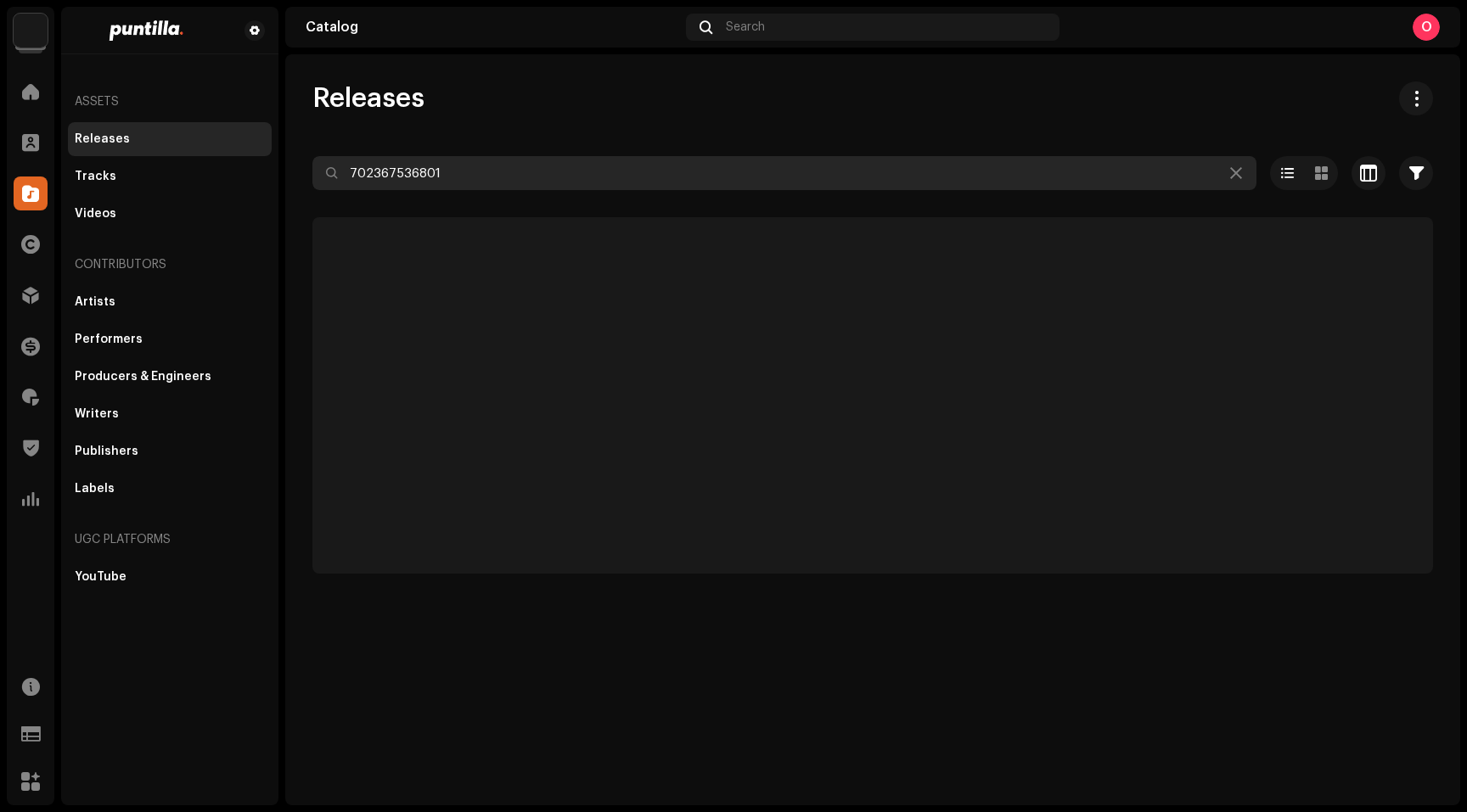
click at [507, 178] on input "702367536801" at bounding box center [784, 173] width 944 height 34
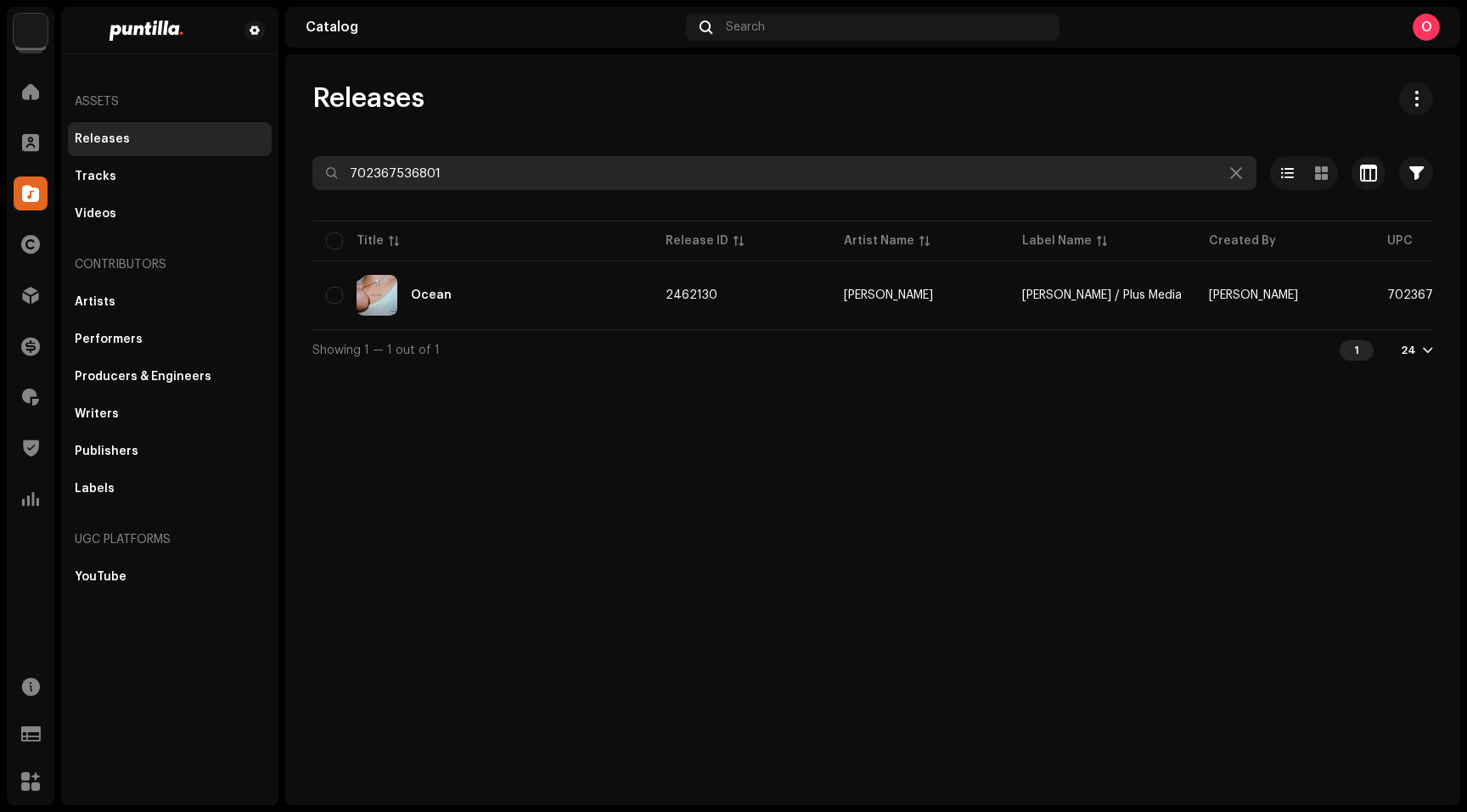
paste input "17623086082"
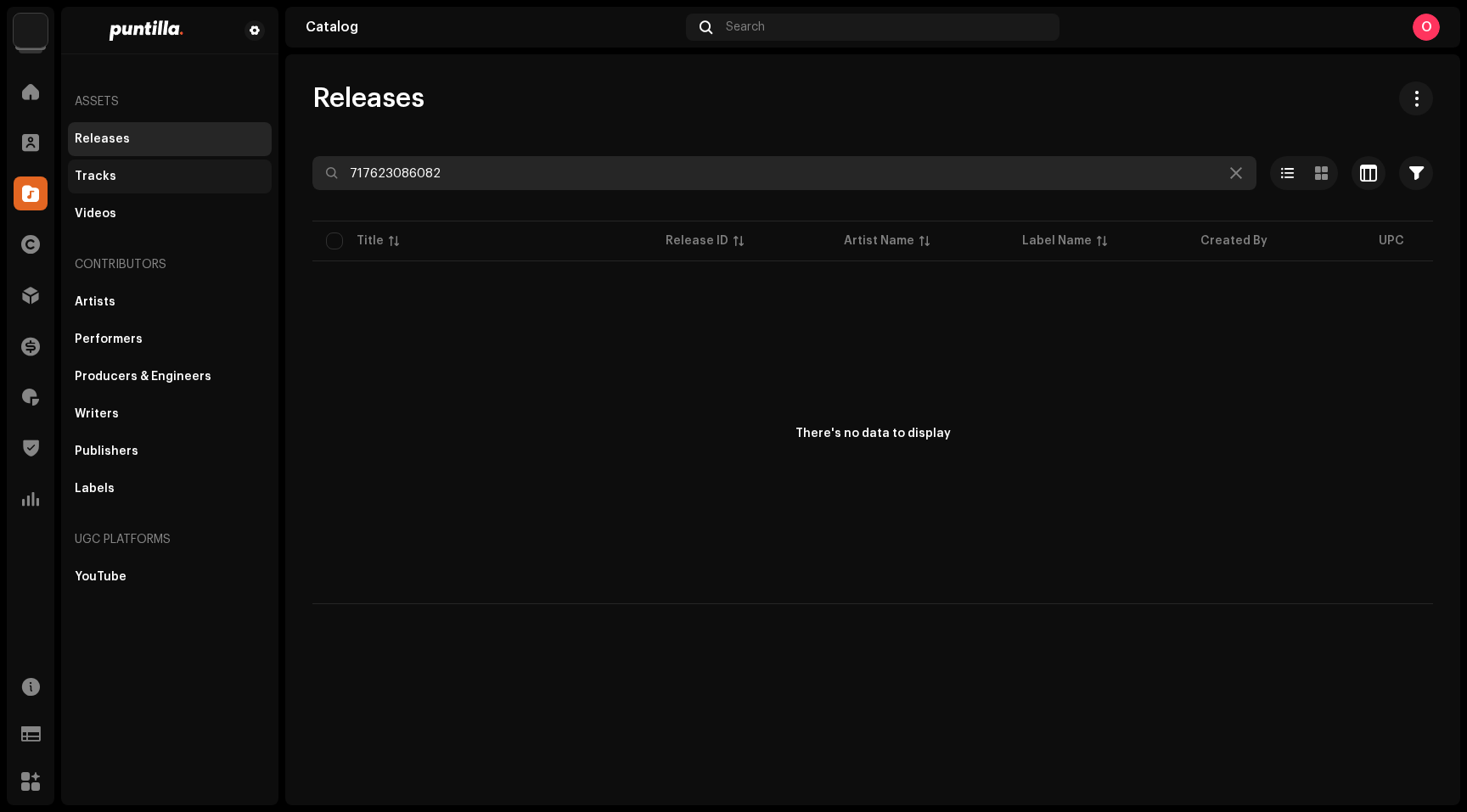
type input "717623086082"
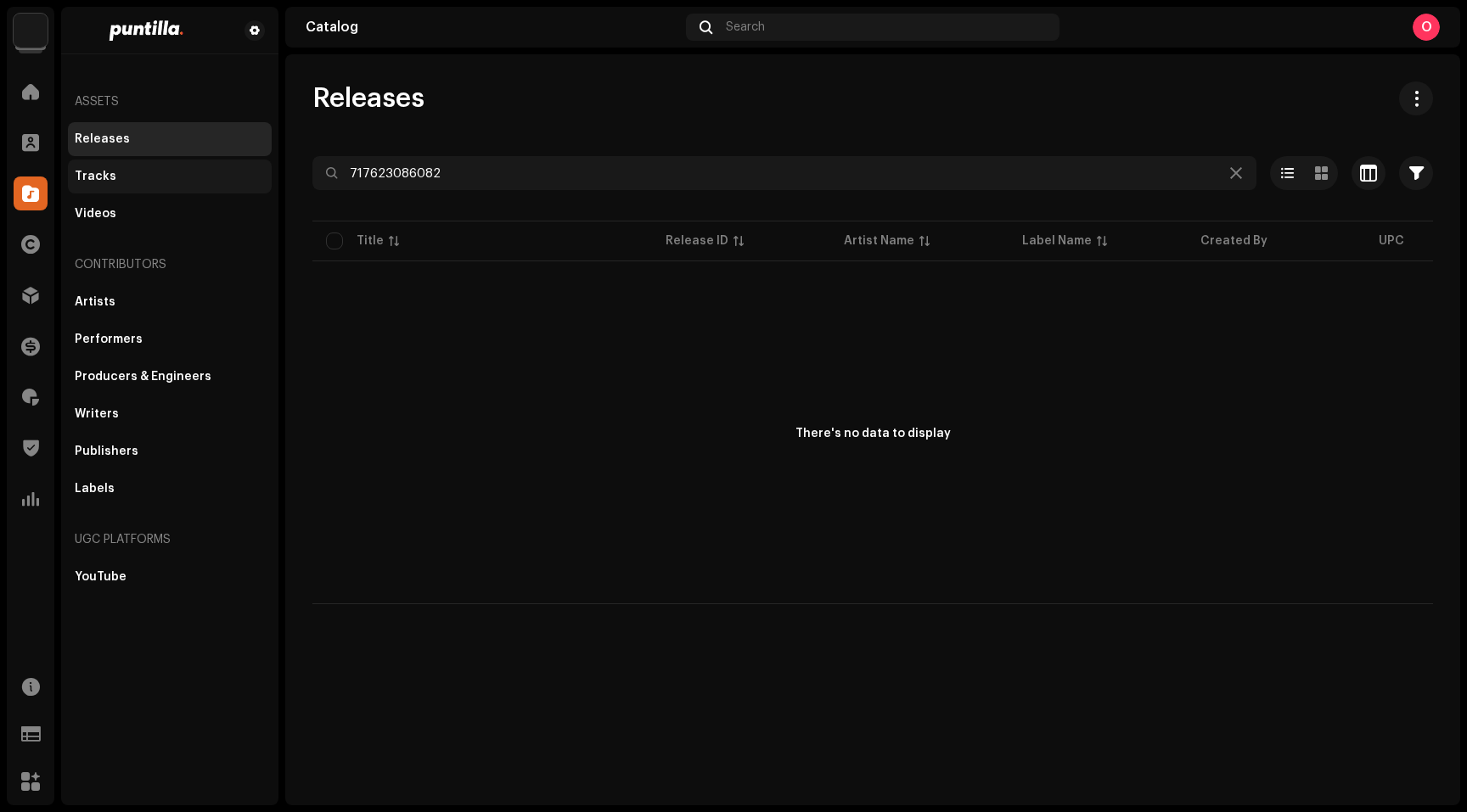
click at [114, 179] on div "Tracks" at bounding box center [170, 176] width 190 height 14
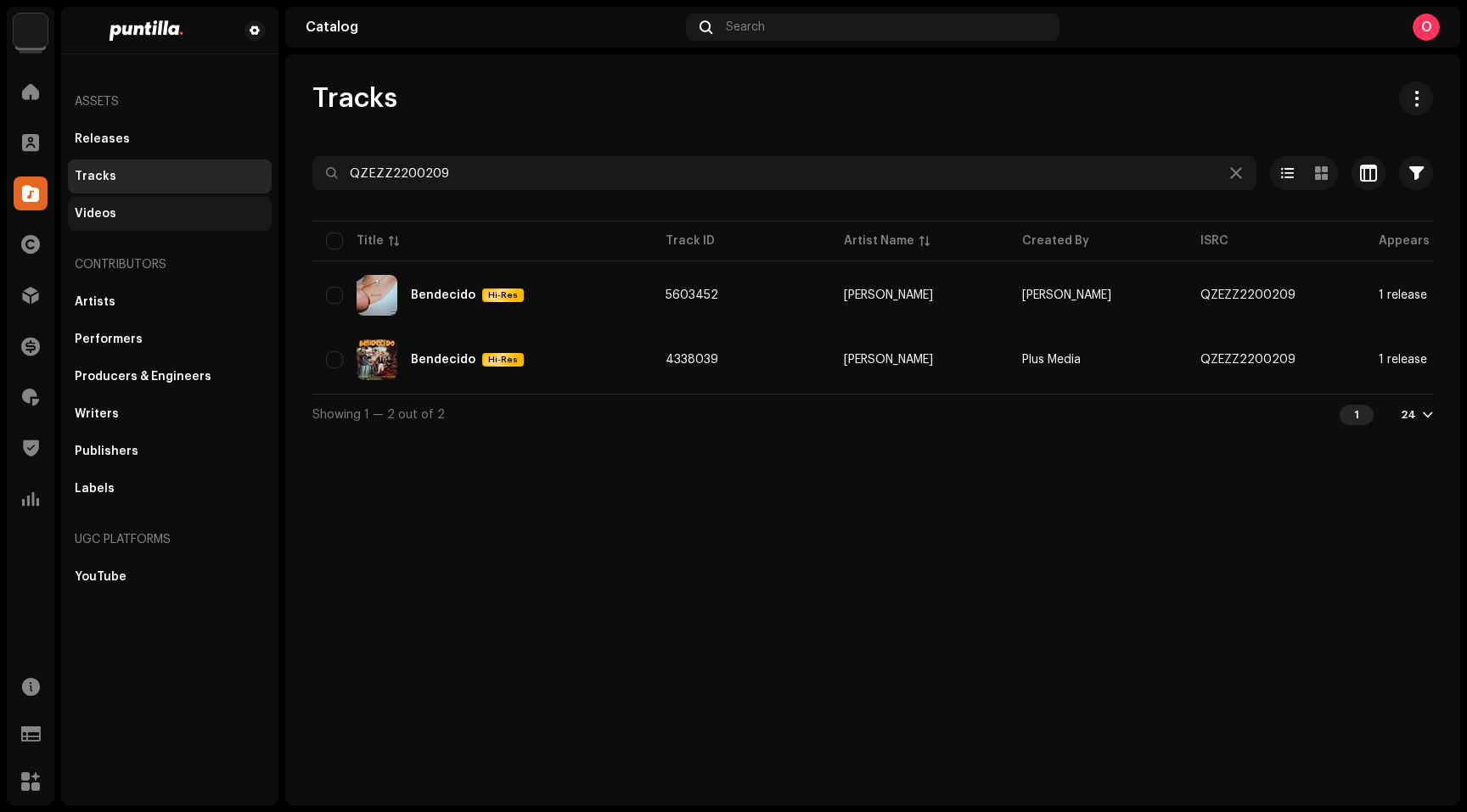
click at [136, 213] on div "Videos" at bounding box center [170, 214] width 190 height 14
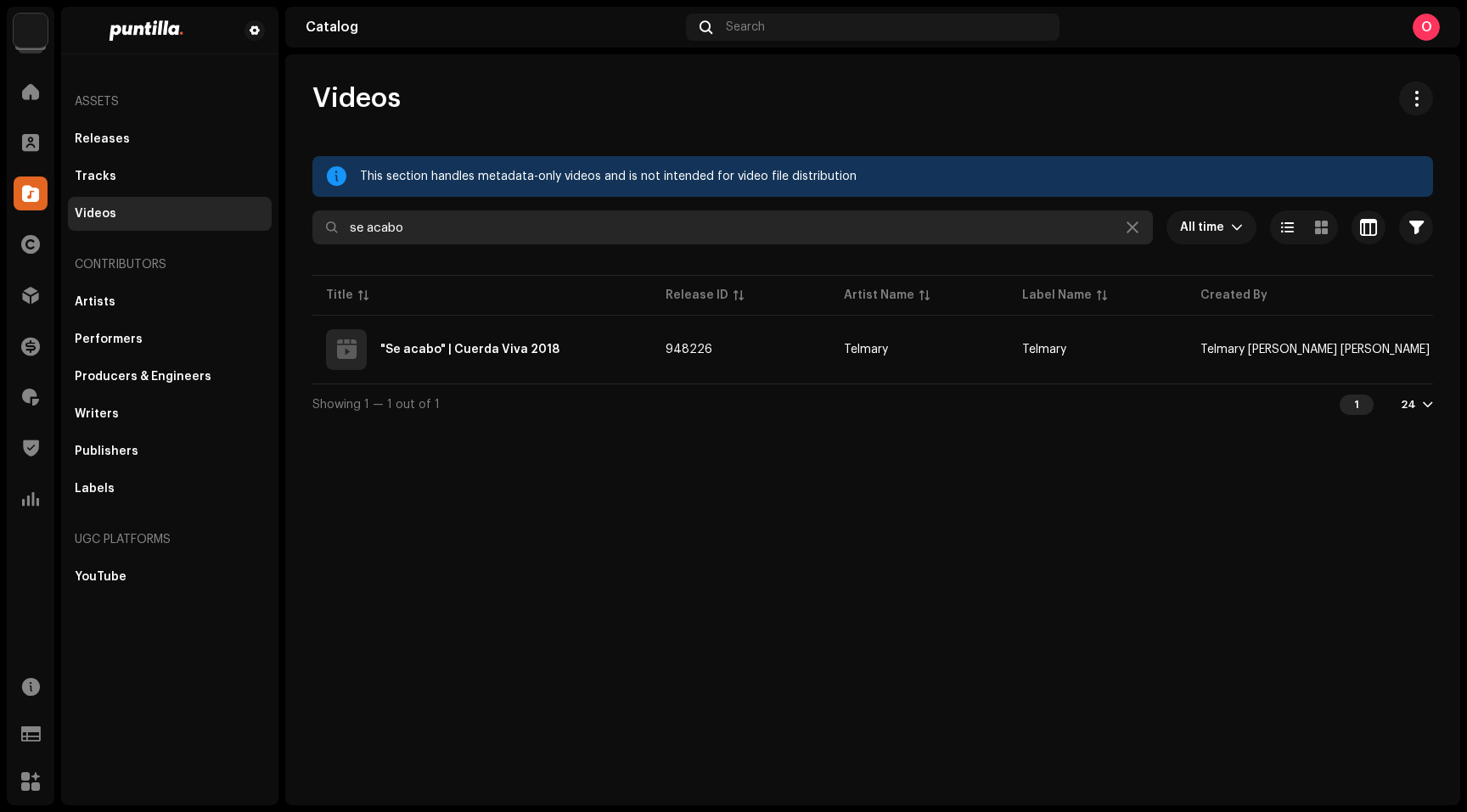
click at [458, 229] on input "se acabo" at bounding box center [733, 227] width 841 height 34
paste input "717623086082"
type input "717623086082"
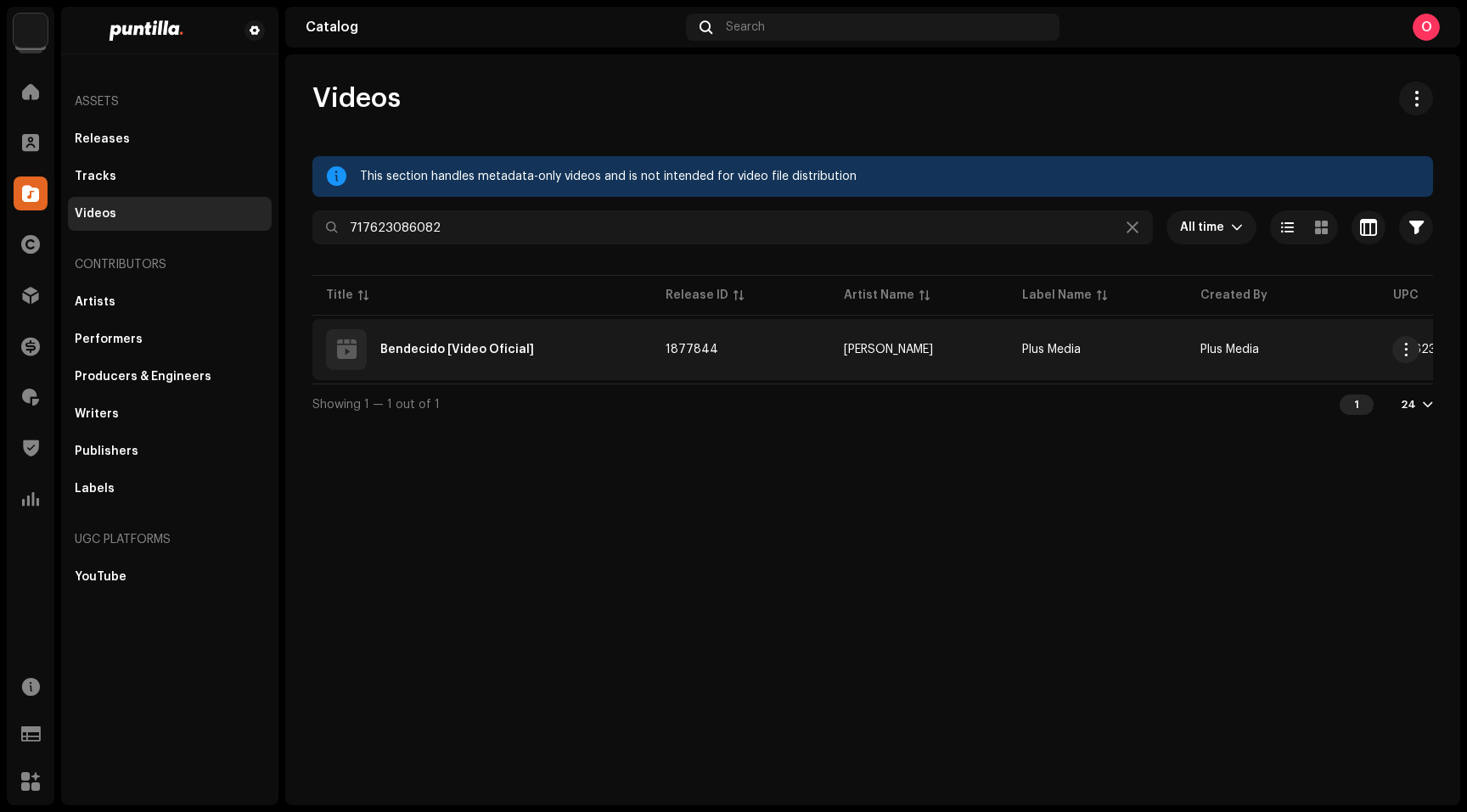
click at [410, 348] on div "Bendecido [Video Oficial]" at bounding box center [458, 349] width 154 height 12
